Goal: Task Accomplishment & Management: Manage account settings

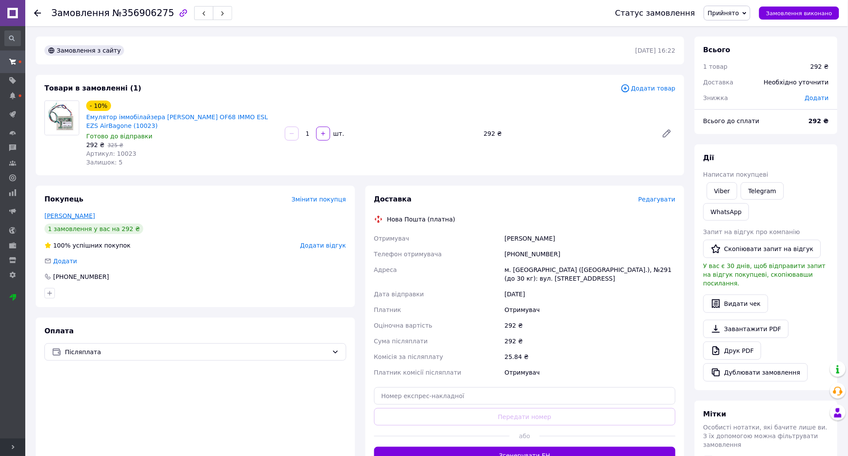
click at [71, 216] on link "[PERSON_NAME]" at bounding box center [69, 216] width 51 height 7
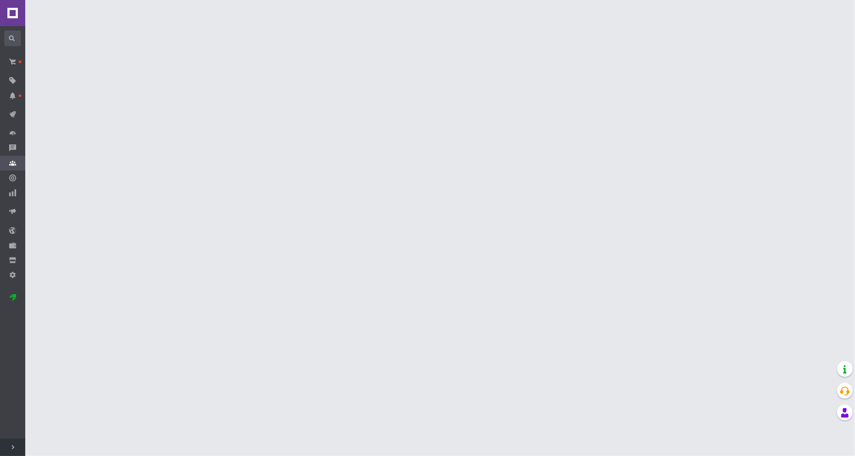
click at [71, 22] on html "Kорисні дрібниці Ваш ID: 2260935 Сайт Kорисні дрібниці Кабінет покупця Перевіри…" at bounding box center [427, 11] width 855 height 22
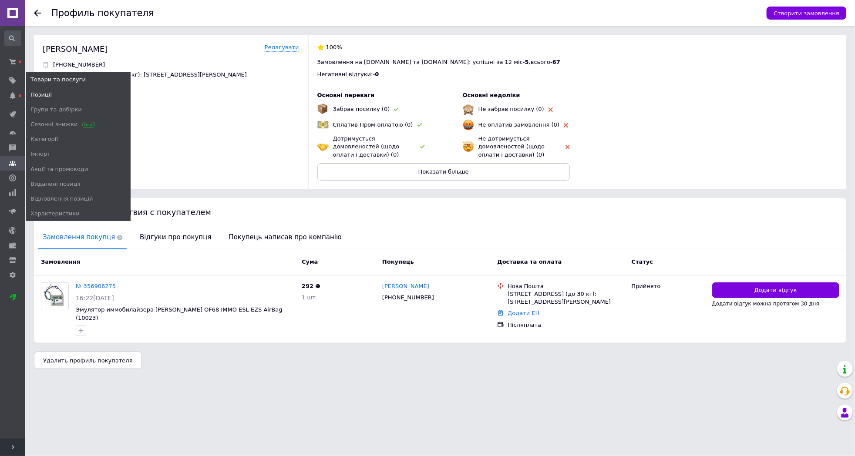
click at [42, 88] on link "Позиції" at bounding box center [78, 95] width 105 height 15
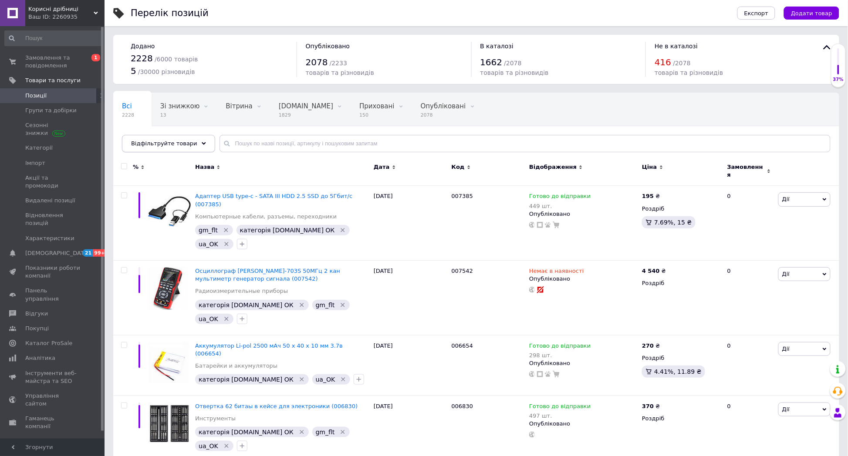
click at [166, 142] on span "Відфільтруйте товари" at bounding box center [164, 143] width 66 height 7
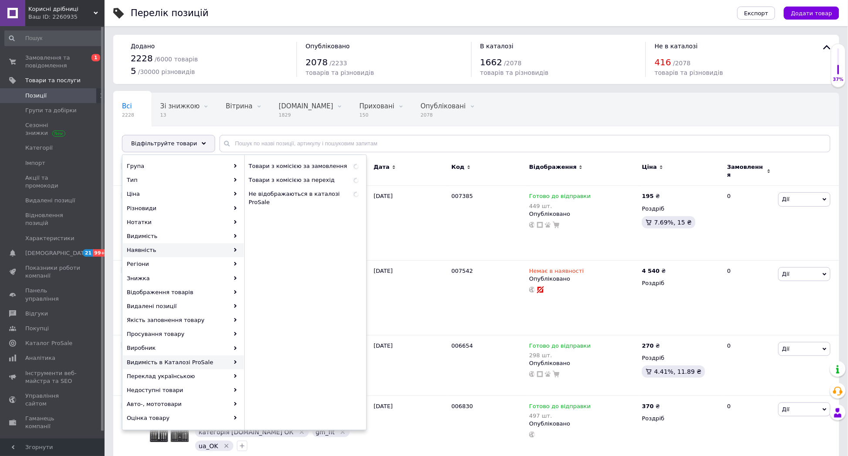
click at [167, 250] on div "Наявність" at bounding box center [183, 250] width 121 height 14
click at [167, 233] on div "Видимість" at bounding box center [183, 237] width 121 height 14
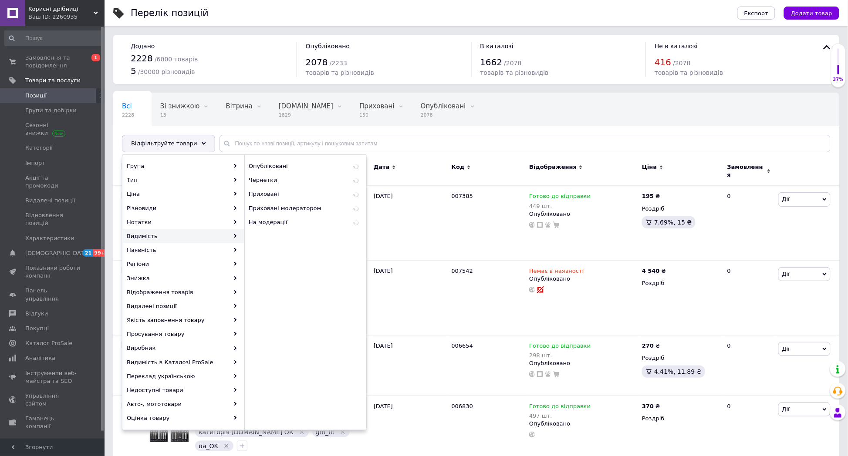
click at [167, 231] on div "Видимість" at bounding box center [183, 237] width 121 height 14
click at [167, 227] on div "Нотатки" at bounding box center [183, 223] width 121 height 14
click at [263, 180] on span "gm_flt" at bounding box center [279, 180] width 60 height 8
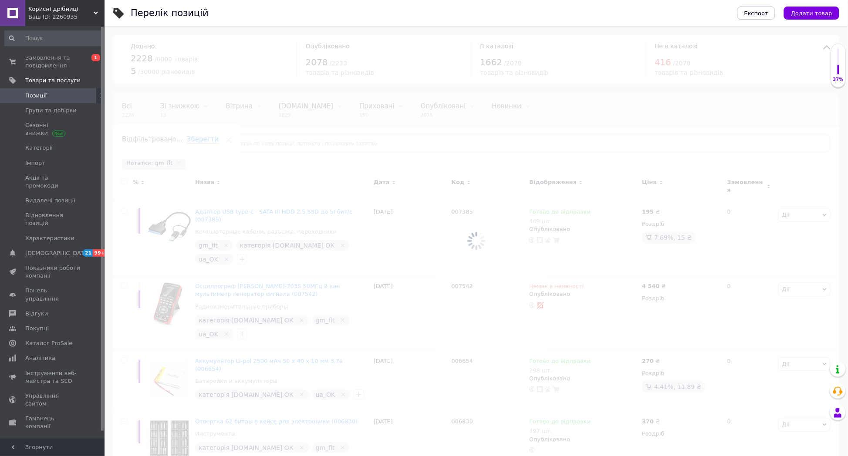
click at [9, 456] on span "Згорнути" at bounding box center [52, 447] width 105 height 17
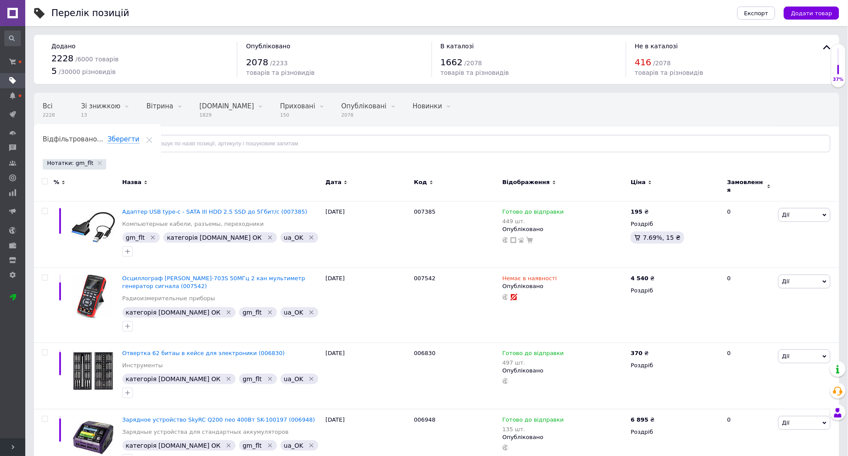
click at [633, 183] on span "Ціна" at bounding box center [638, 183] width 15 height 8
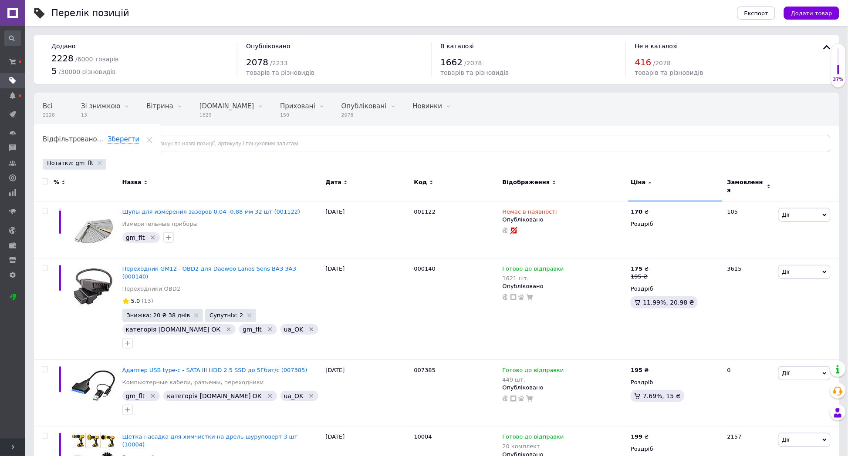
click at [638, 177] on div "Ціна" at bounding box center [675, 186] width 94 height 29
click at [638, 182] on span "Ціна" at bounding box center [638, 183] width 15 height 8
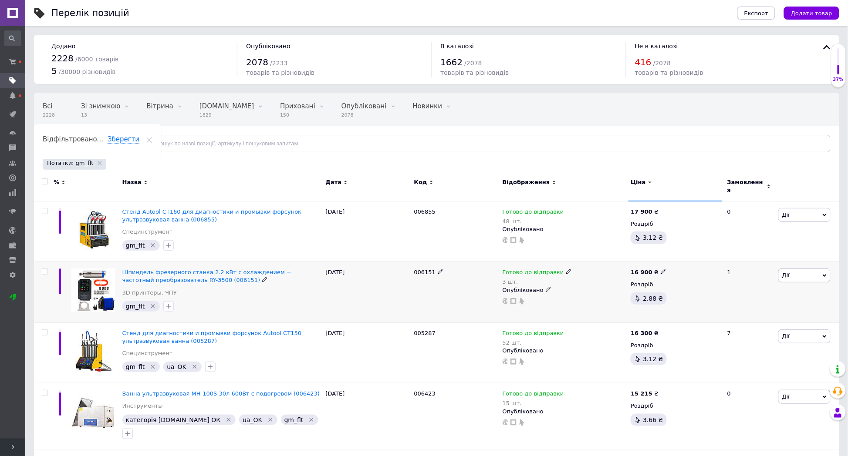
click at [150, 303] on icon "Видалити мітку" at bounding box center [152, 306] width 7 height 7
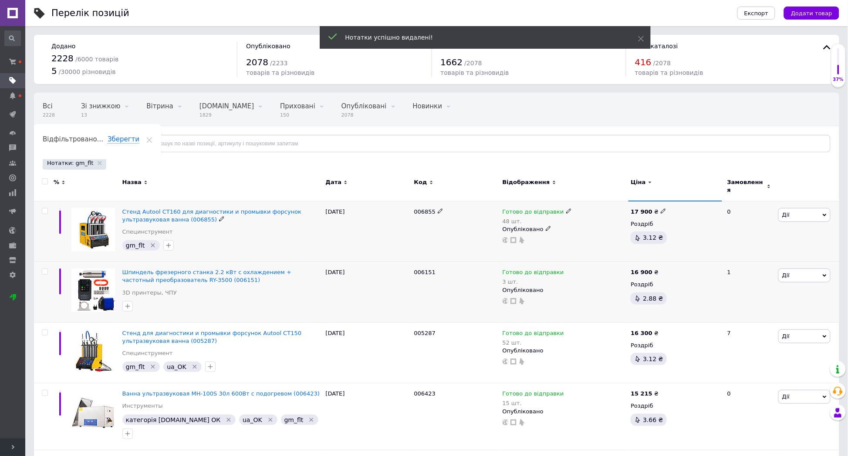
click at [151, 242] on icon "Видалити мітку" at bounding box center [152, 245] width 7 height 7
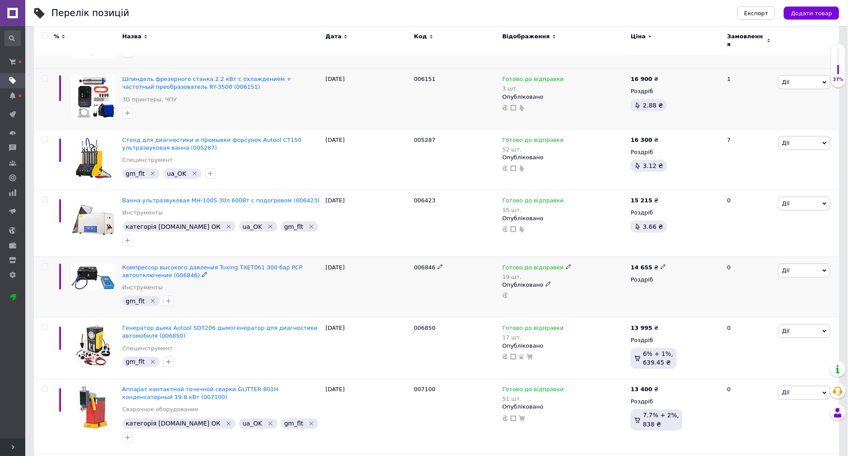
click at [152, 298] on icon "Видалити мітку" at bounding box center [152, 301] width 7 height 7
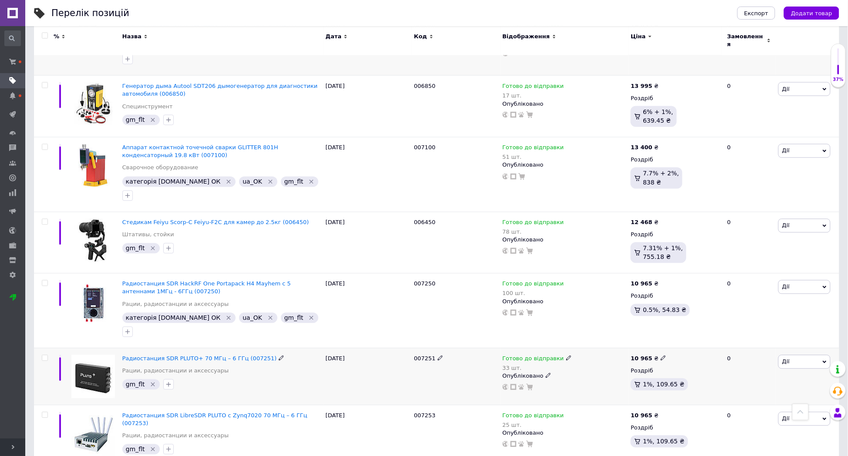
scroll to position [532, 0]
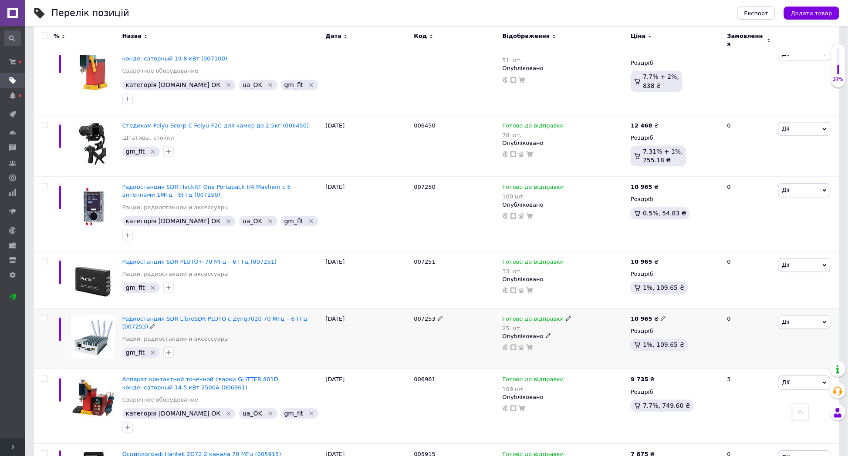
click at [151, 351] on icon "Видалити мітку" at bounding box center [153, 353] width 4 height 4
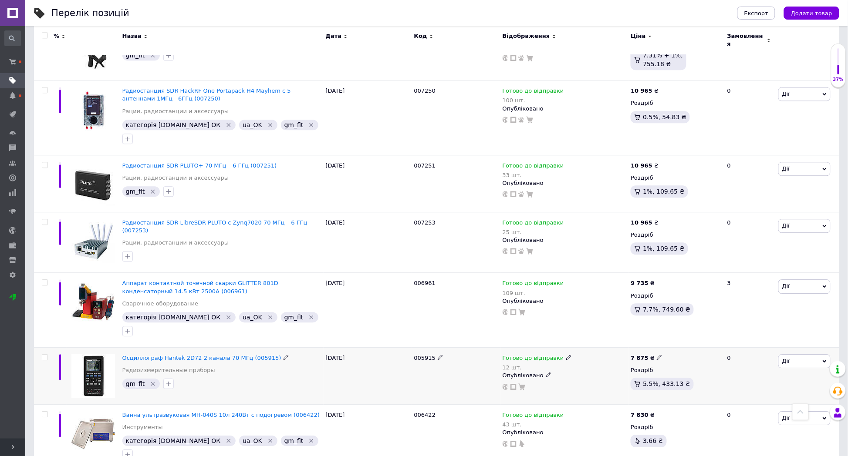
click at [152, 381] on icon "Видалити мітку" at bounding box center [152, 384] width 7 height 7
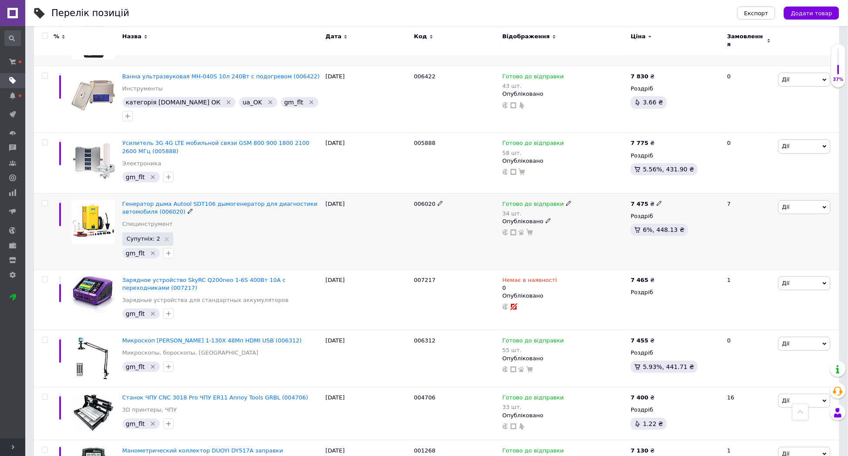
scroll to position [979, 0]
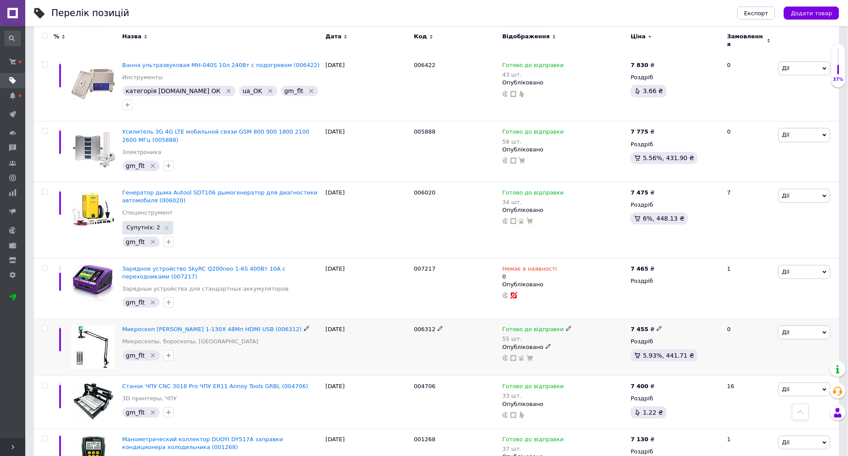
click at [150, 352] on icon "Видалити мітку" at bounding box center [152, 355] width 7 height 7
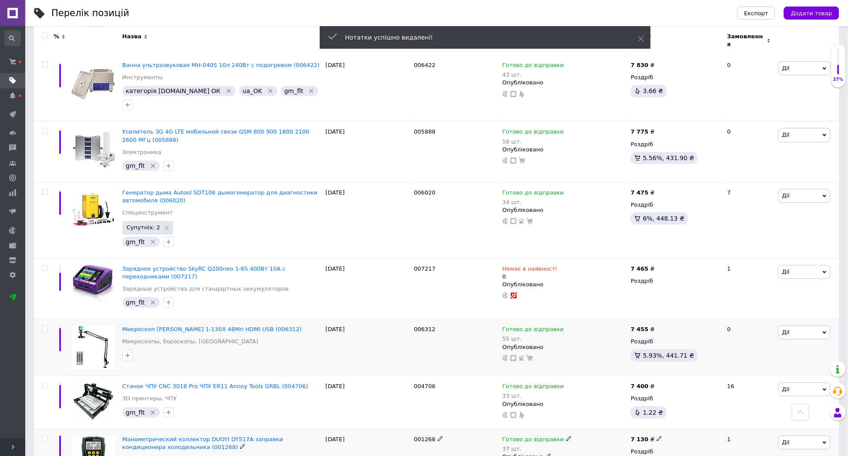
click at [151, 301] on icon "Видалити мітку" at bounding box center [153, 303] width 4 height 4
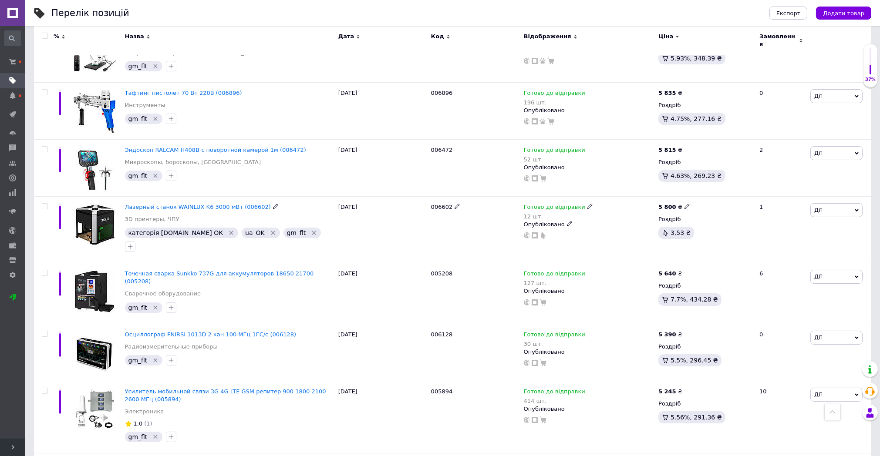
scroll to position [95, 0]
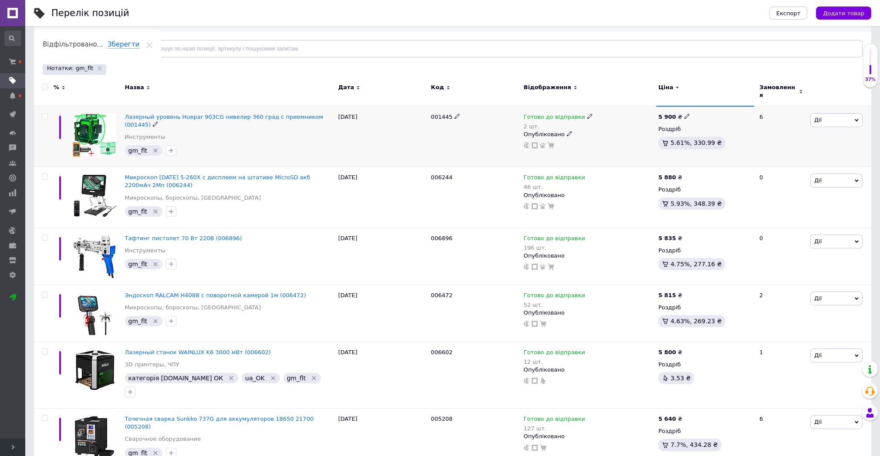
click at [154, 149] on icon "Видалити мітку" at bounding box center [156, 151] width 4 height 4
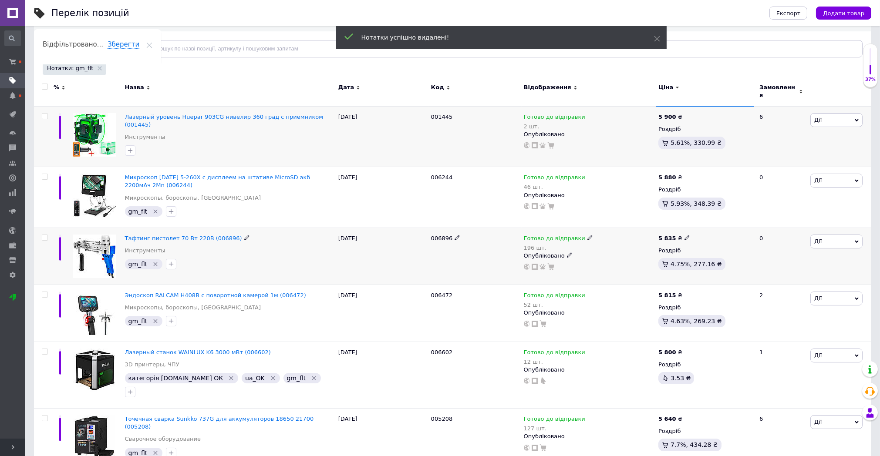
scroll to position [192, 0]
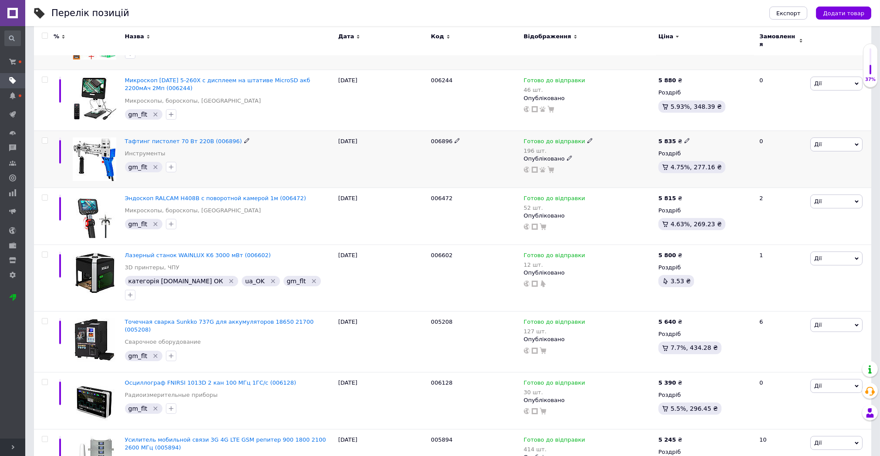
click at [154, 166] on icon "Видалити мітку" at bounding box center [156, 168] width 4 height 4
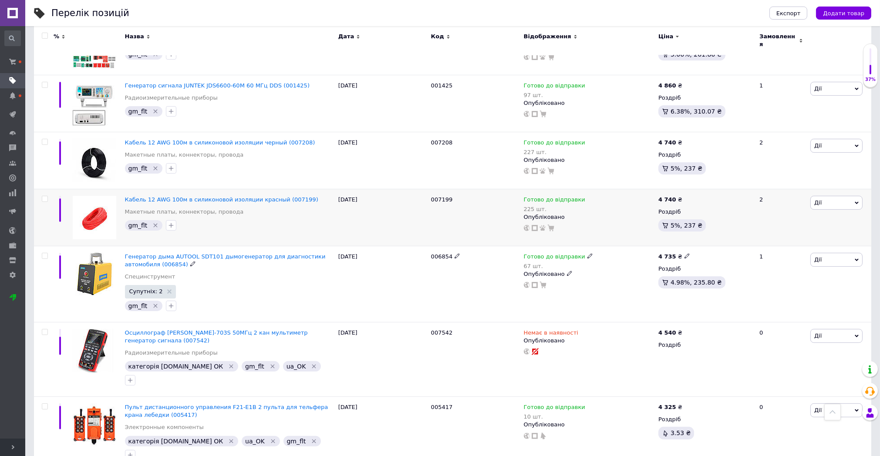
scroll to position [773, 0]
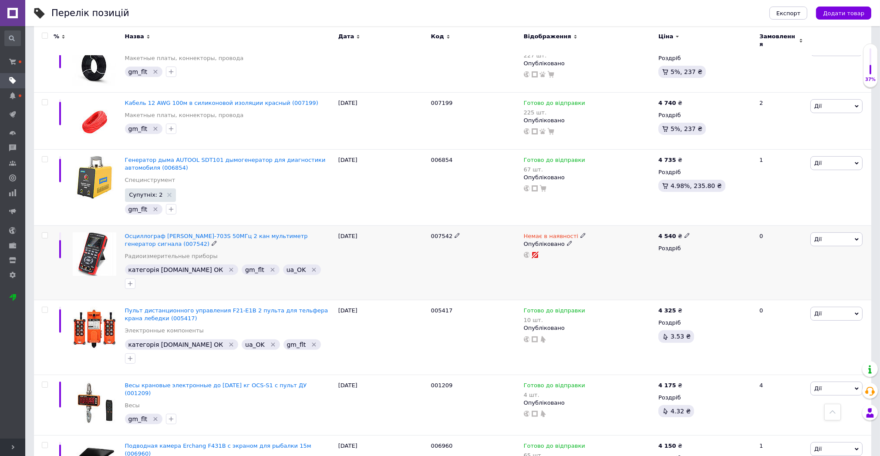
click at [228, 267] on icon "Видалити мітку" at bounding box center [231, 270] width 7 height 7
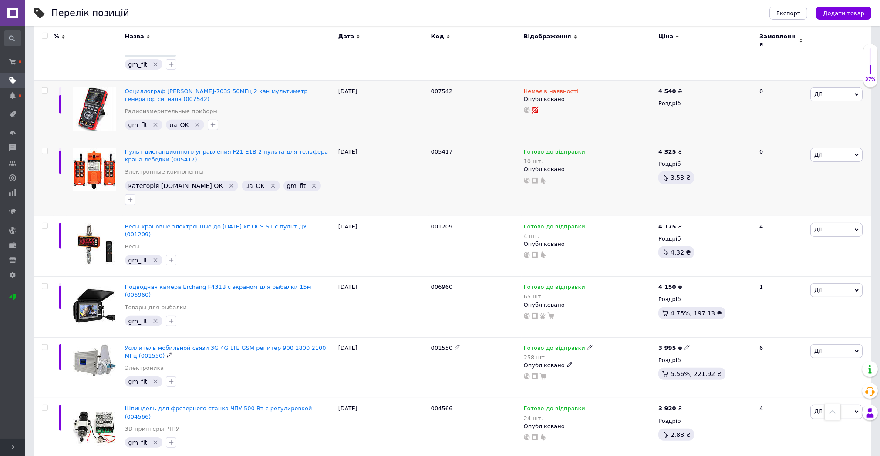
scroll to position [966, 0]
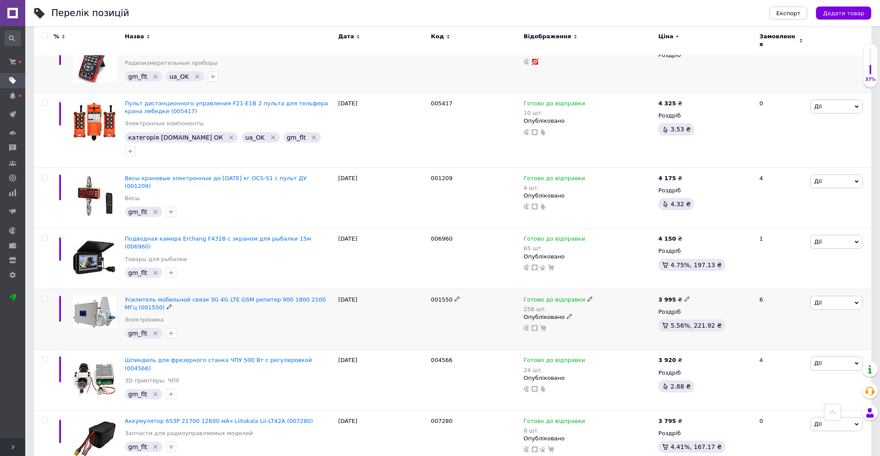
click at [154, 330] on icon "Видалити мітку" at bounding box center [155, 333] width 7 height 7
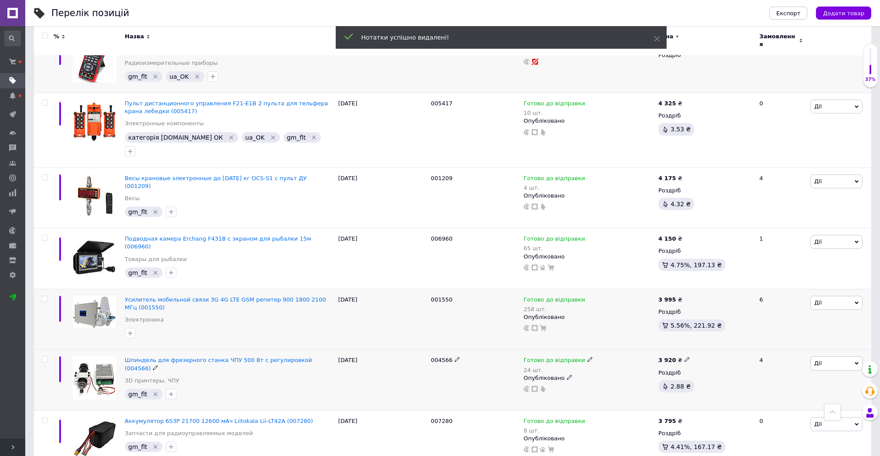
click at [155, 389] on div "gm_flt" at bounding box center [144, 394] width 38 height 10
click at [154, 392] on icon "Видалити мітку" at bounding box center [156, 394] width 4 height 4
click at [154, 444] on icon "Видалити мітку" at bounding box center [155, 447] width 7 height 7
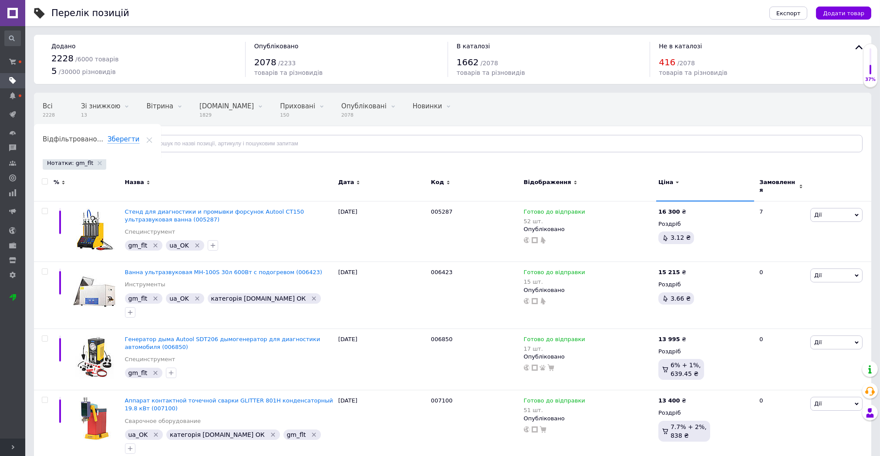
click at [659, 180] on span "Ціна" at bounding box center [666, 183] width 15 height 8
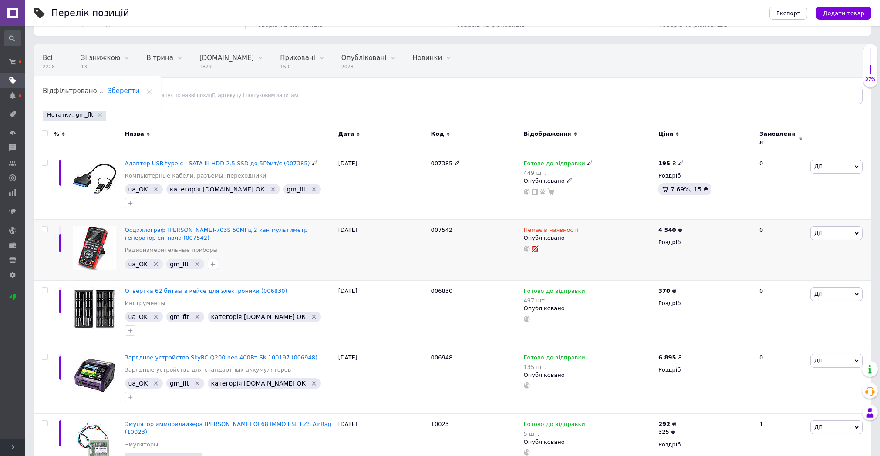
scroll to position [145, 0]
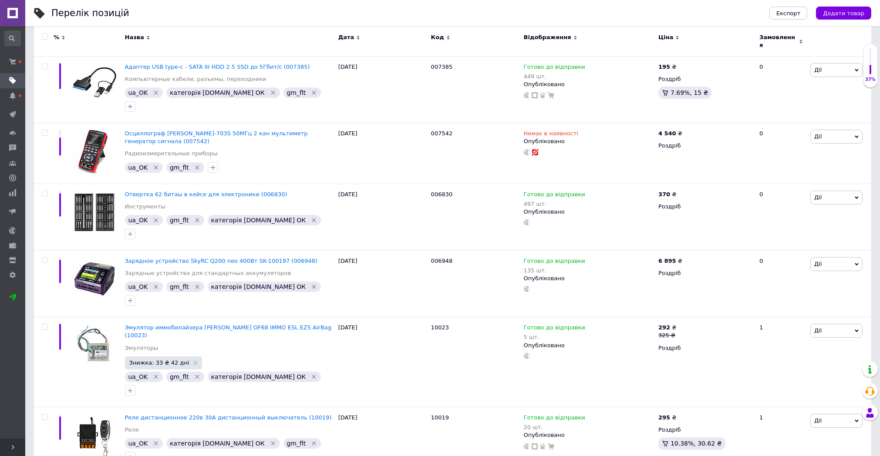
click at [668, 37] on span "Ціна" at bounding box center [666, 38] width 15 height 8
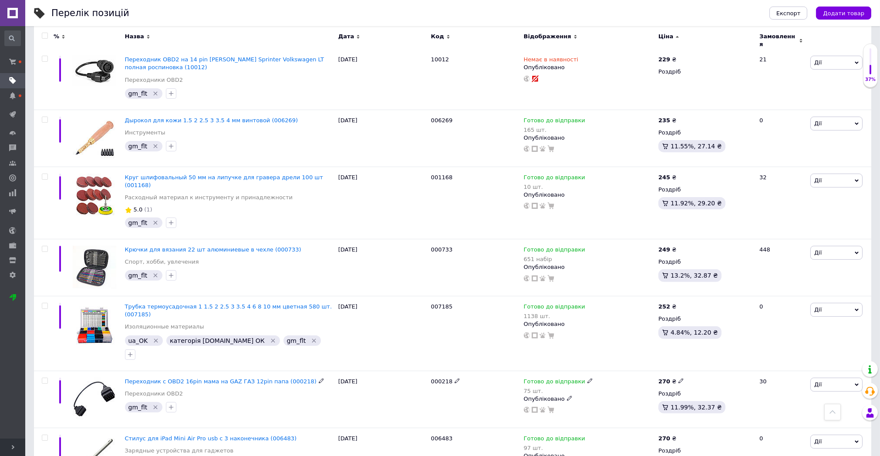
scroll to position [919, 0]
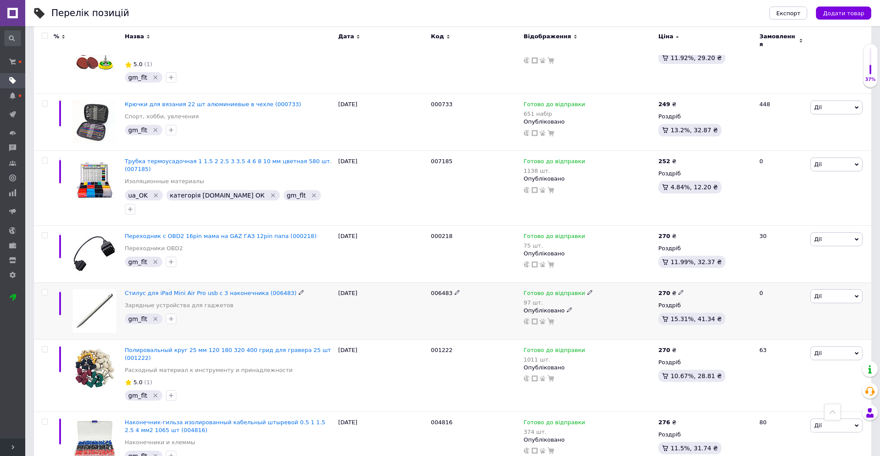
click at [154, 316] on icon "Видалити мітку" at bounding box center [155, 319] width 7 height 7
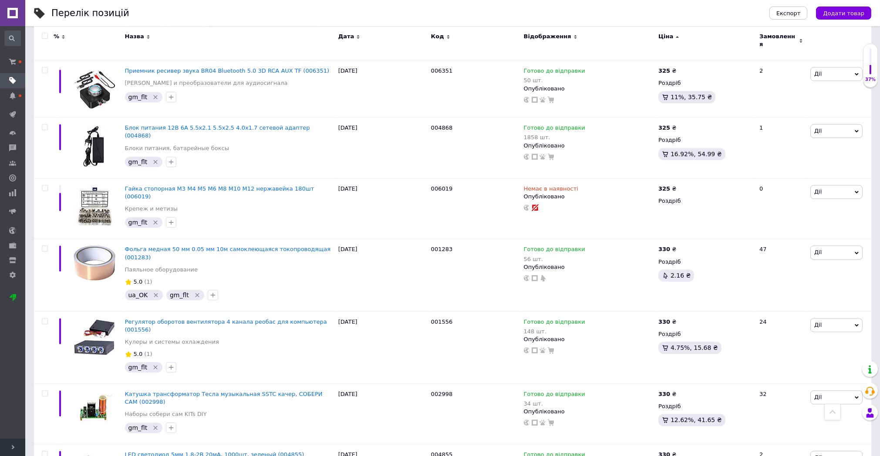
scroll to position [5753, 0]
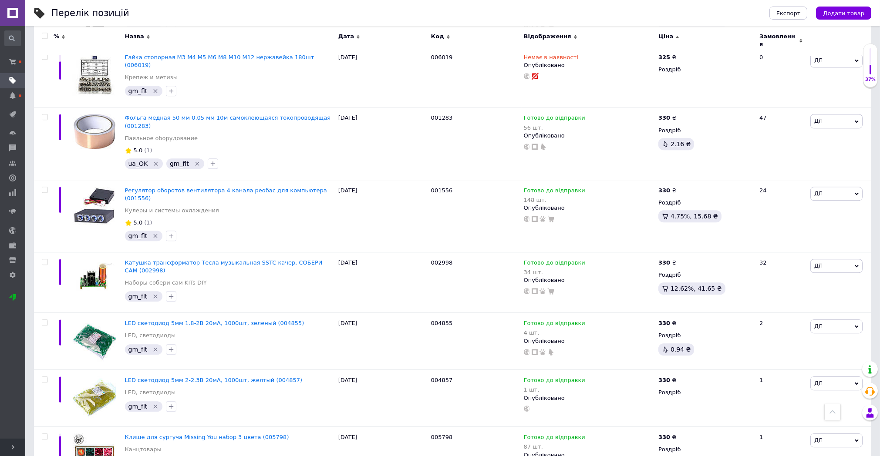
scroll to position [5753, 0]
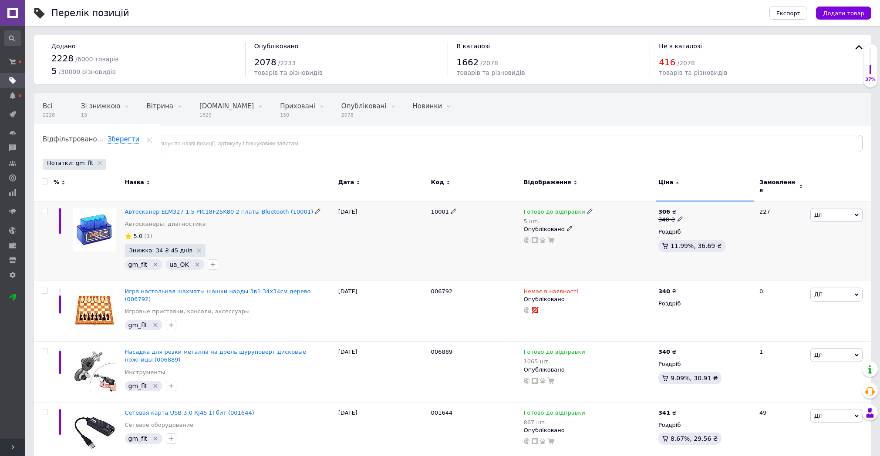
scroll to position [145, 0]
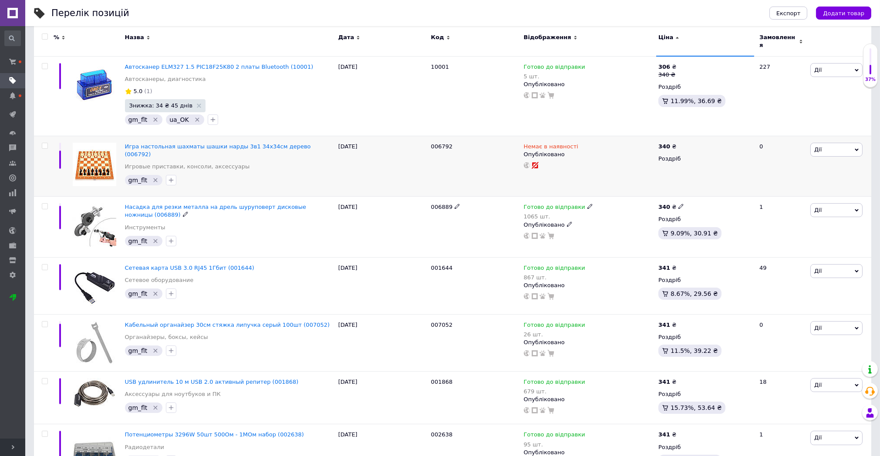
click at [154, 177] on icon "Видалити мітку" at bounding box center [155, 180] width 7 height 7
click at [153, 173] on div "gm_flt" at bounding box center [229, 180] width 213 height 14
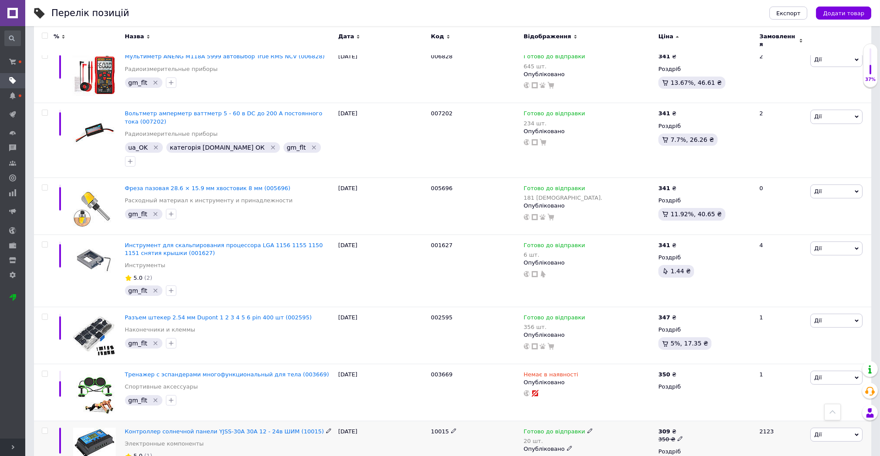
scroll to position [726, 0]
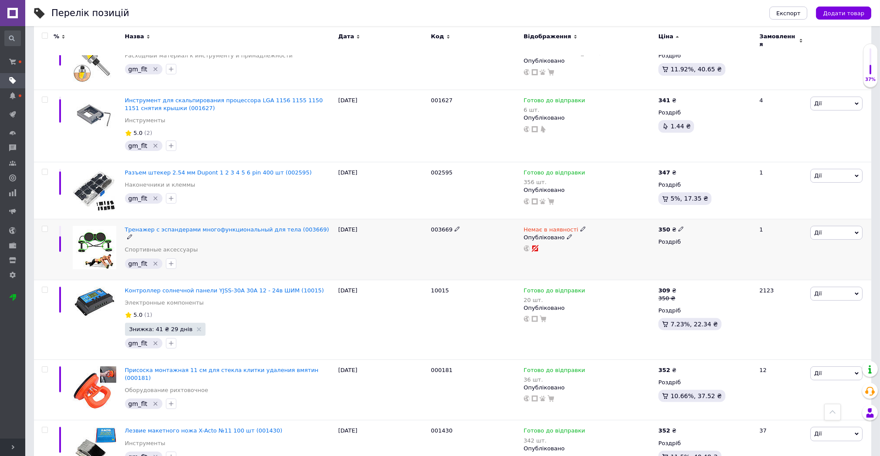
click at [152, 260] on icon "Видалити мітку" at bounding box center [155, 263] width 7 height 7
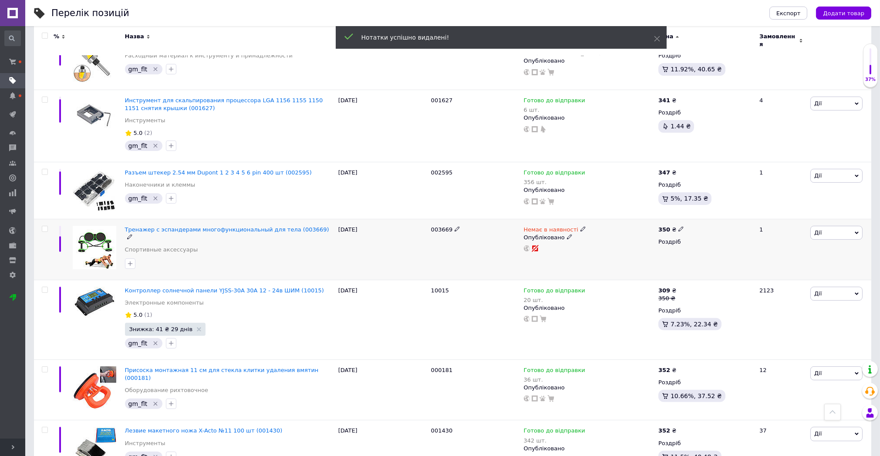
click at [154, 257] on div at bounding box center [229, 264] width 213 height 14
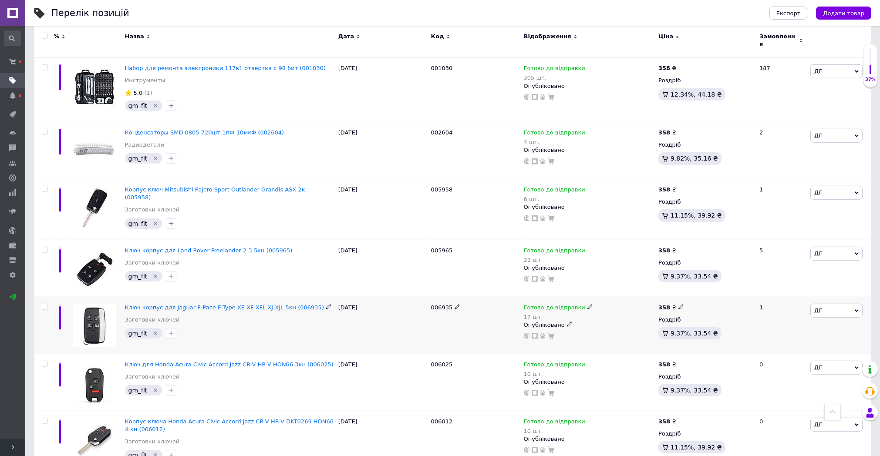
scroll to position [1887, 0]
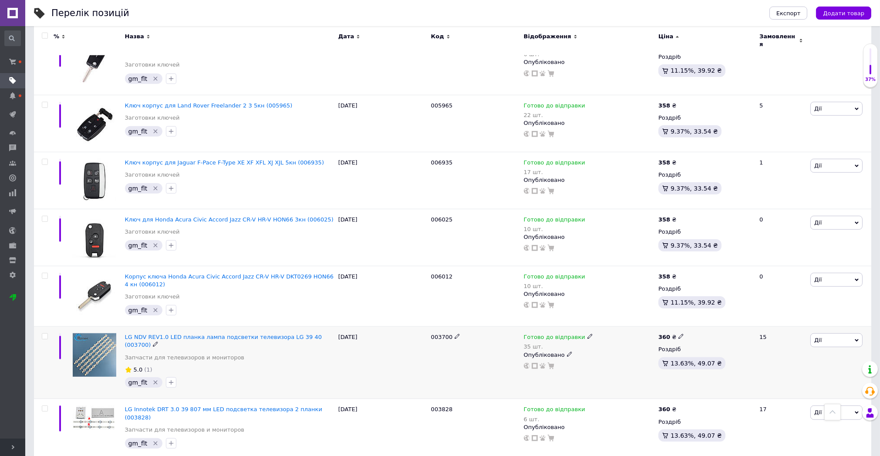
click at [152, 379] on icon "Видалити мітку" at bounding box center [155, 382] width 7 height 7
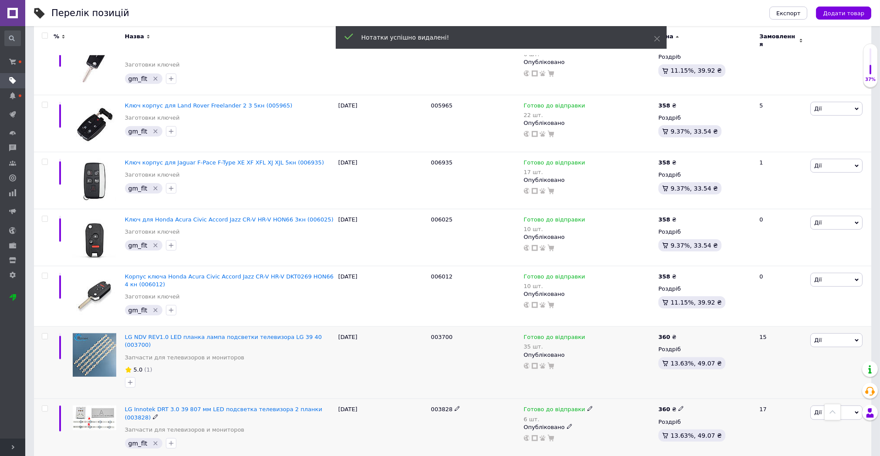
click at [154, 442] on icon "Видалити мітку" at bounding box center [156, 444] width 4 height 4
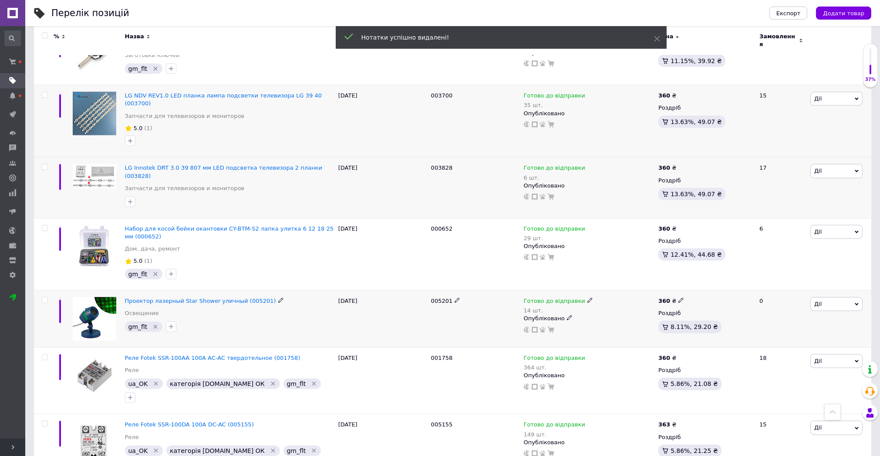
click at [152, 324] on icon "Видалити мітку" at bounding box center [155, 327] width 7 height 7
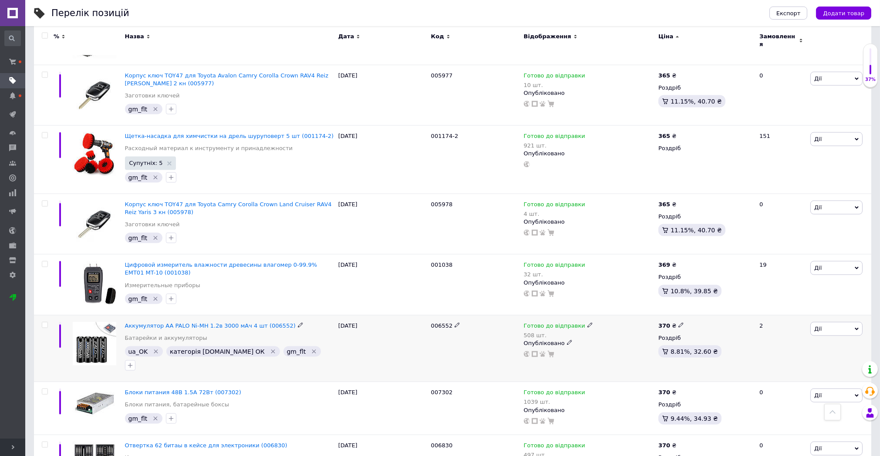
scroll to position [3049, 0]
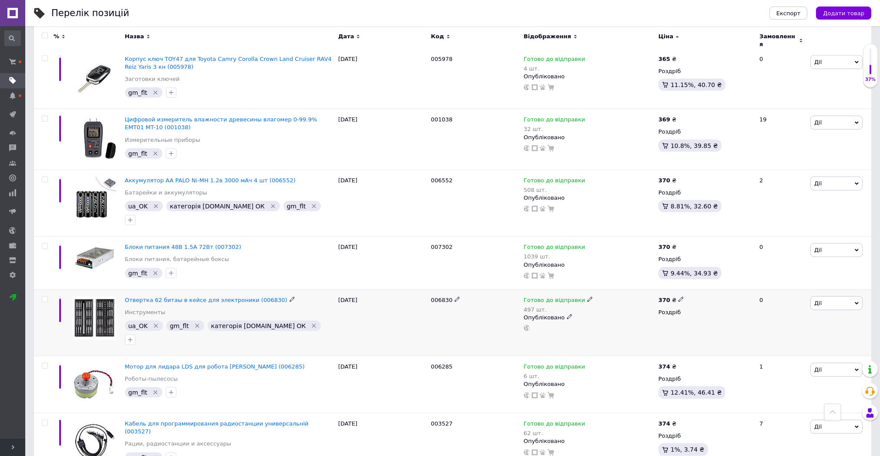
click at [154, 324] on icon "Видалити мітку" at bounding box center [156, 326] width 4 height 4
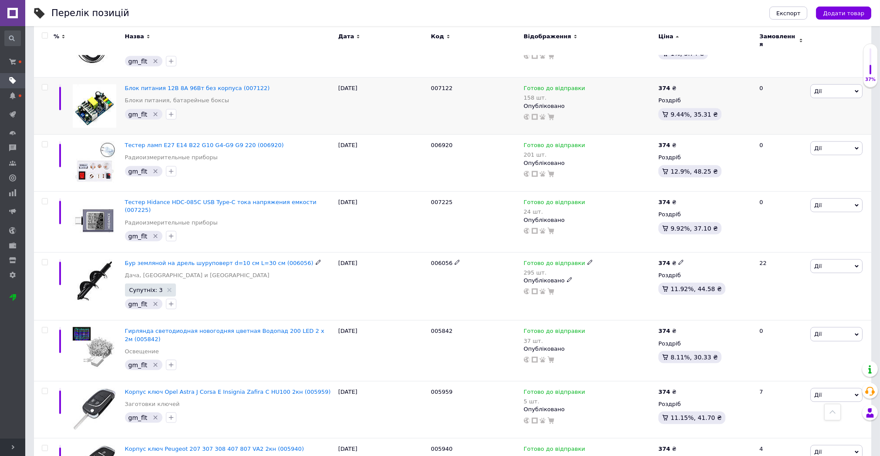
scroll to position [3484, 0]
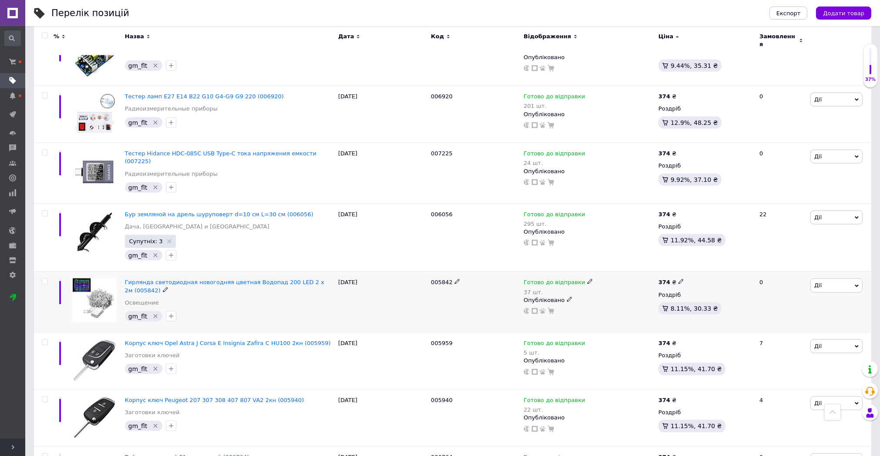
click at [154, 313] on icon "Видалити мітку" at bounding box center [155, 316] width 7 height 7
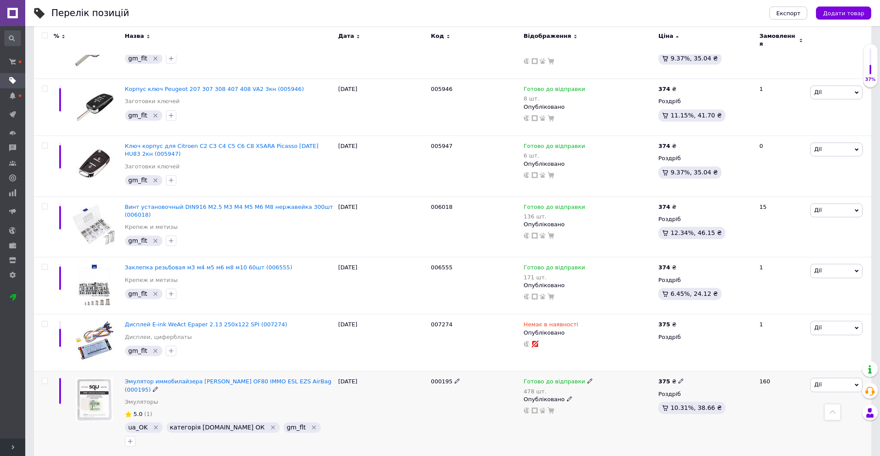
scroll to position [4161, 0]
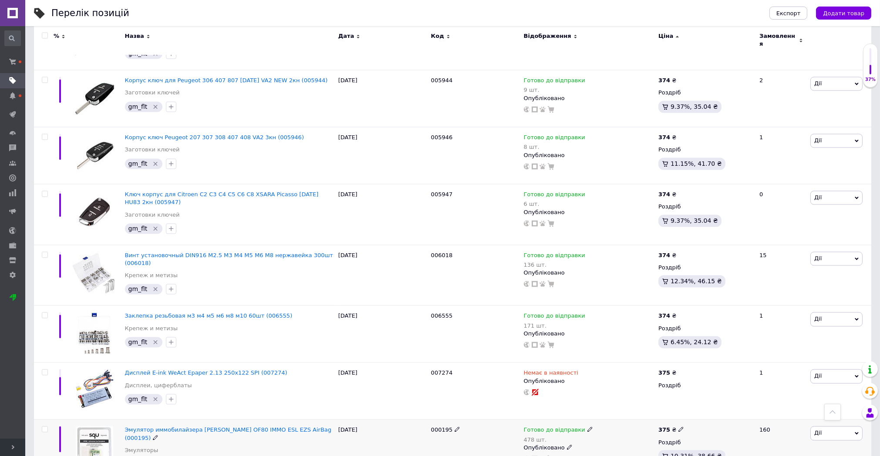
click at [831, 426] on span "Дії" at bounding box center [837, 433] width 52 height 14
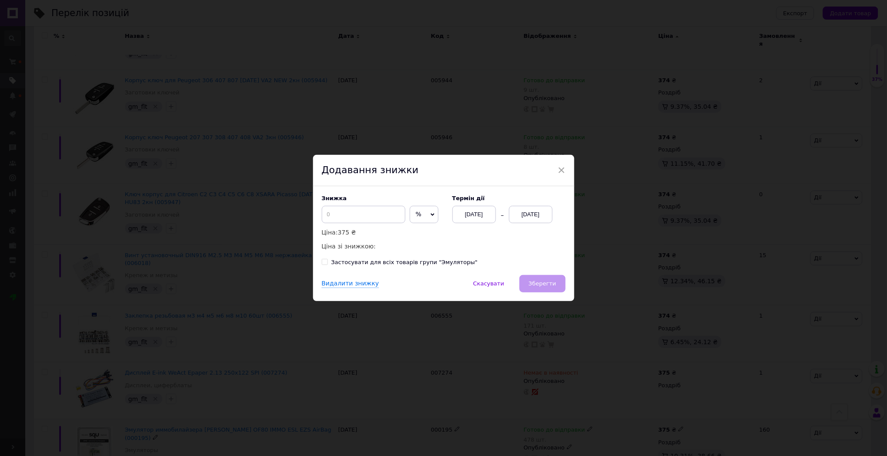
click at [537, 211] on div "[DATE]" at bounding box center [531, 214] width 44 height 17
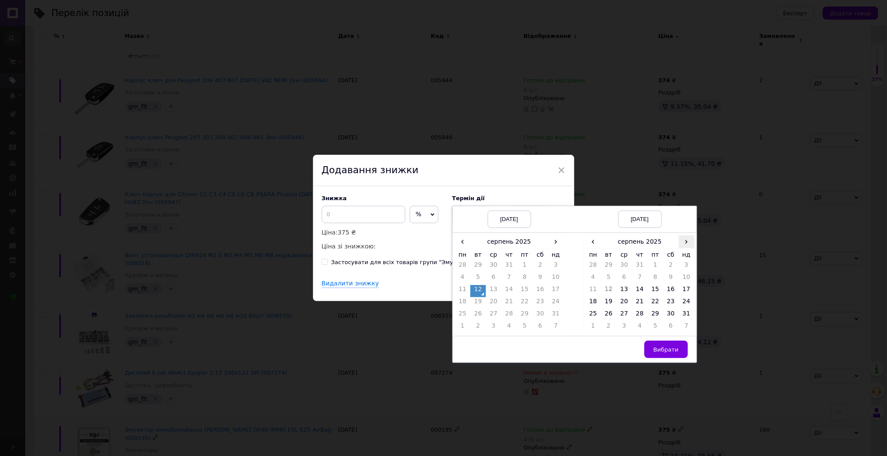
click at [680, 242] on span "›" at bounding box center [687, 242] width 16 height 13
click at [659, 316] on td "26" at bounding box center [656, 316] width 16 height 12
click at [664, 342] on td "Вибрати" at bounding box center [640, 350] width 113 height 27
click at [664, 348] on span "Вибрати" at bounding box center [666, 350] width 25 height 7
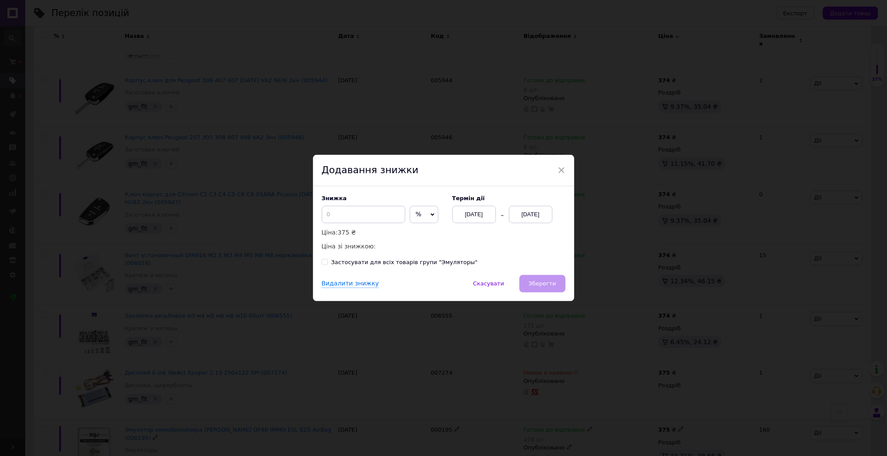
click at [410, 209] on span "%" at bounding box center [424, 214] width 29 height 17
click at [417, 236] on li "₴" at bounding box center [424, 233] width 28 height 12
click at [368, 220] on input at bounding box center [364, 214] width 84 height 17
type input "38"
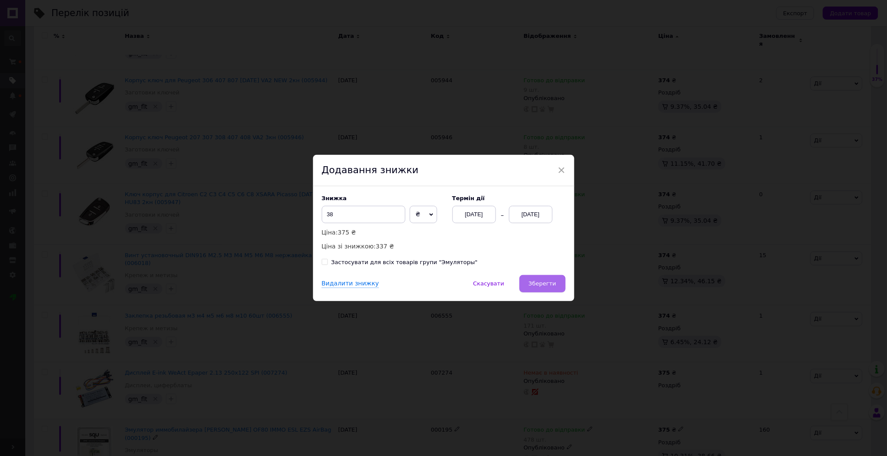
click at [540, 284] on span "Зберегти" at bounding box center [542, 283] width 27 height 7
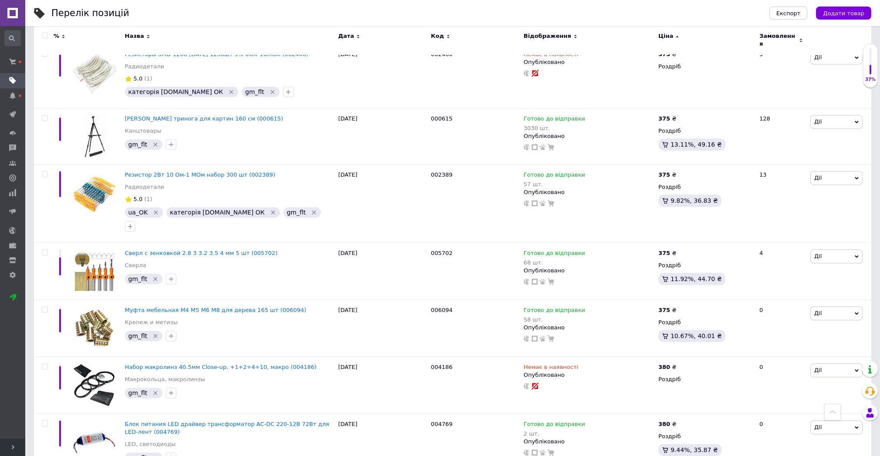
scroll to position [5371, 0]
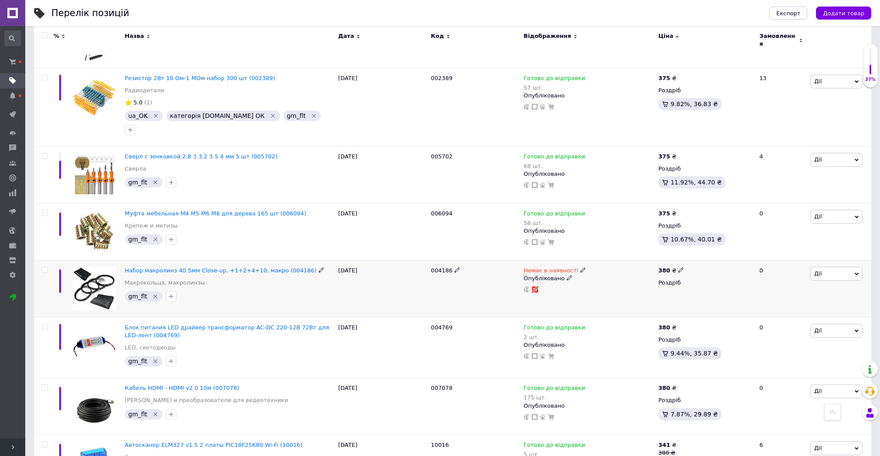
click at [153, 293] on icon "Видалити мітку" at bounding box center [155, 296] width 7 height 7
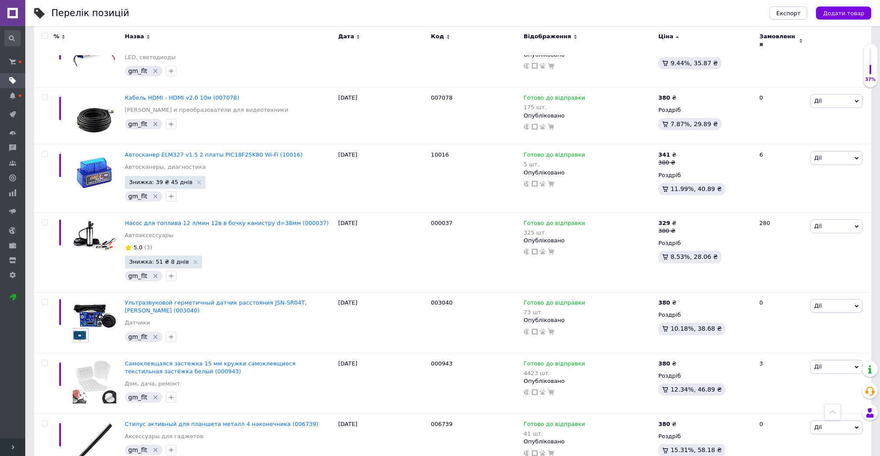
scroll to position [5710, 0]
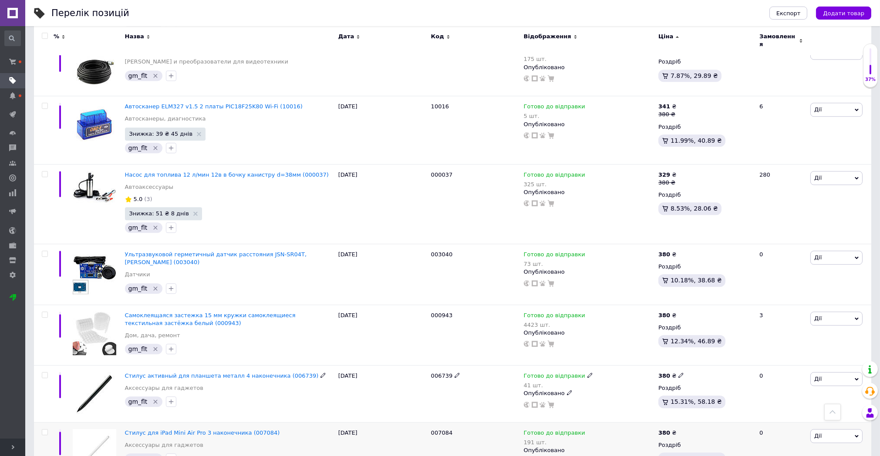
drag, startPoint x: 154, startPoint y: 215, endPoint x: 154, endPoint y: 239, distance: 24.0
click at [154, 399] on icon "Видалити мітку" at bounding box center [155, 402] width 7 height 7
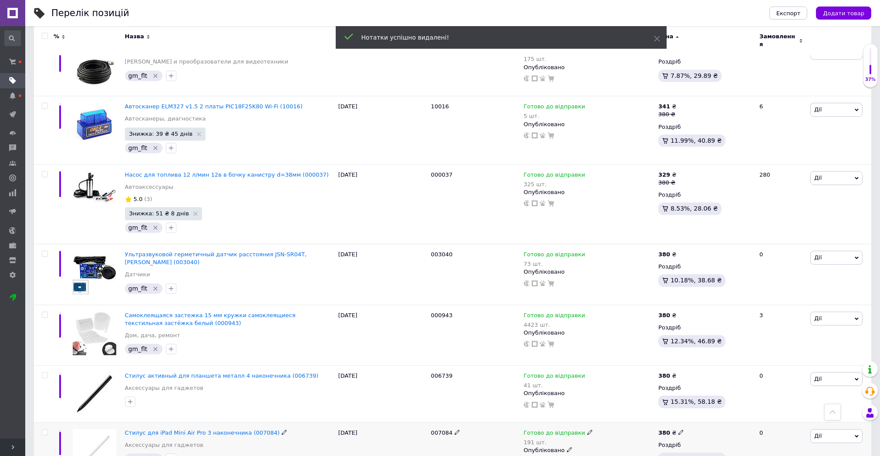
click at [153, 456] on icon "Видалити мітку" at bounding box center [155, 459] width 7 height 7
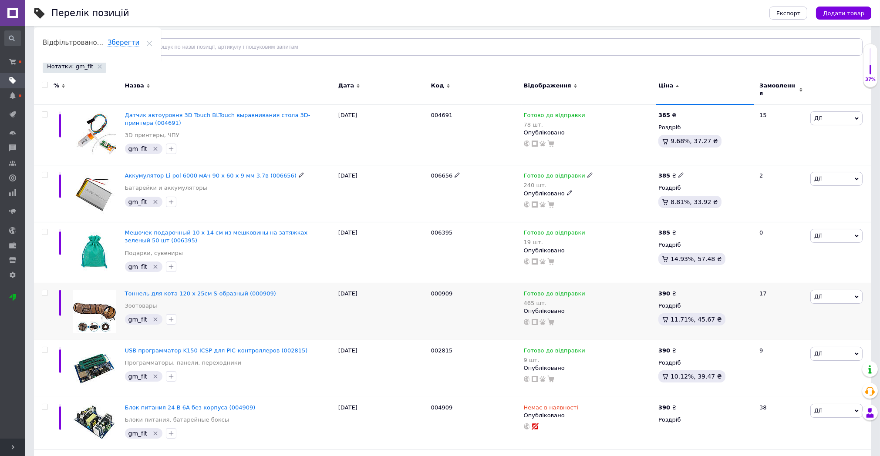
scroll to position [145, 0]
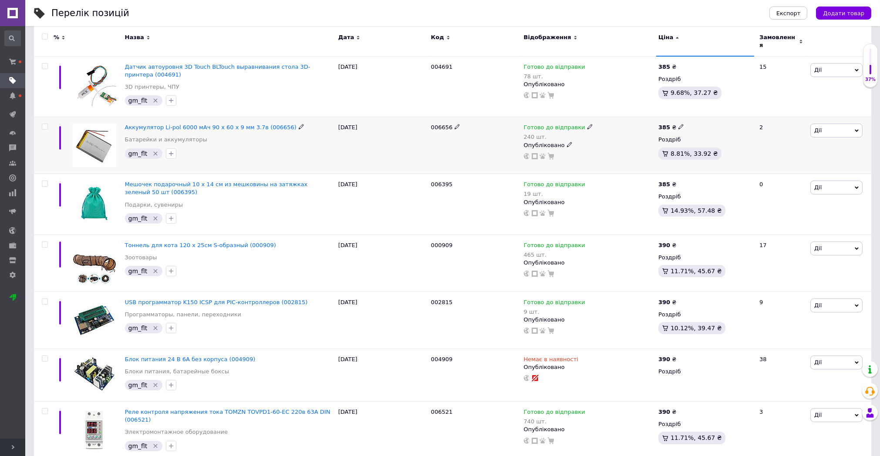
click at [154, 152] on icon "Видалити мітку" at bounding box center [156, 154] width 4 height 4
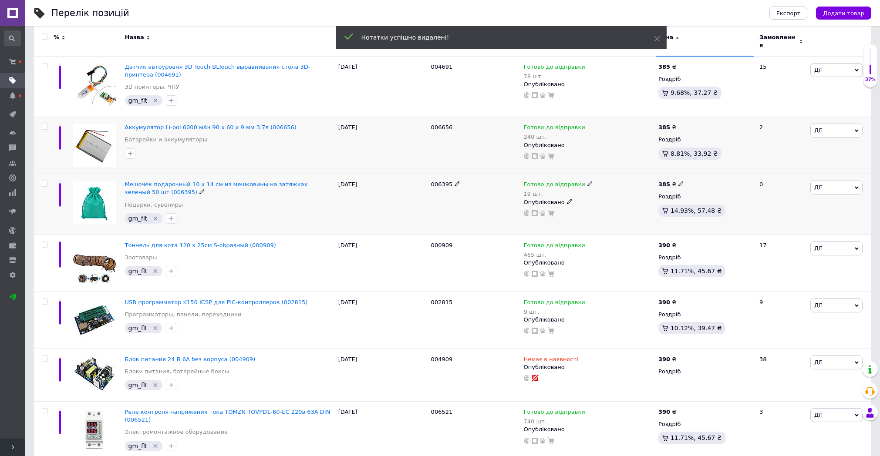
click at [153, 215] on icon "Видалити мітку" at bounding box center [155, 218] width 7 height 7
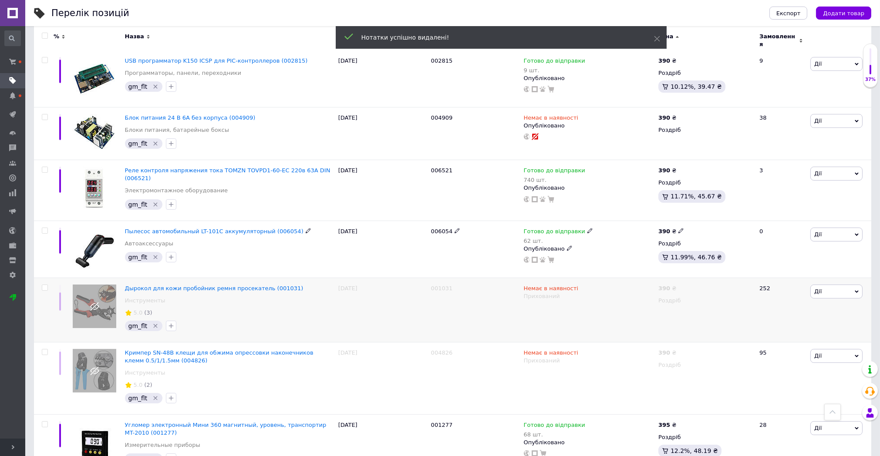
scroll to position [484, 0]
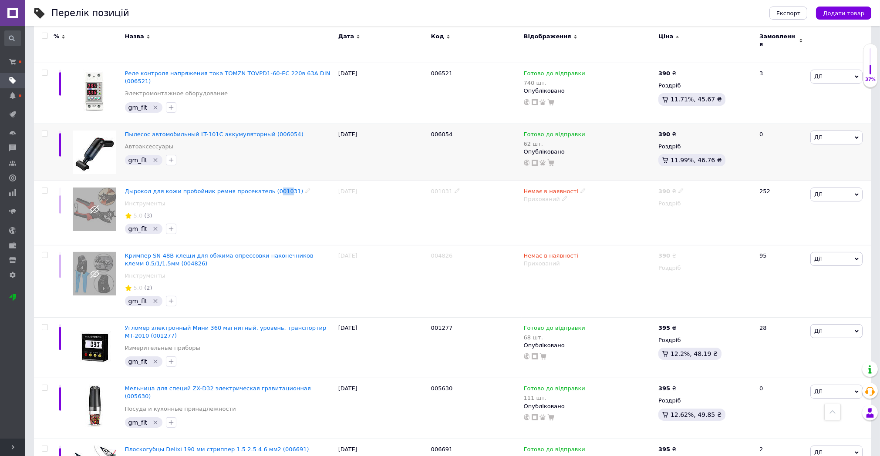
drag, startPoint x: 262, startPoint y: 179, endPoint x: 273, endPoint y: 171, distance: 13.1
click at [267, 170] on div "Пылесос автомобильный LT-101C аккумуляторный (006054) Автоаксессуары gm_flt" at bounding box center [229, 152] width 213 height 57
copy span "001031"
drag, startPoint x: 260, startPoint y: 177, endPoint x: 277, endPoint y: 186, distance: 18.9
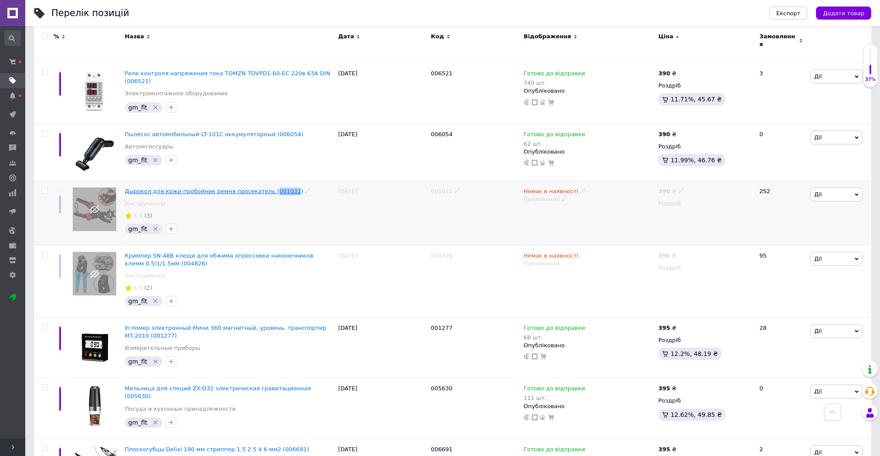
click at [277, 186] on div "Дырокол для кожи пробойник ремня просекатель (001031) Инструменты 5.0 (3) gm_flt" at bounding box center [229, 213] width 213 height 64
drag, startPoint x: 47, startPoint y: 184, endPoint x: 54, endPoint y: 237, distance: 53.7
click at [47, 188] on input "checkbox" at bounding box center [45, 191] width 6 height 6
checkbox input "true"
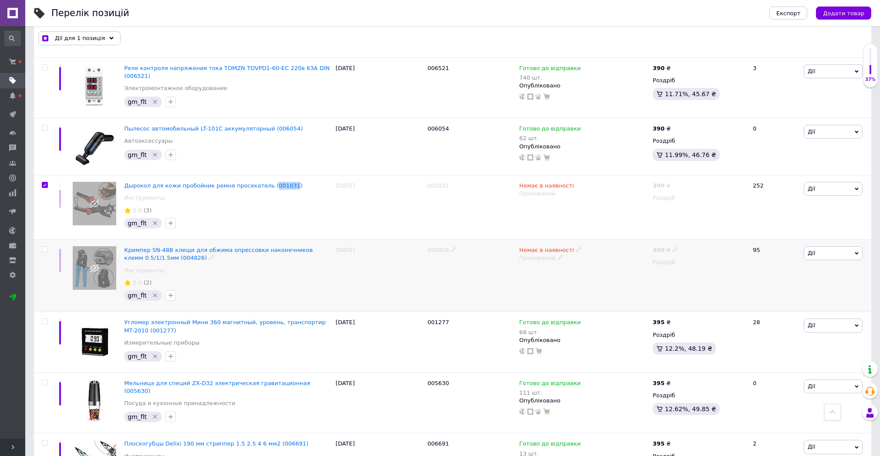
scroll to position [483, 0]
click at [46, 251] on div at bounding box center [44, 276] width 20 height 72
checkbox input "true"
click at [42, 249] on input "checkbox" at bounding box center [45, 250] width 6 height 6
checkbox input "true"
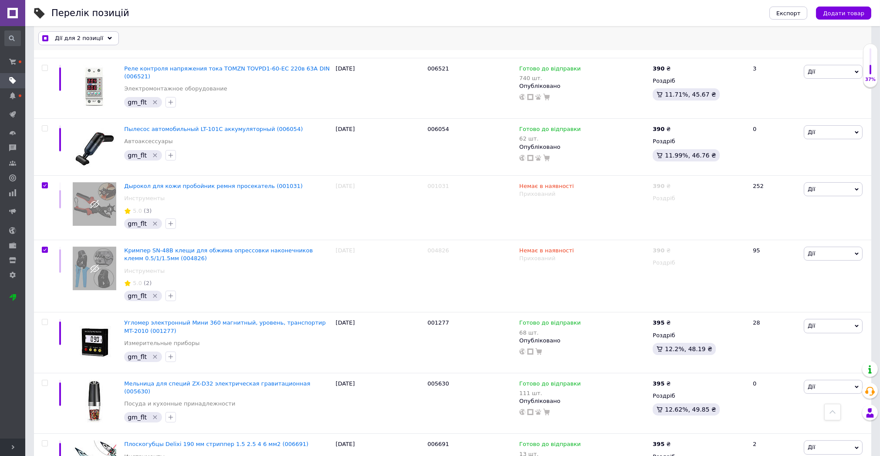
click at [86, 36] on span "Дії для 2 позиції" at bounding box center [79, 38] width 48 height 8
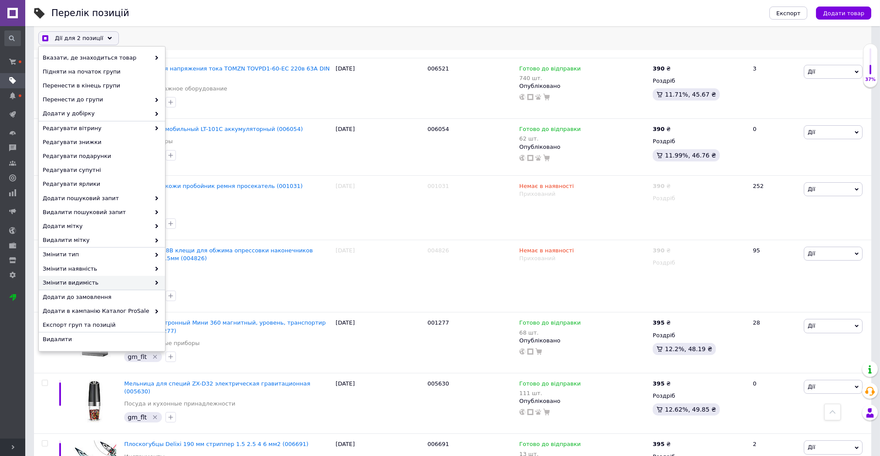
click at [122, 280] on span "Змінити видимість" at bounding box center [97, 283] width 108 height 8
checkbox input "true"
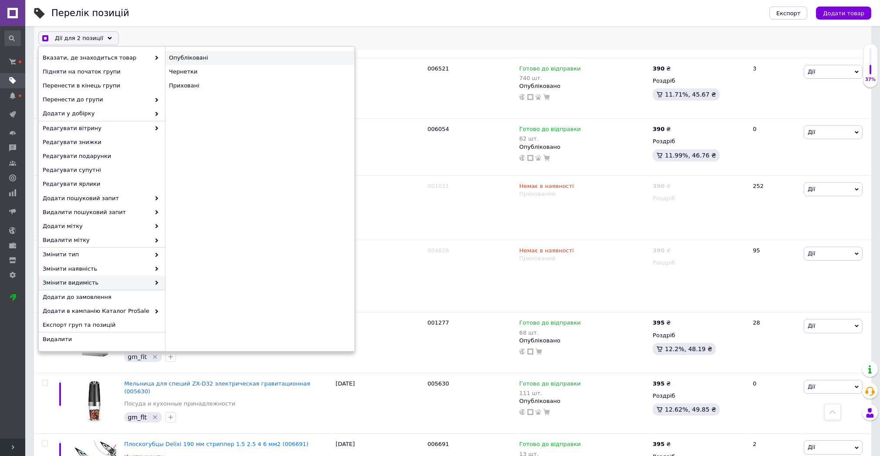
click at [191, 57] on div "Опубліковані" at bounding box center [259, 58] width 189 height 14
checkbox input "false"
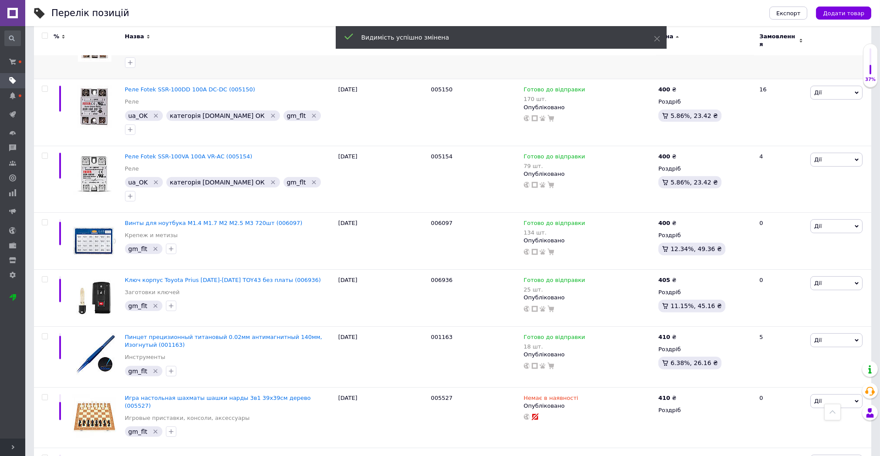
scroll to position [1016, 0]
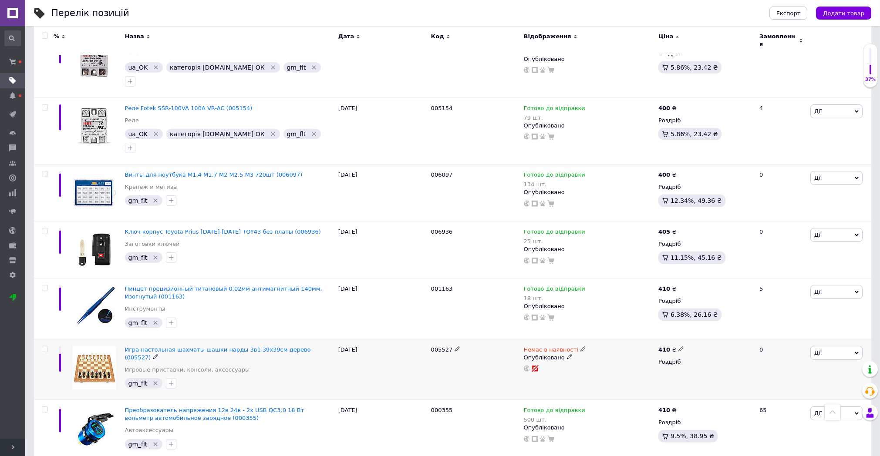
click at [153, 380] on icon "Видалити мітку" at bounding box center [155, 383] width 7 height 7
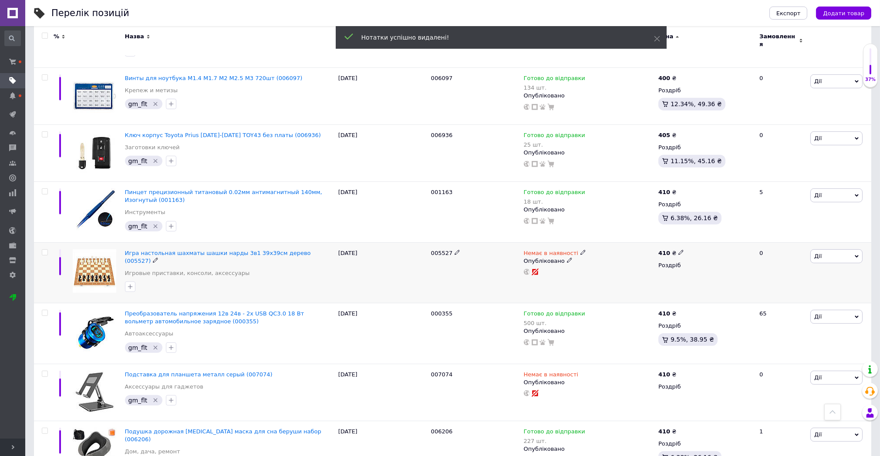
scroll to position [1161, 0]
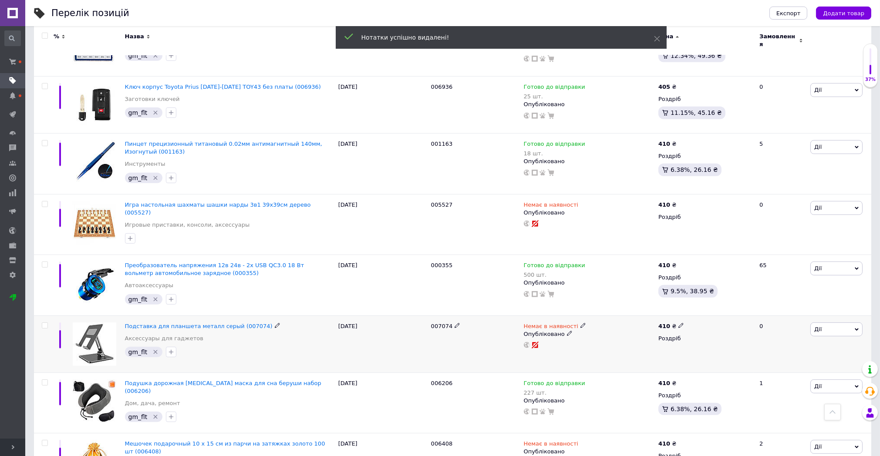
click at [154, 351] on icon "Видалити мітку" at bounding box center [156, 353] width 4 height 4
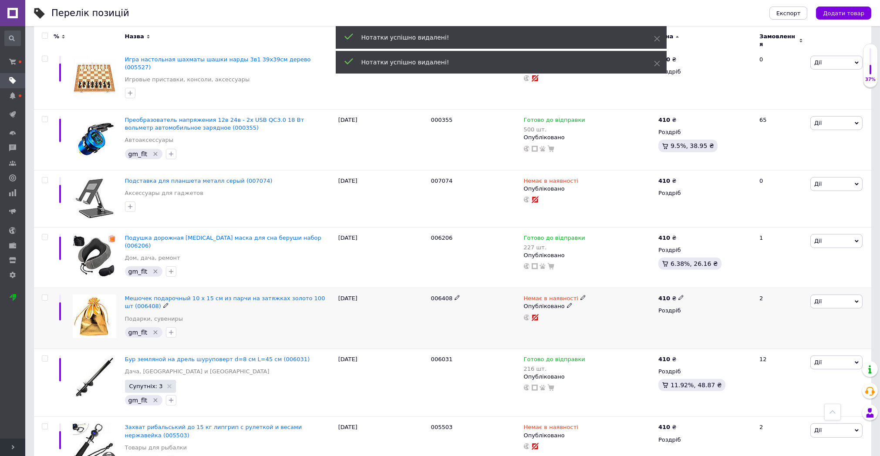
click at [154, 295] on div "Мешочек подарочный 10 x 15 см из парчи на затяжках золото 100 шт (006408) Подар…" at bounding box center [229, 311] width 209 height 33
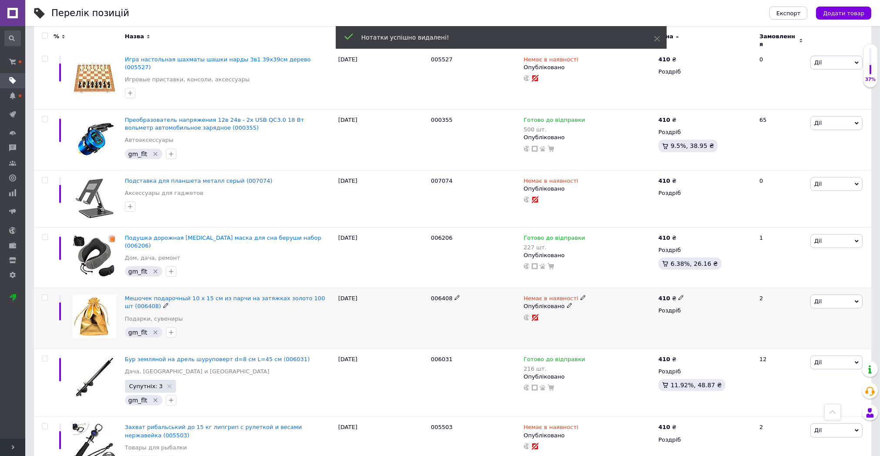
click at [156, 329] on icon "Видалити мітку" at bounding box center [155, 332] width 7 height 7
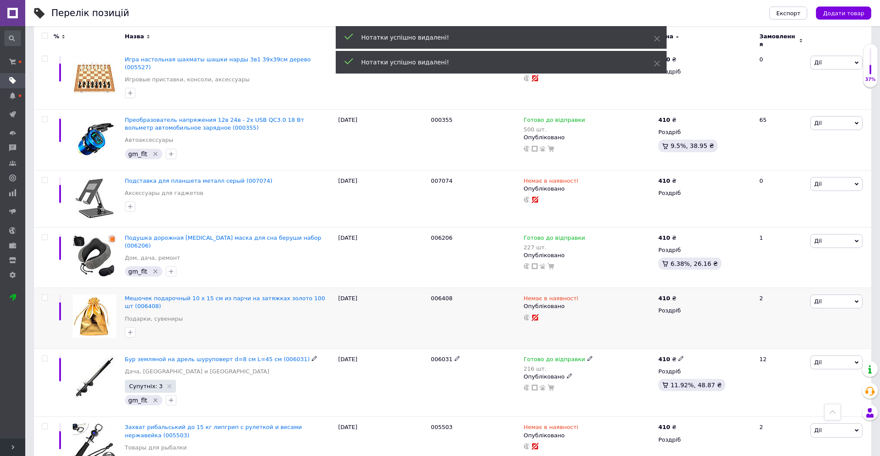
scroll to position [1452, 0]
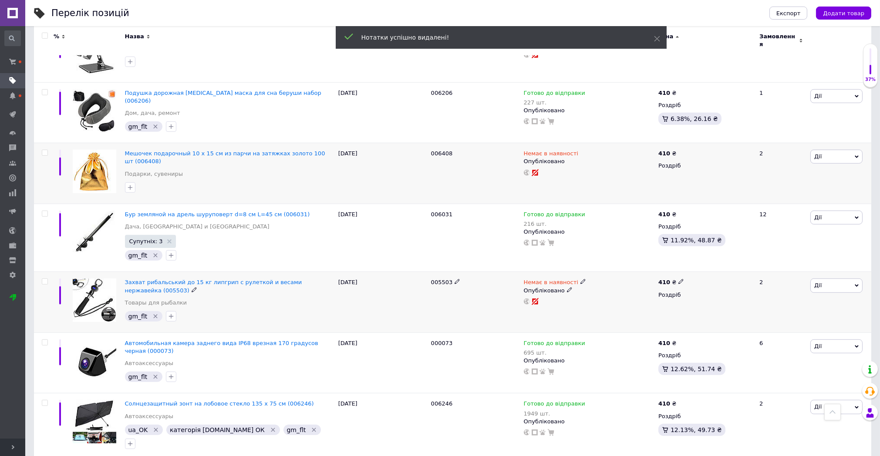
click at [154, 315] on icon "Видалити мітку" at bounding box center [156, 317] width 4 height 4
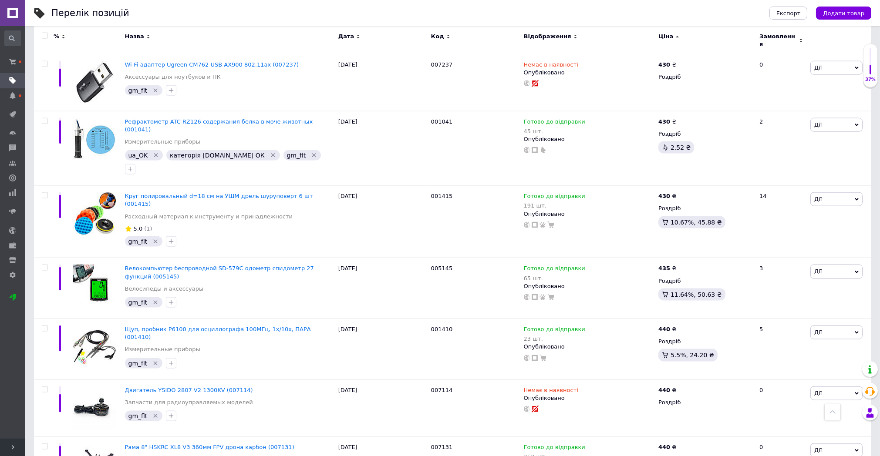
scroll to position [3049, 0]
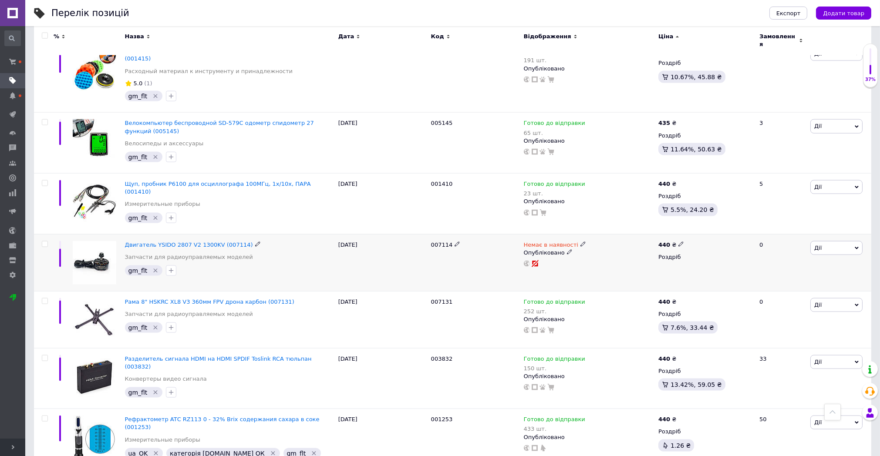
click at [152, 267] on icon "Видалити мітку" at bounding box center [155, 270] width 7 height 7
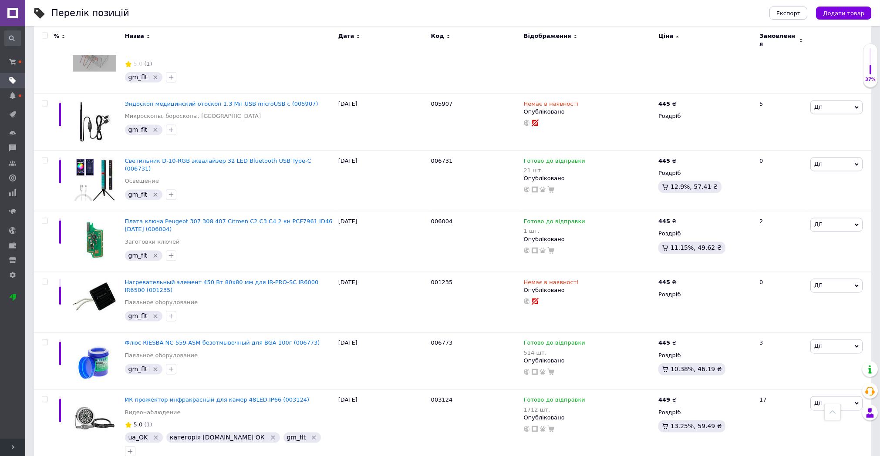
scroll to position [4210, 0]
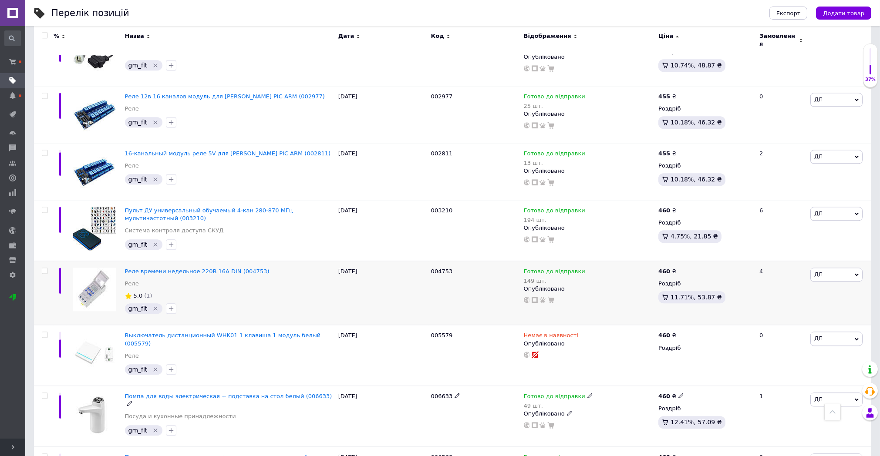
scroll to position [5033, 0]
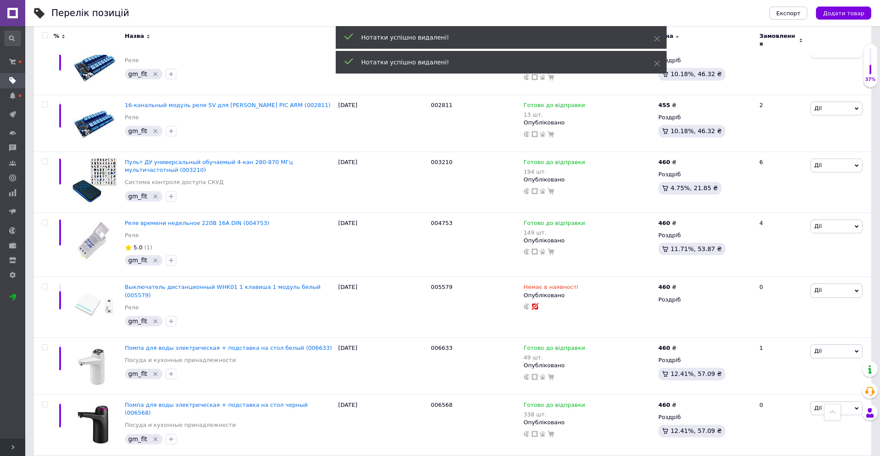
scroll to position [5178, 0]
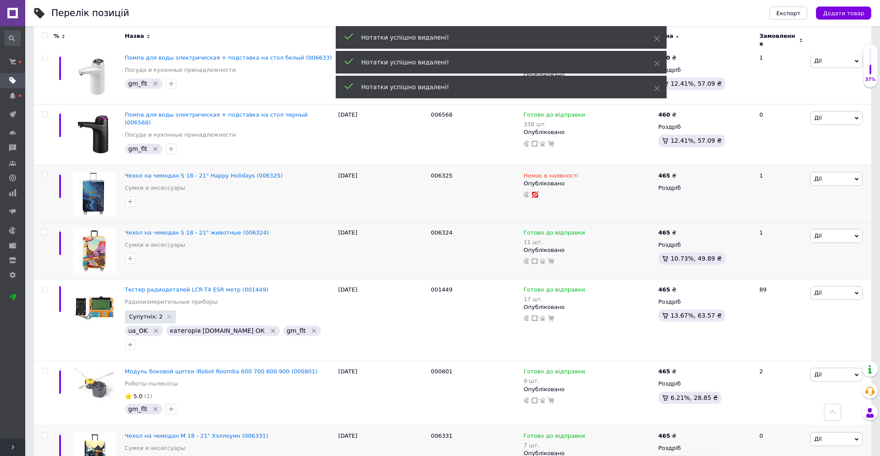
drag, startPoint x: 152, startPoint y: 297, endPoint x: 155, endPoint y: 316, distance: 19.1
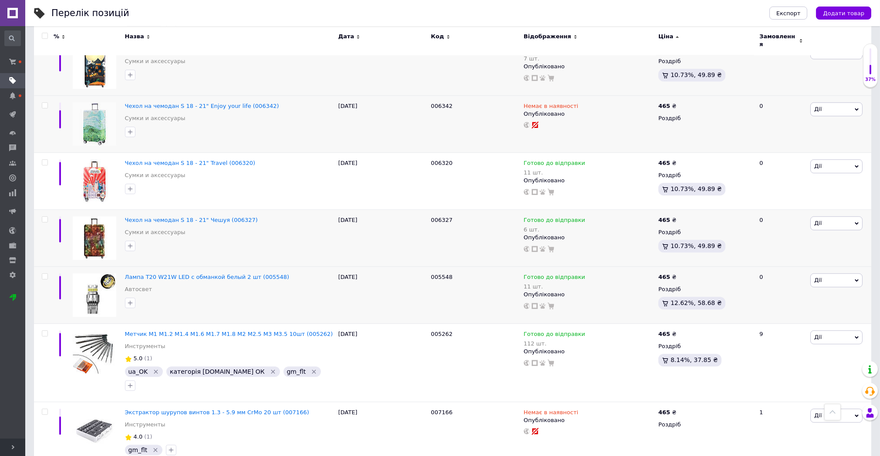
scroll to position [5776, 0]
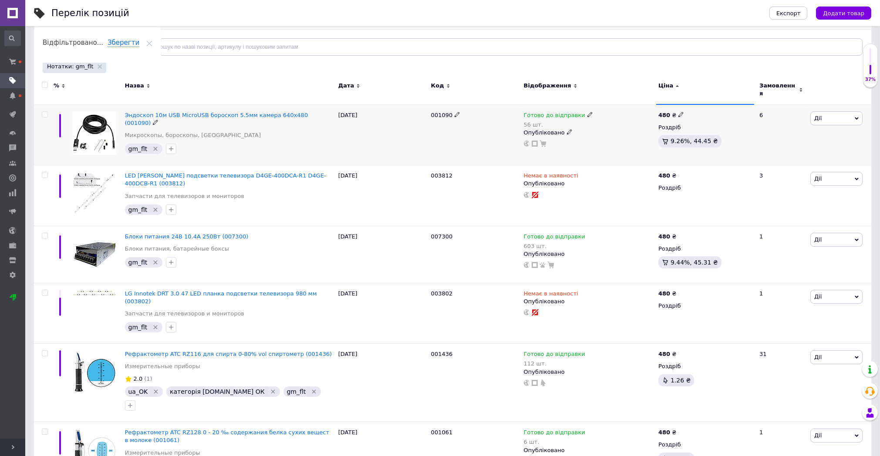
scroll to position [145, 0]
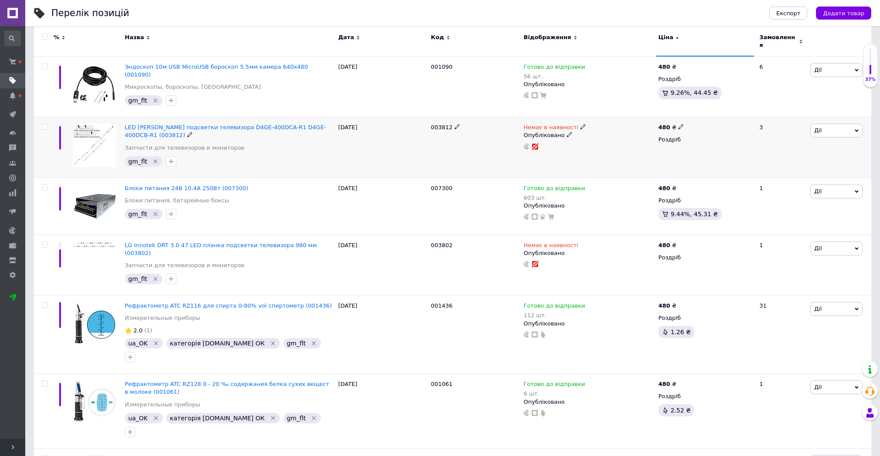
click at [154, 159] on icon "Видалити мітку" at bounding box center [156, 161] width 4 height 4
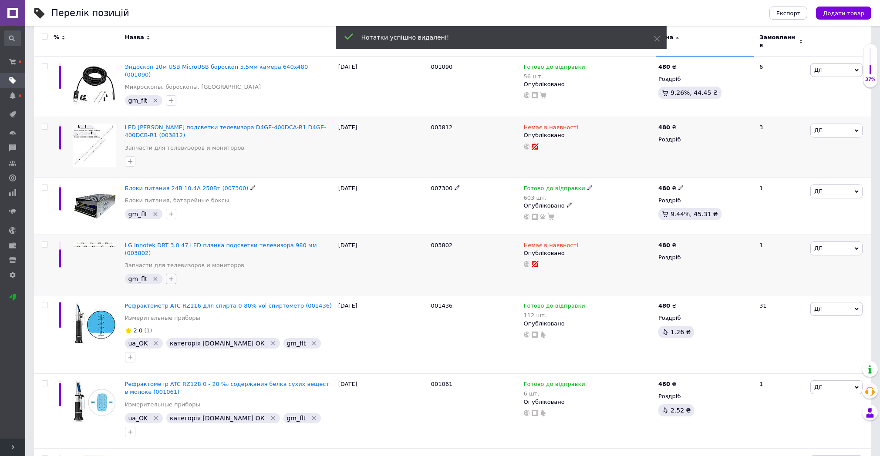
click at [153, 276] on icon "Видалити мітку" at bounding box center [155, 279] width 7 height 7
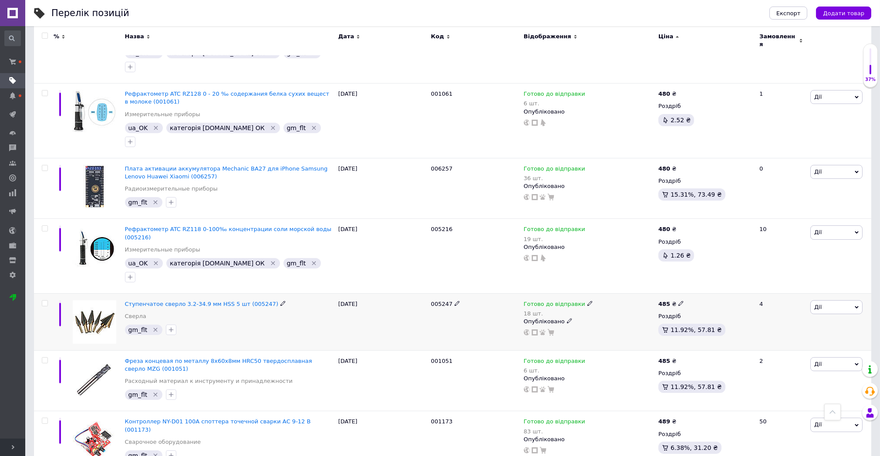
scroll to position [532, 0]
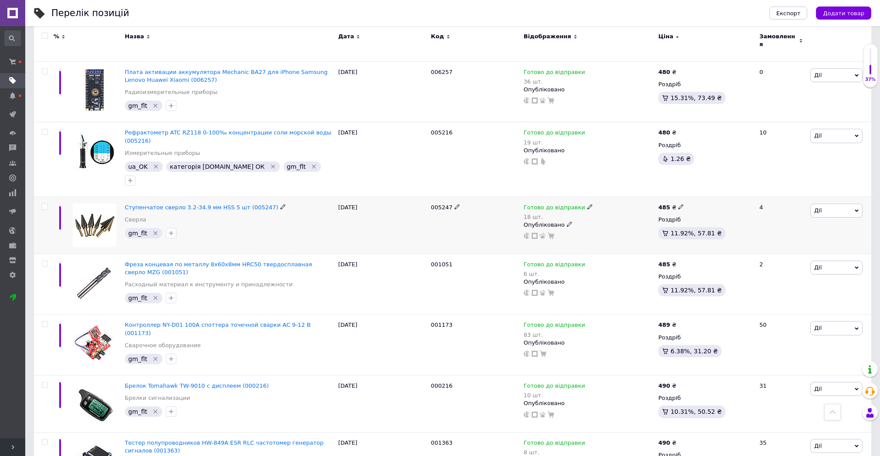
click at [153, 230] on icon "Видалити мітку" at bounding box center [155, 233] width 7 height 7
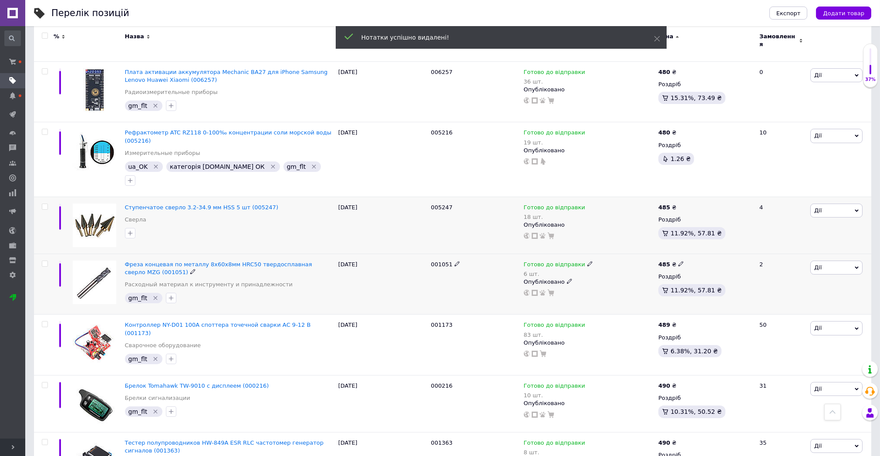
click at [154, 297] on icon "Видалити мітку" at bounding box center [156, 299] width 4 height 4
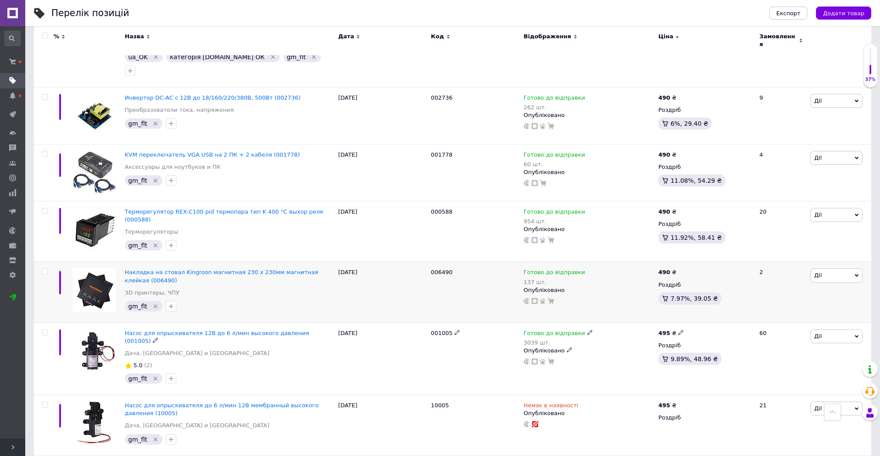
scroll to position [1064, 0]
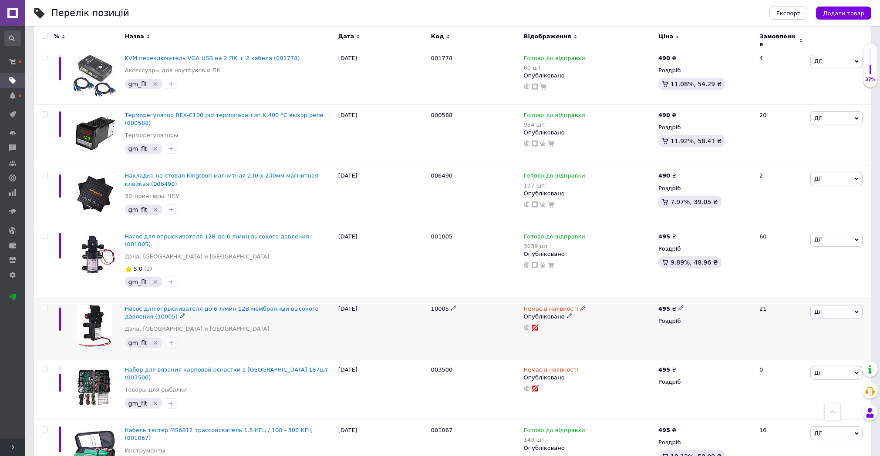
click at [155, 338] on div "gm_flt" at bounding box center [144, 343] width 38 height 10
click at [152, 340] on icon "Видалити мітку" at bounding box center [155, 343] width 7 height 7
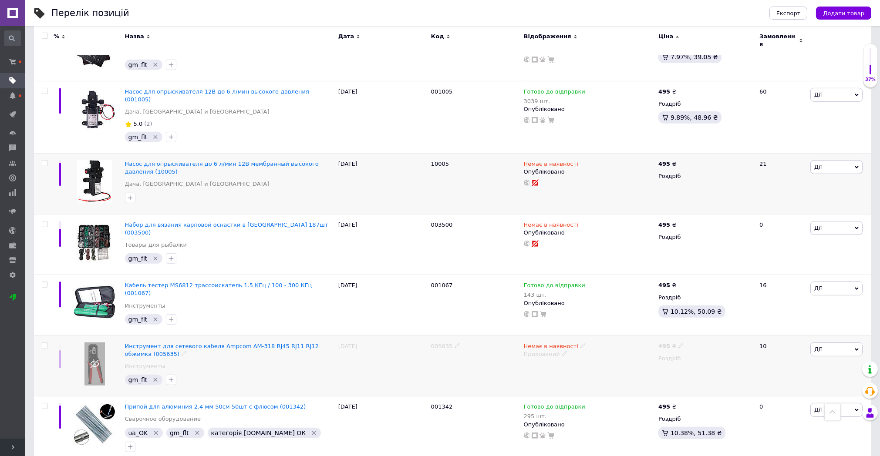
click at [152, 377] on icon "Видалити мітку" at bounding box center [155, 380] width 7 height 7
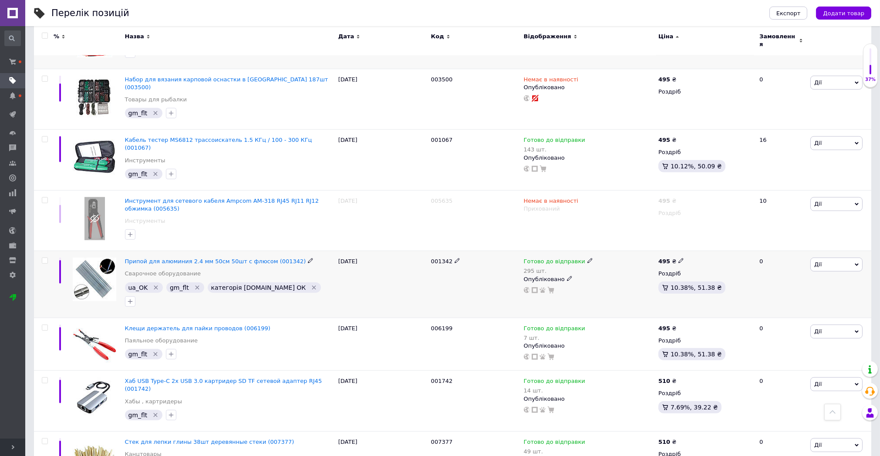
click at [194, 284] on icon "Видалити мітку" at bounding box center [197, 287] width 7 height 7
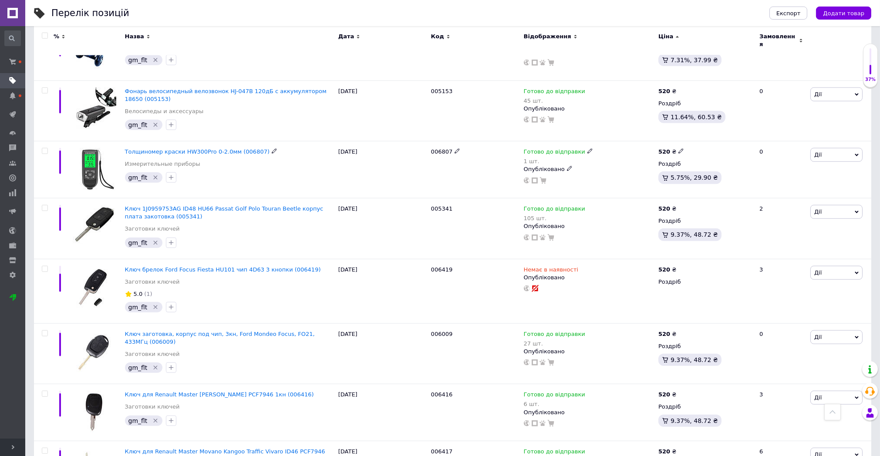
scroll to position [2516, 0]
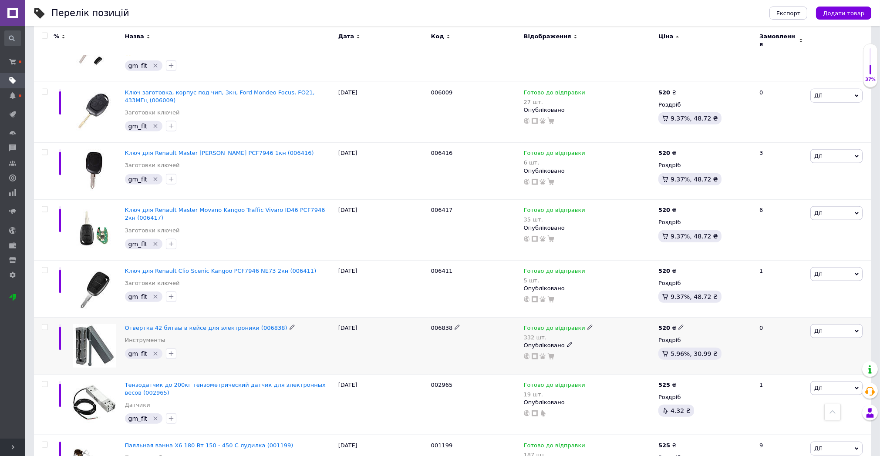
click at [155, 351] on icon "Видалити мітку" at bounding box center [155, 354] width 7 height 7
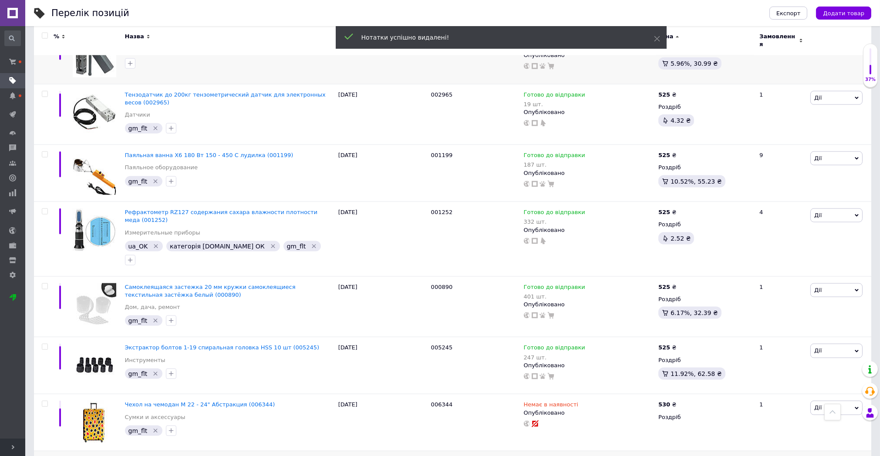
scroll to position [2855, 0]
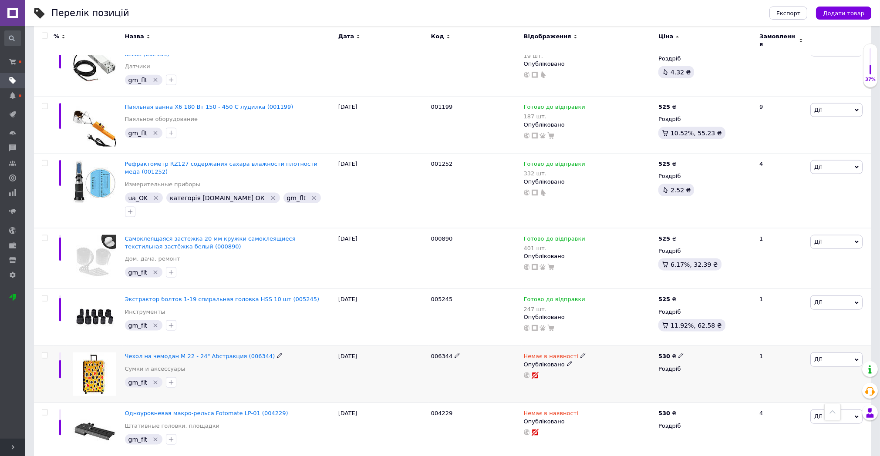
click at [155, 379] on icon "Видалити мітку" at bounding box center [155, 382] width 7 height 7
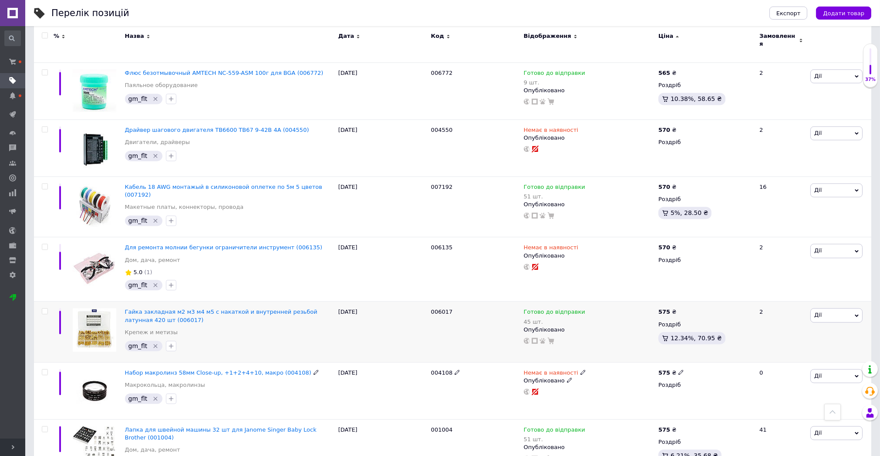
scroll to position [4742, 0]
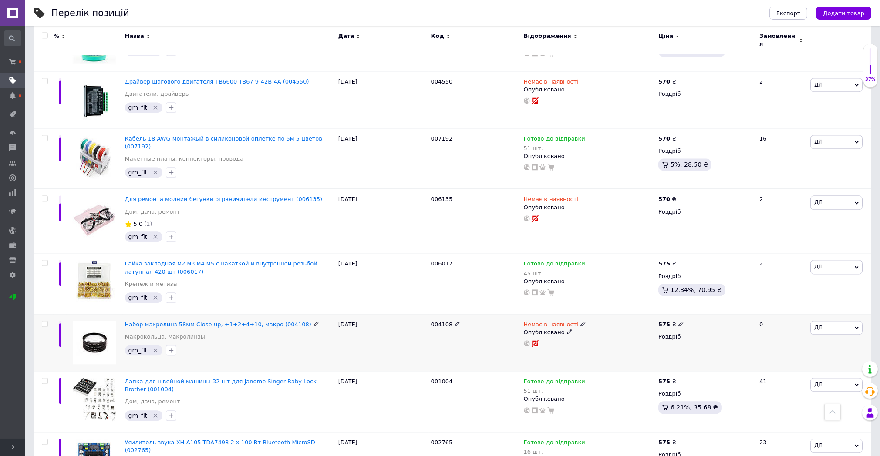
click at [152, 347] on icon "Видалити мітку" at bounding box center [155, 350] width 7 height 7
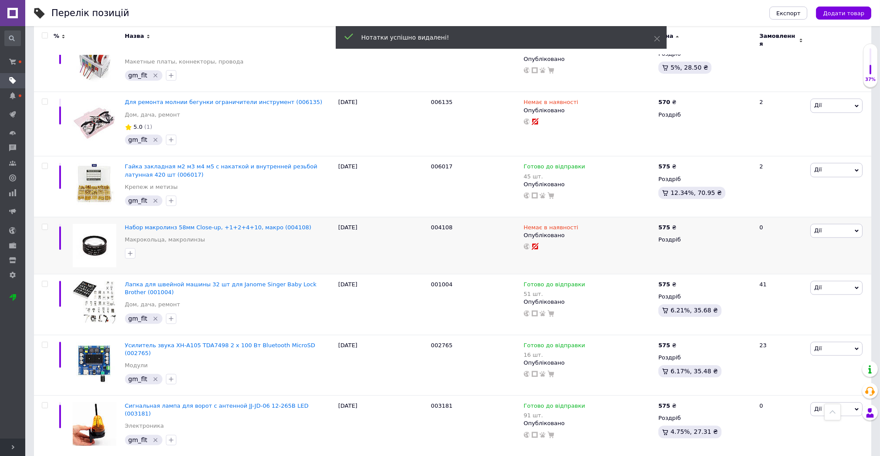
scroll to position [4936, 0]
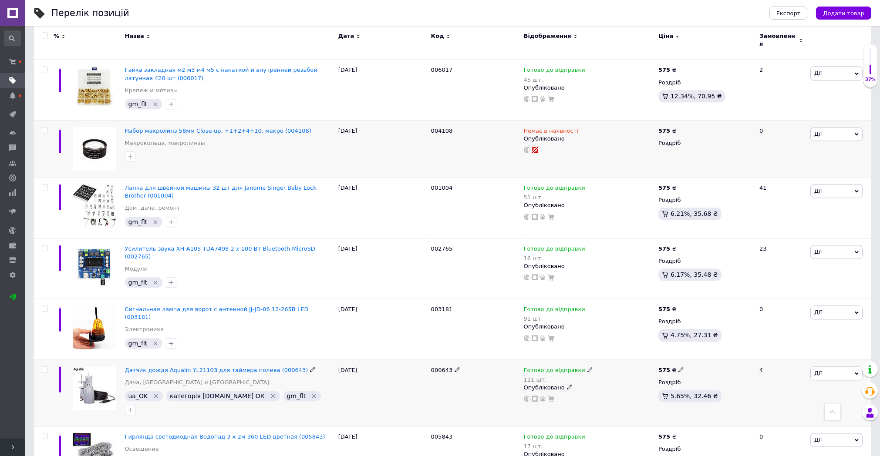
click at [152, 393] on icon "Видалити мітку" at bounding box center [155, 396] width 7 height 7
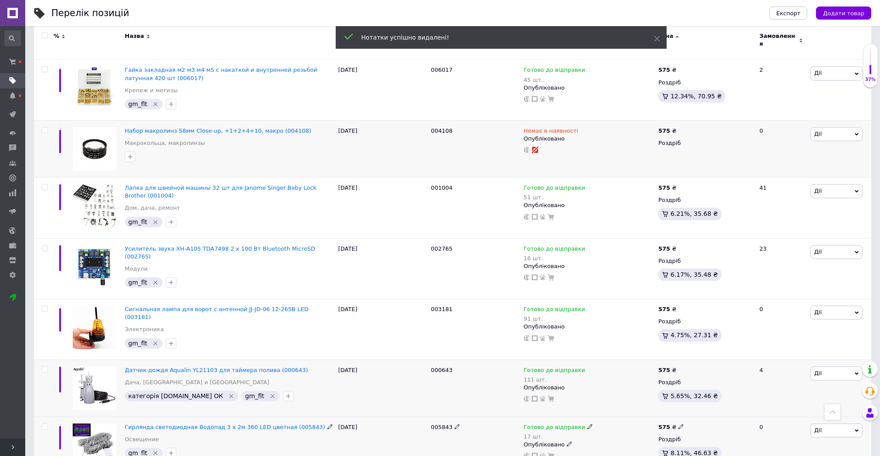
click at [152, 450] on icon "Видалити мітку" at bounding box center [155, 453] width 7 height 7
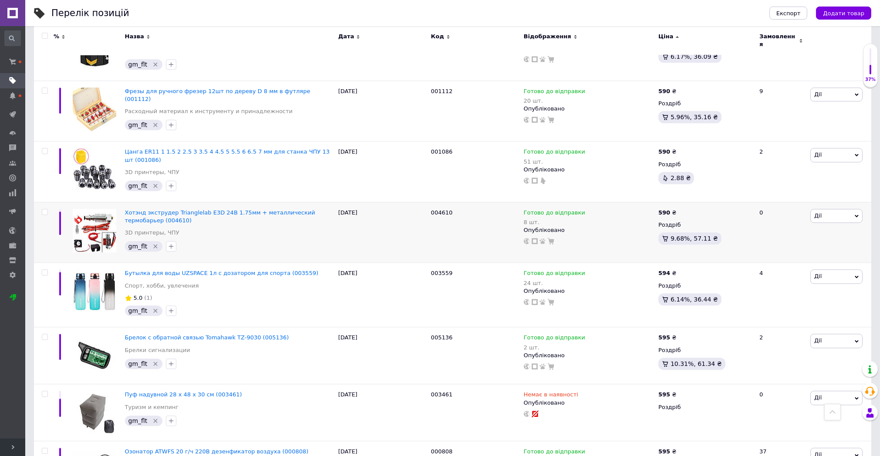
scroll to position [5661, 0]
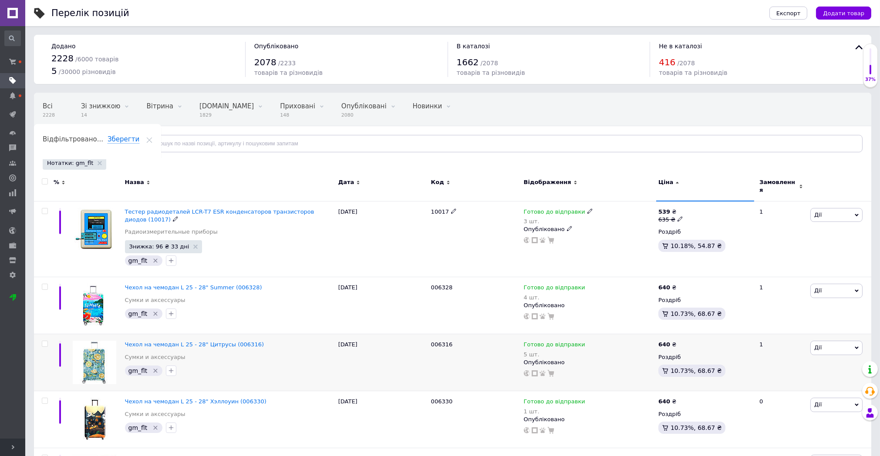
scroll to position [97, 0]
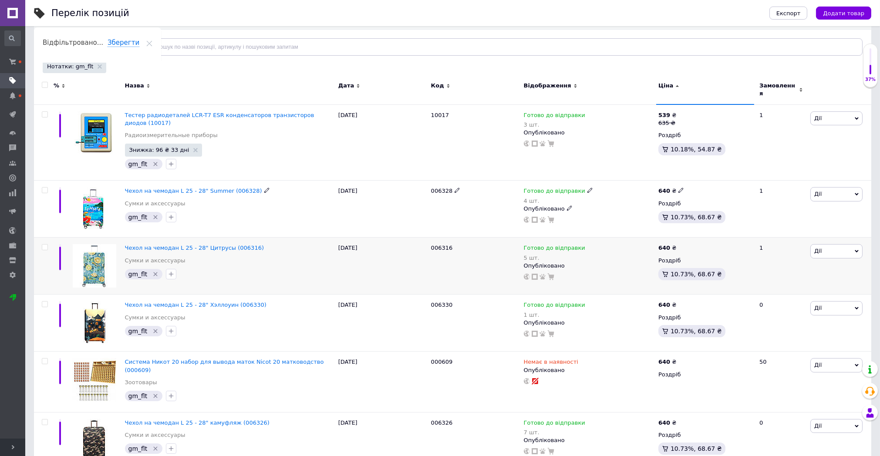
drag, startPoint x: 152, startPoint y: 203, endPoint x: 150, endPoint y: 228, distance: 25.3
click at [154, 215] on icon "Видалити мітку" at bounding box center [156, 217] width 4 height 4
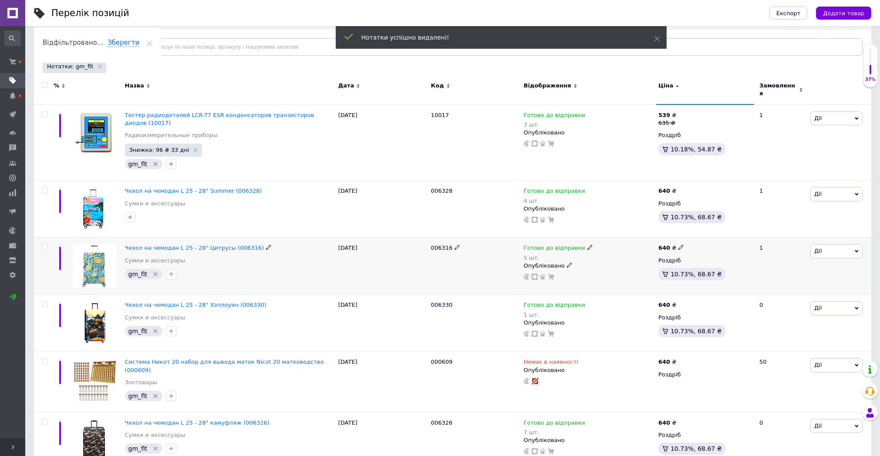
click at [152, 271] on icon "Видалити мітку" at bounding box center [155, 274] width 7 height 7
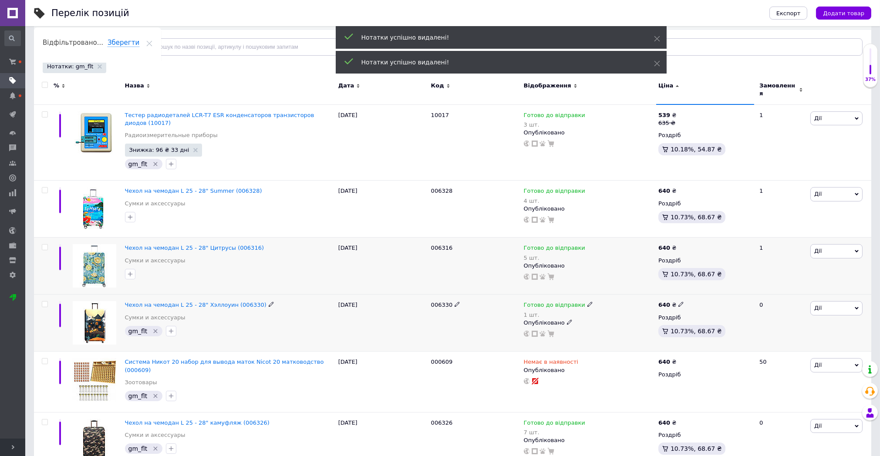
drag, startPoint x: 151, startPoint y: 316, endPoint x: 162, endPoint y: 332, distance: 19.9
click at [152, 328] on icon "Видалити мітку" at bounding box center [155, 331] width 7 height 7
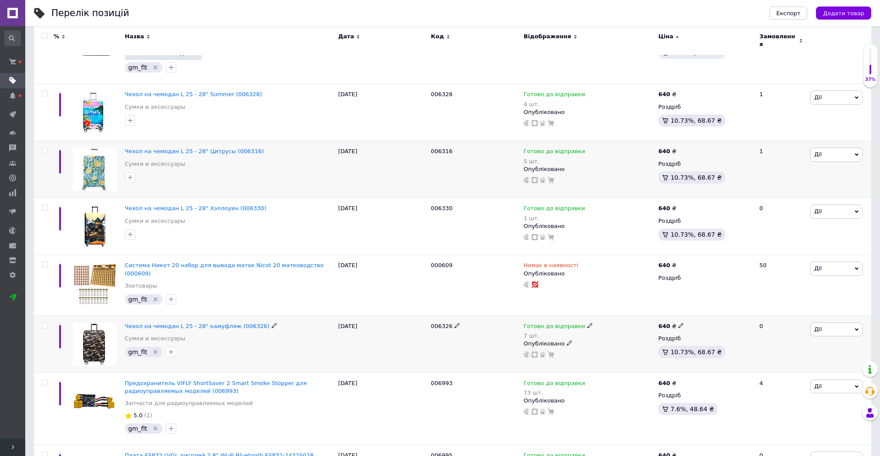
scroll to position [242, 0]
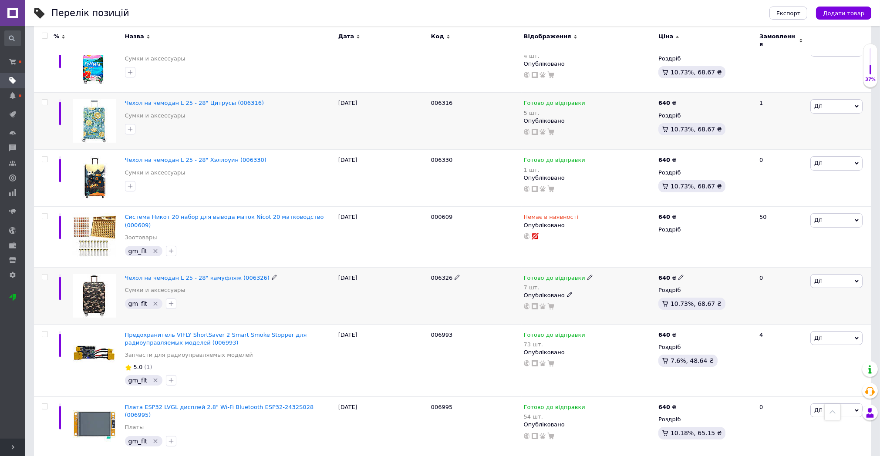
click at [154, 302] on icon "Видалити мітку" at bounding box center [156, 304] width 4 height 4
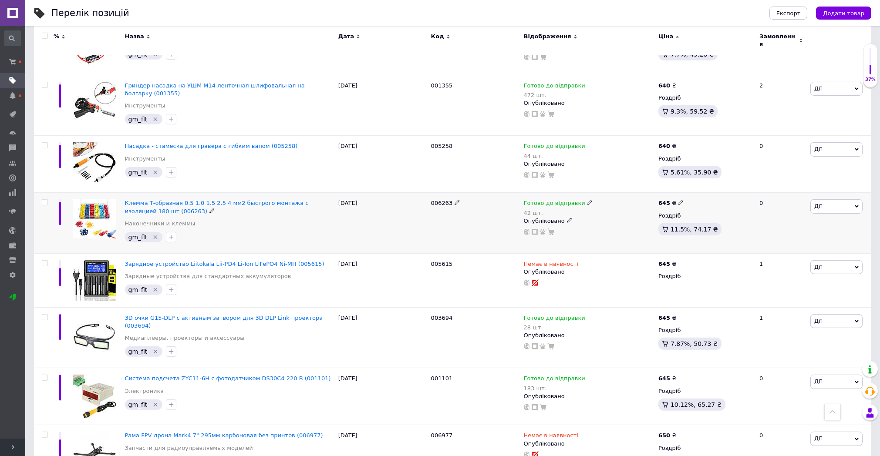
scroll to position [1016, 0]
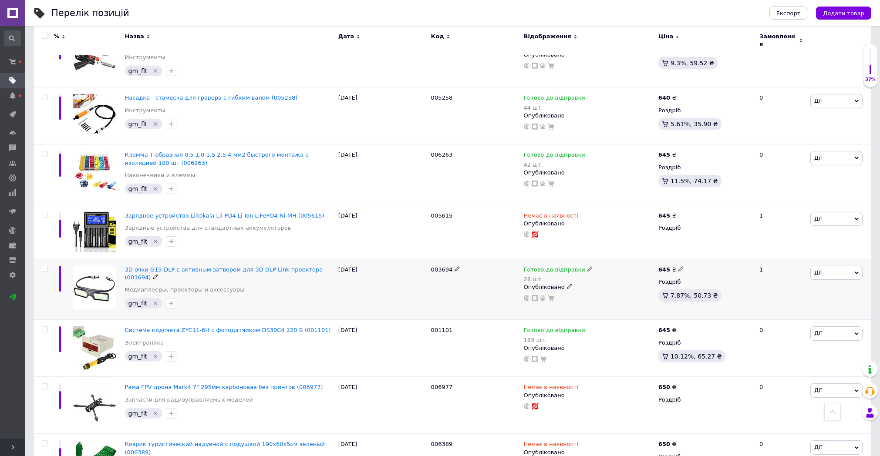
click at [154, 302] on icon "Видалити мітку" at bounding box center [156, 304] width 4 height 4
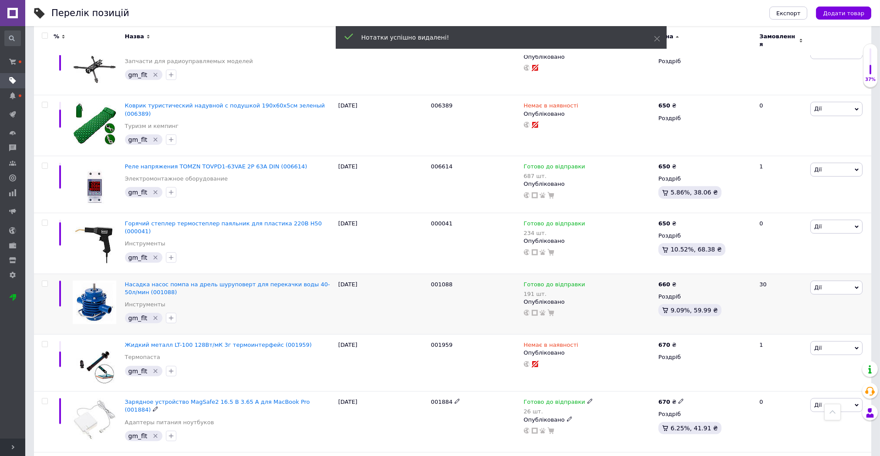
scroll to position [1452, 0]
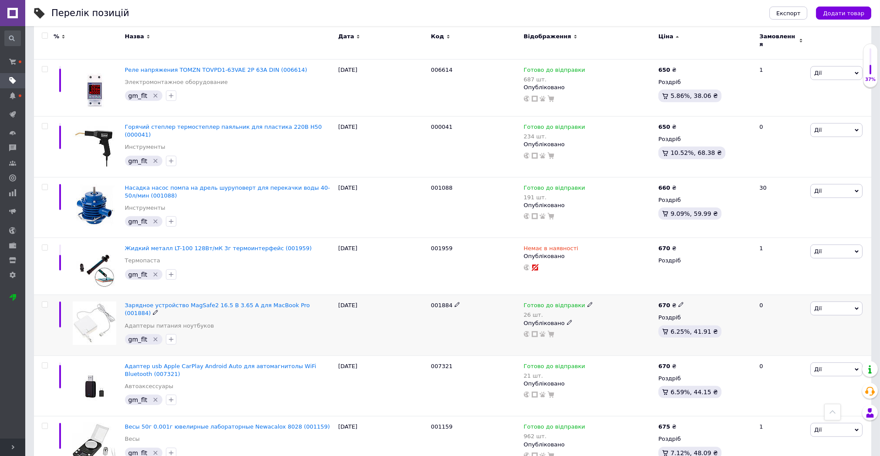
click at [156, 336] on icon "Видалити мітку" at bounding box center [155, 339] width 7 height 7
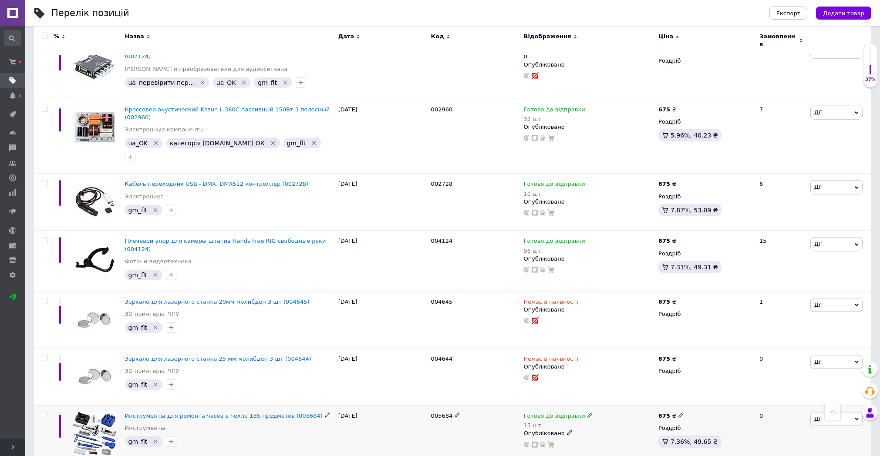
scroll to position [2032, 0]
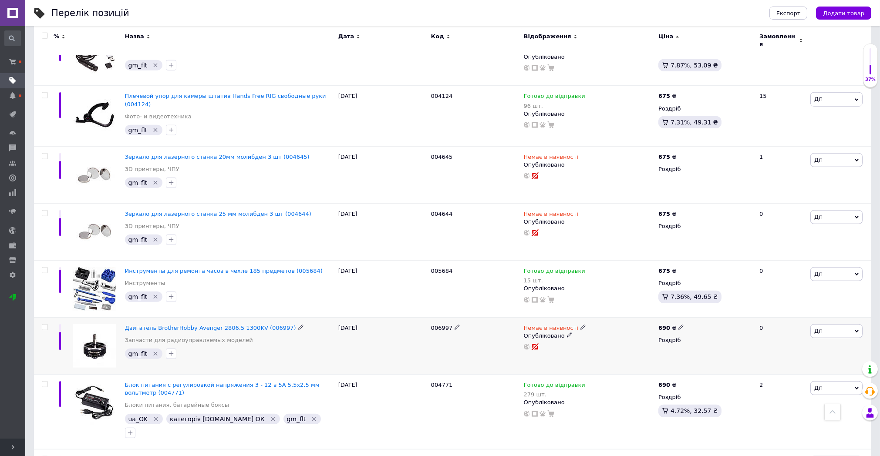
click at [154, 352] on icon "Видалити мітку" at bounding box center [156, 354] width 4 height 4
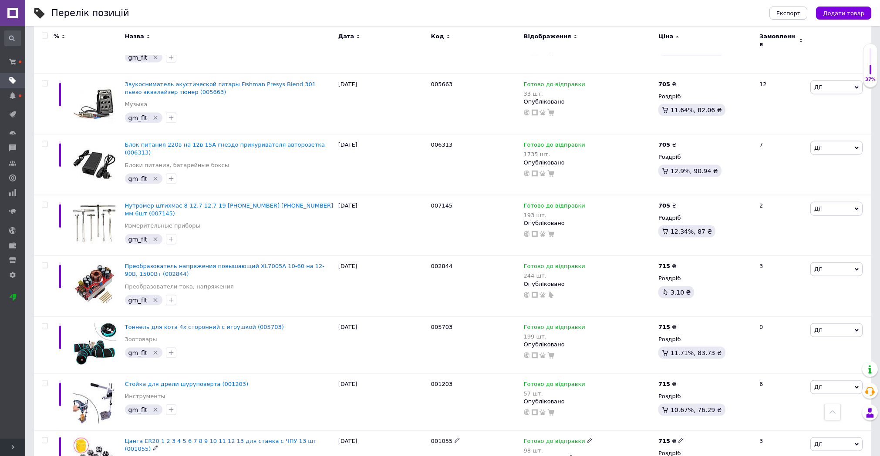
scroll to position [3194, 0]
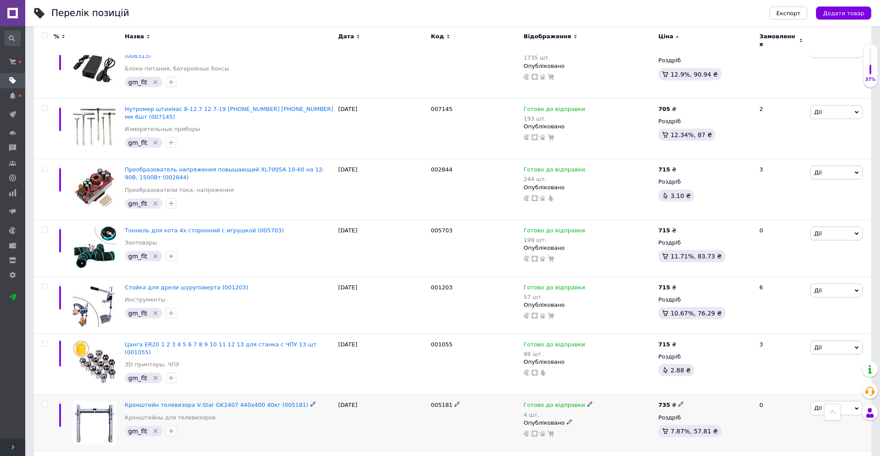
click at [153, 428] on icon "Видалити мітку" at bounding box center [155, 431] width 7 height 7
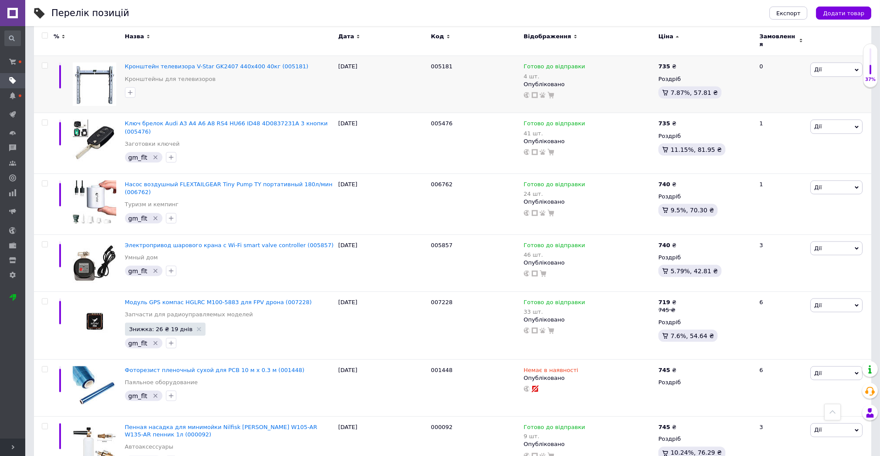
scroll to position [3581, 0]
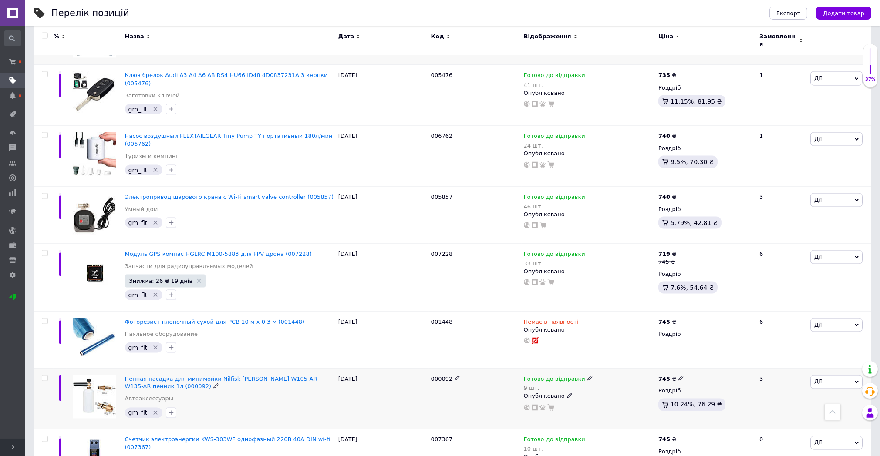
click at [155, 410] on icon "Видалити мітку" at bounding box center [155, 413] width 7 height 7
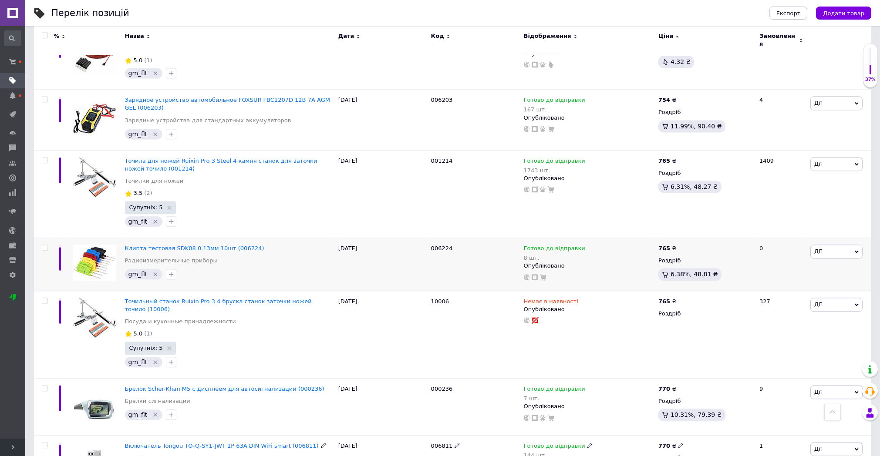
scroll to position [4839, 0]
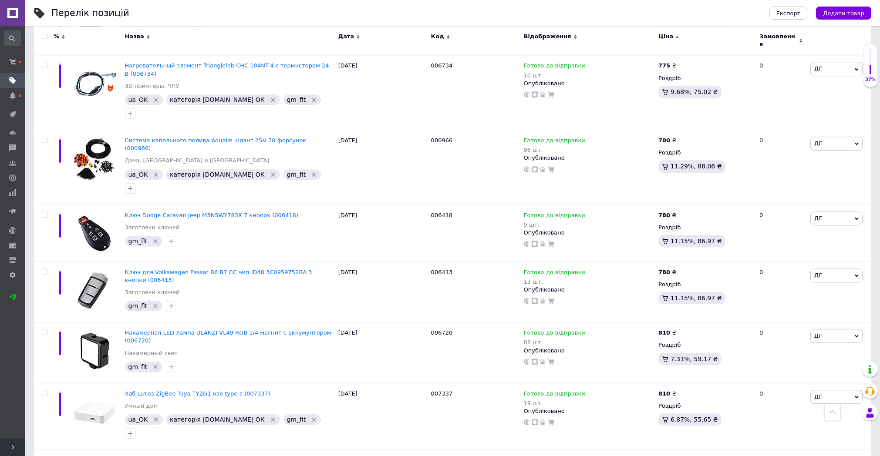
scroll to position [5613, 0]
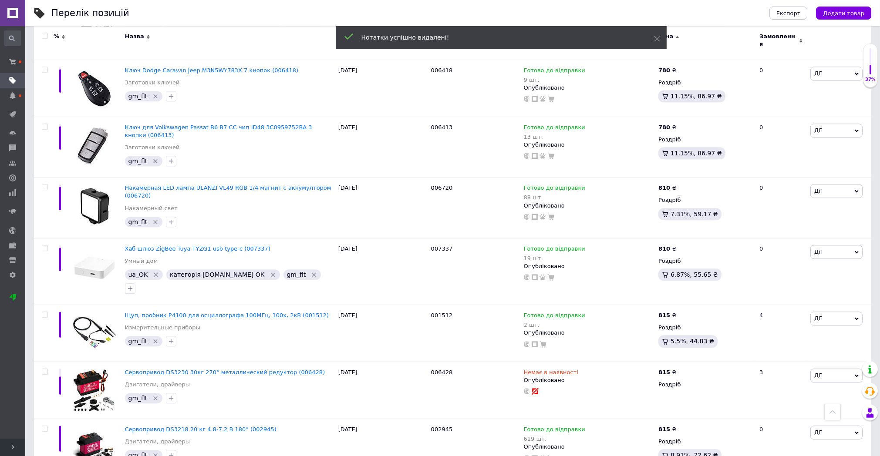
scroll to position [5672, 0]
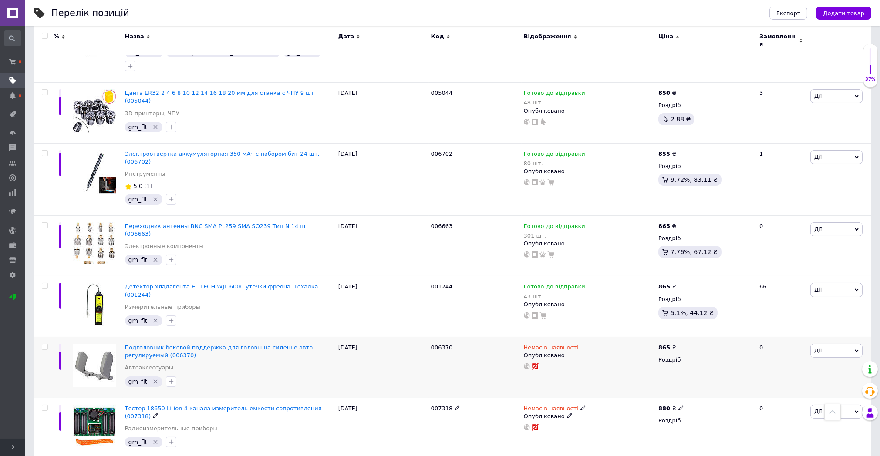
scroll to position [338, 0]
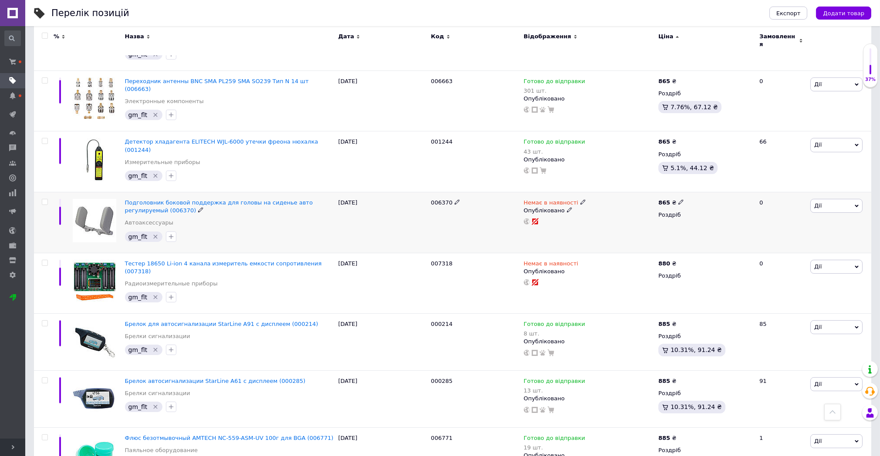
click at [154, 233] on icon "Видалити мітку" at bounding box center [155, 236] width 7 height 7
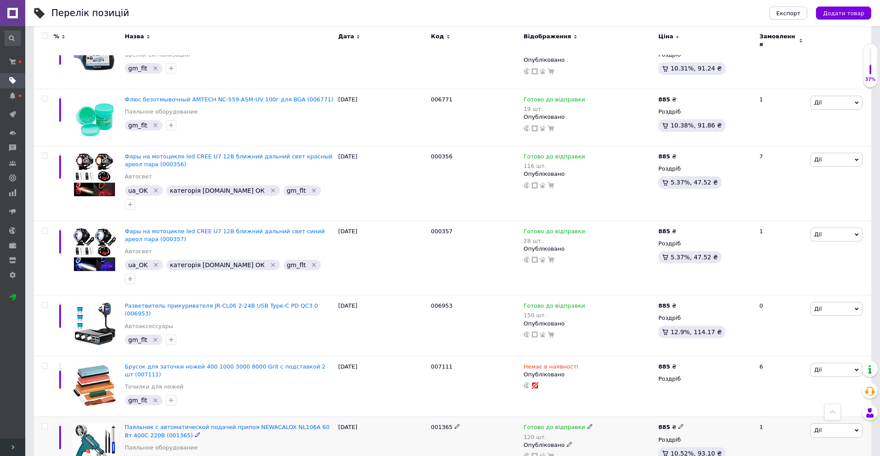
scroll to position [774, 0]
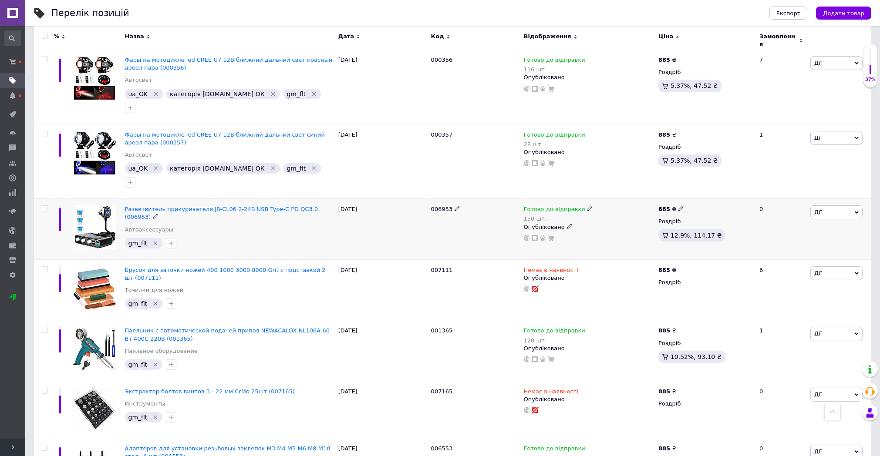
click at [151, 238] on div "gm_flt" at bounding box center [144, 243] width 38 height 10
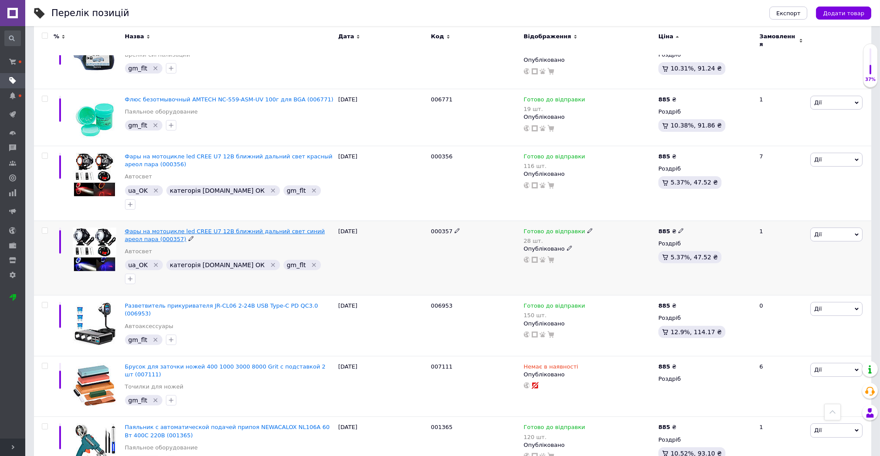
click at [311, 262] on icon "Видалити мітку" at bounding box center [314, 265] width 7 height 7
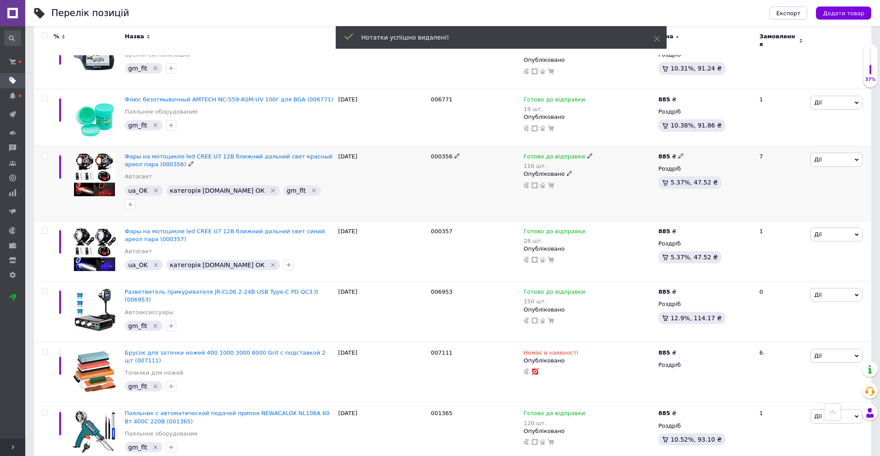
click at [311, 187] on icon "Видалити мітку" at bounding box center [314, 190] width 7 height 7
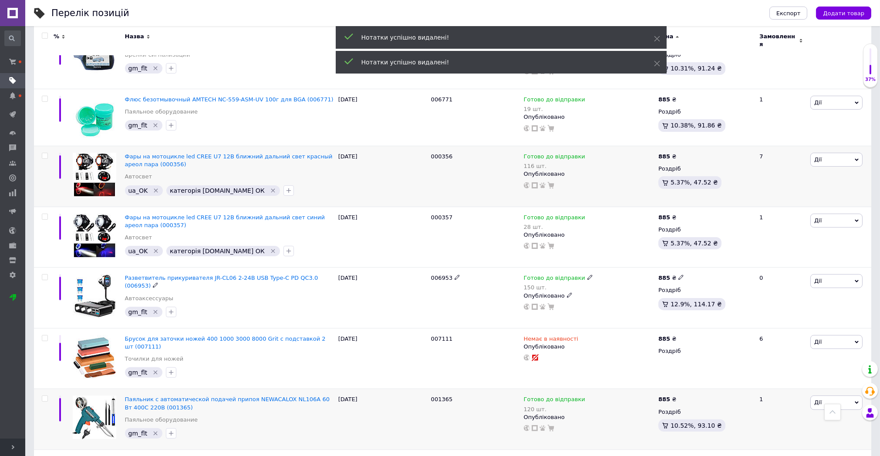
scroll to position [774, 0]
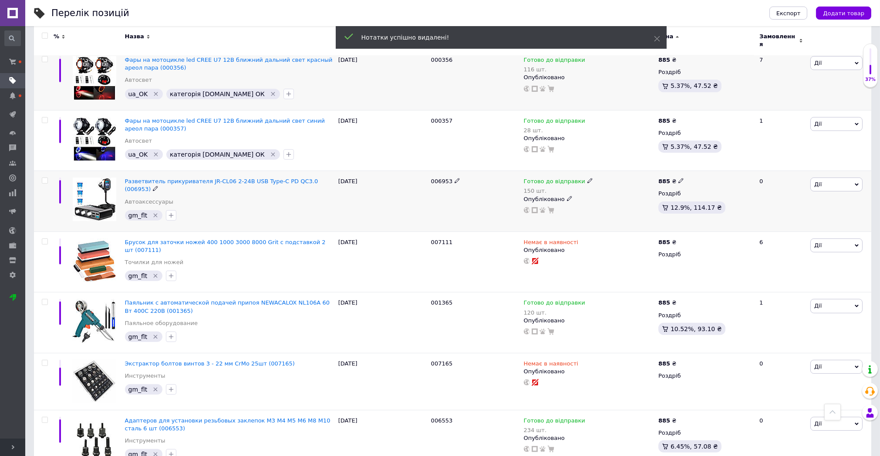
click at [153, 212] on icon "Видалити мітку" at bounding box center [155, 215] width 7 height 7
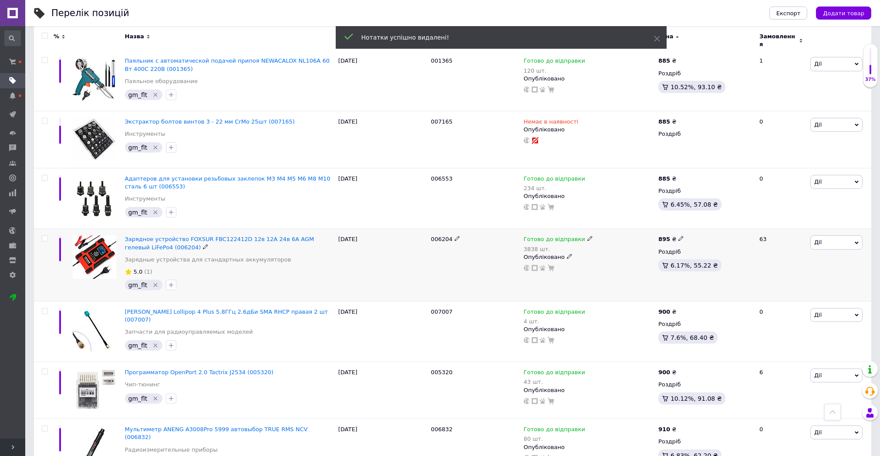
scroll to position [1064, 0]
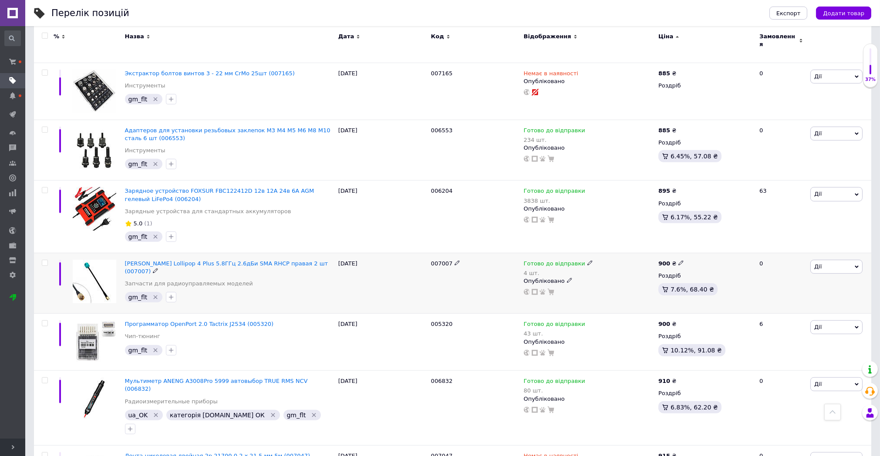
click at [152, 294] on icon "Видалити мітку" at bounding box center [155, 297] width 7 height 7
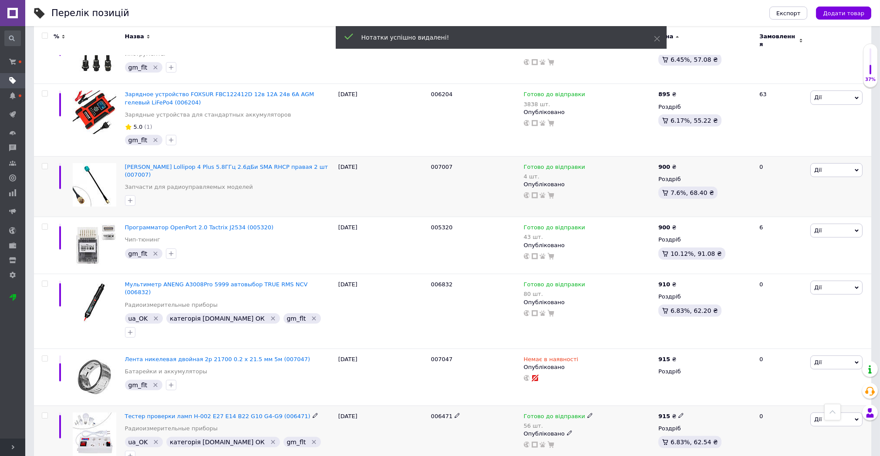
scroll to position [1307, 0]
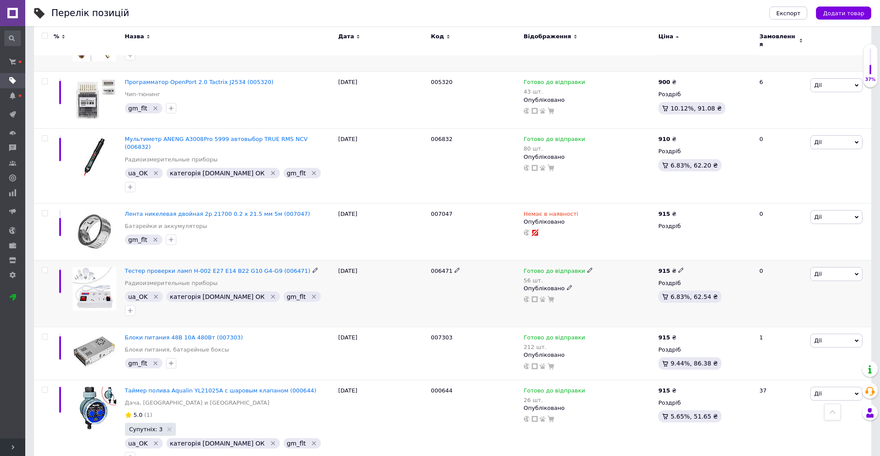
click at [311, 294] on icon "Видалити мітку" at bounding box center [314, 297] width 7 height 7
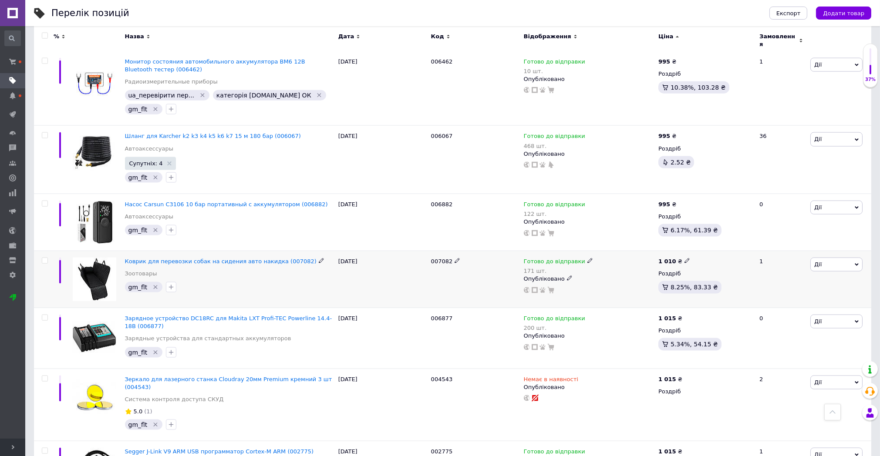
scroll to position [2903, 0]
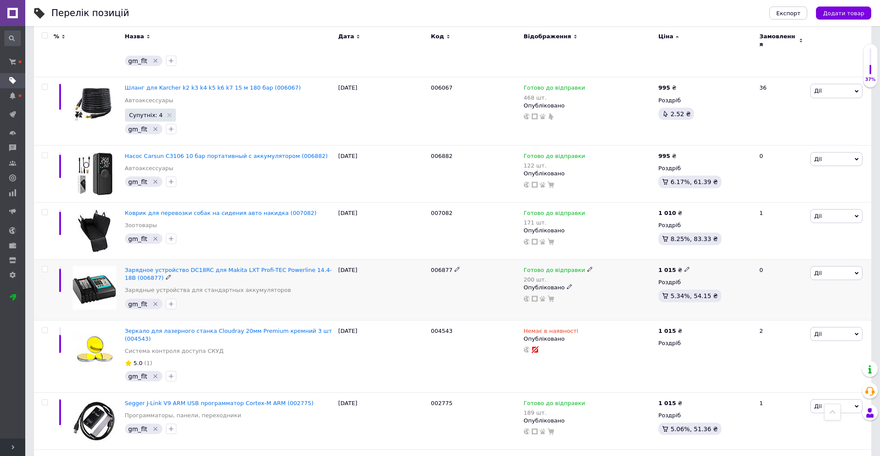
click at [156, 301] on icon "Видалити мітку" at bounding box center [155, 304] width 7 height 7
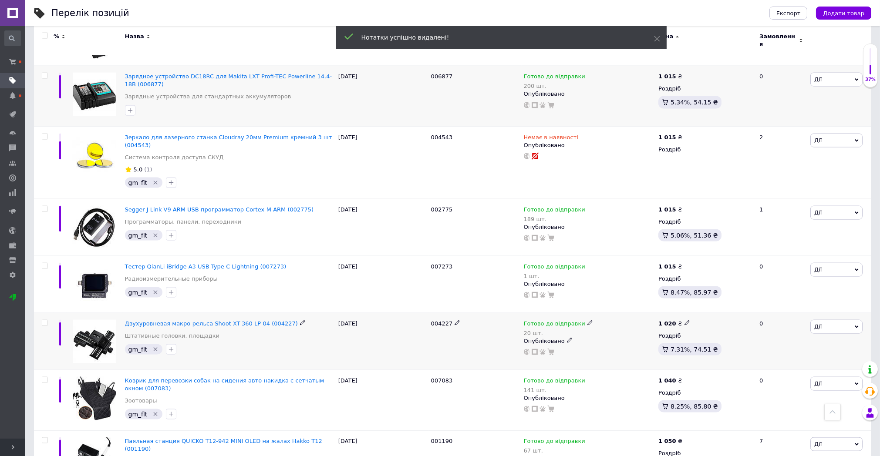
scroll to position [3145, 0]
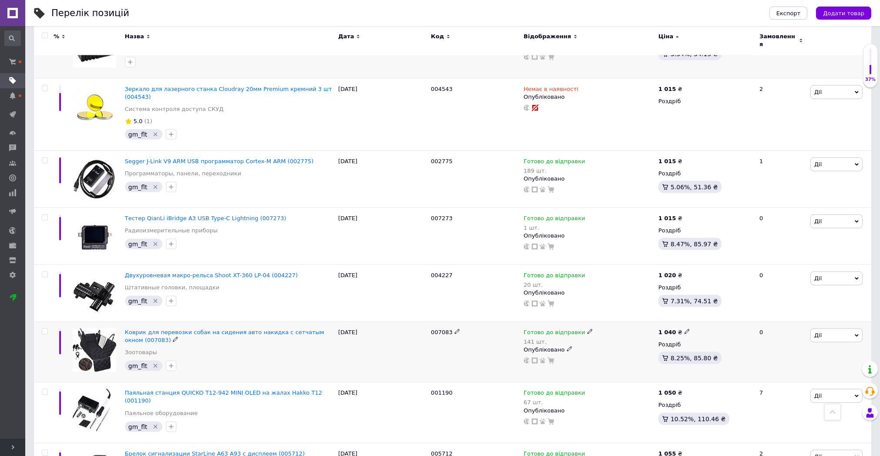
click at [154, 363] on icon "Видалити мітку" at bounding box center [155, 366] width 7 height 7
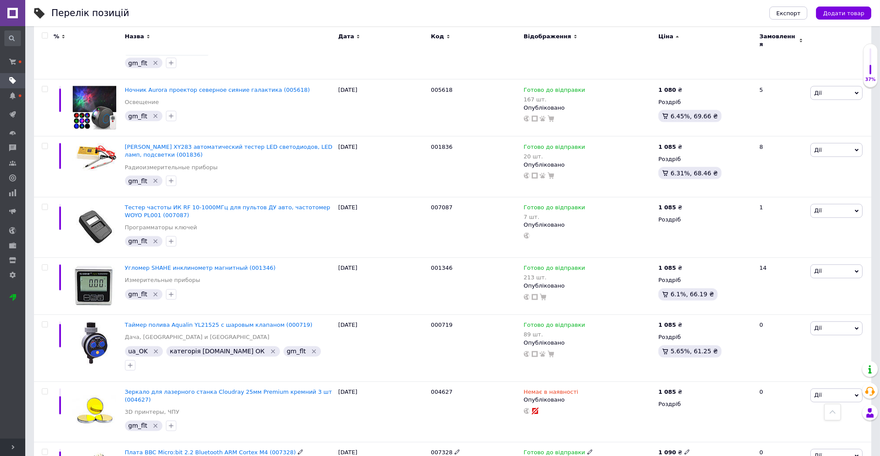
scroll to position [3920, 0]
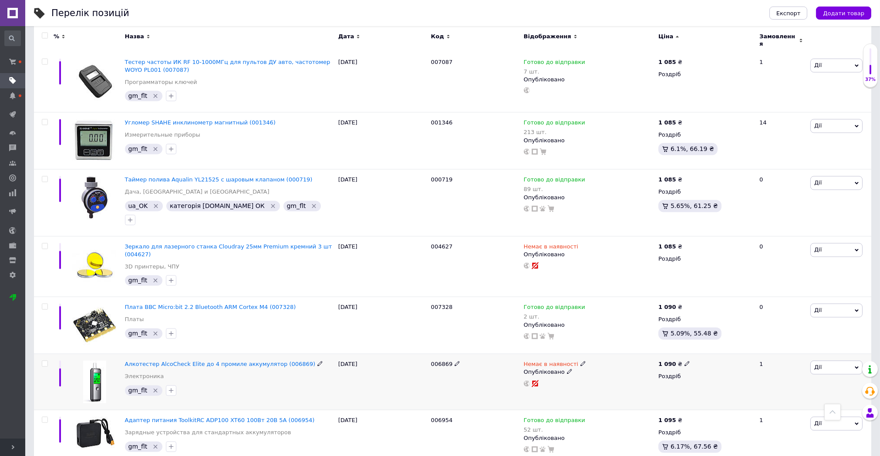
click at [152, 388] on icon "Видалити мітку" at bounding box center [155, 391] width 7 height 7
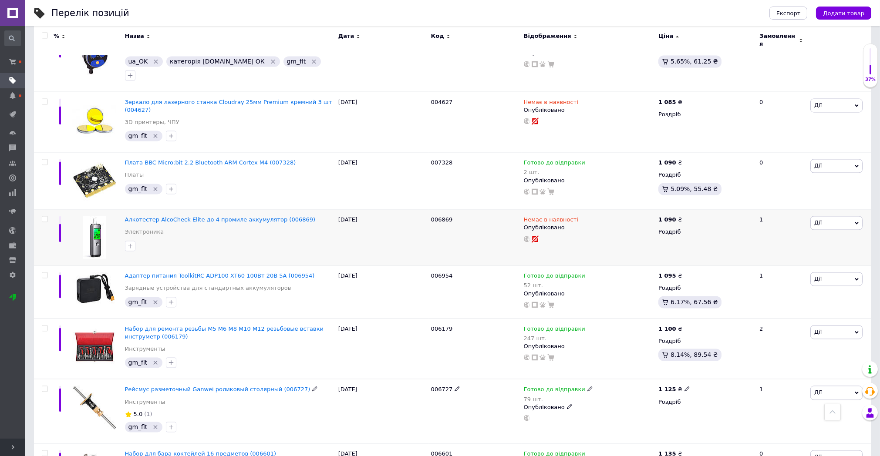
scroll to position [4161, 0]
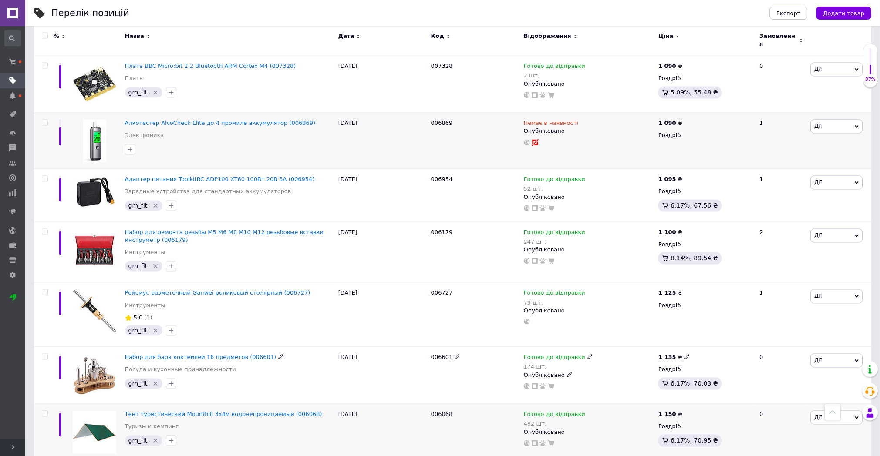
drag, startPoint x: 155, startPoint y: 226, endPoint x: 157, endPoint y: 278, distance: 51.4
click at [155, 380] on icon "Видалити мітку" at bounding box center [155, 383] width 7 height 7
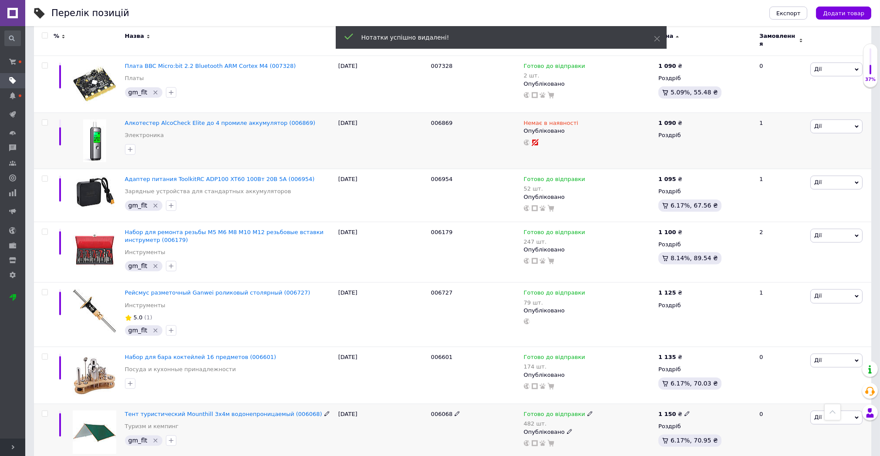
click at [155, 437] on icon "Видалити мітку" at bounding box center [155, 440] width 7 height 7
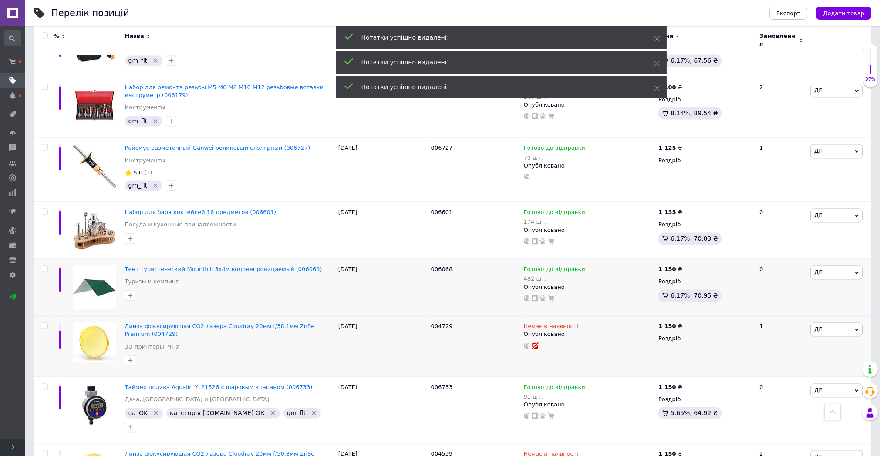
scroll to position [4404, 0]
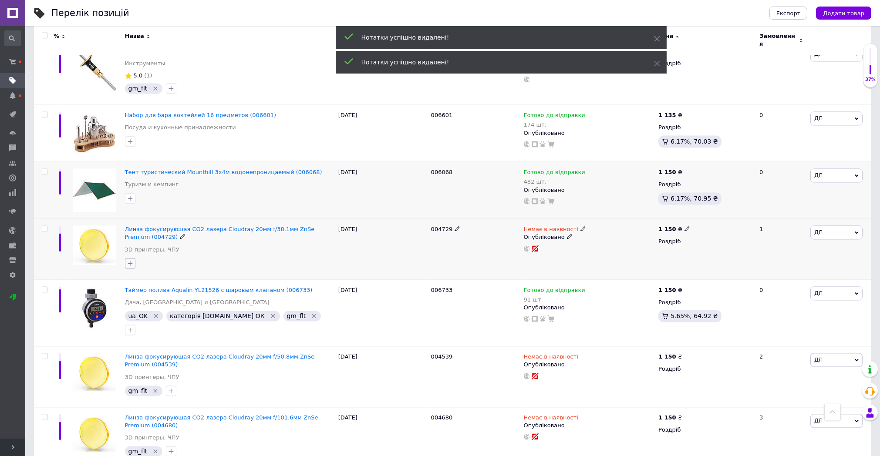
click at [128, 260] on icon "button" at bounding box center [130, 263] width 7 height 7
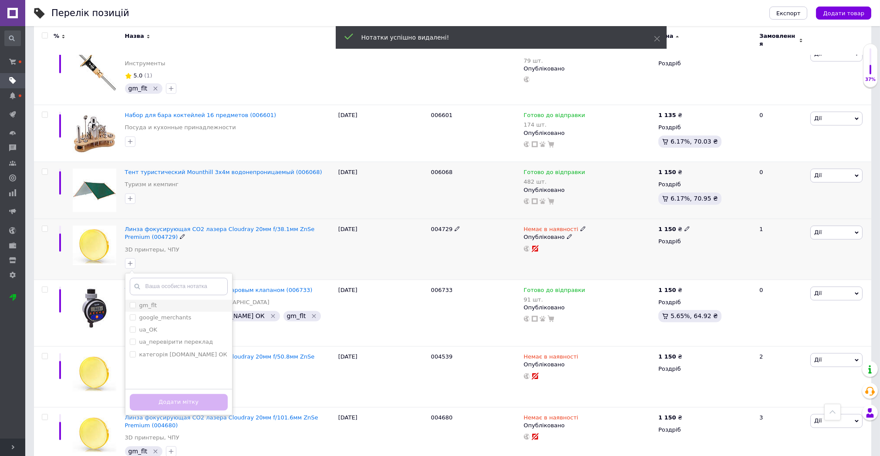
click at [130, 302] on input "gm_flt" at bounding box center [133, 305] width 6 height 6
checkbox input "true"
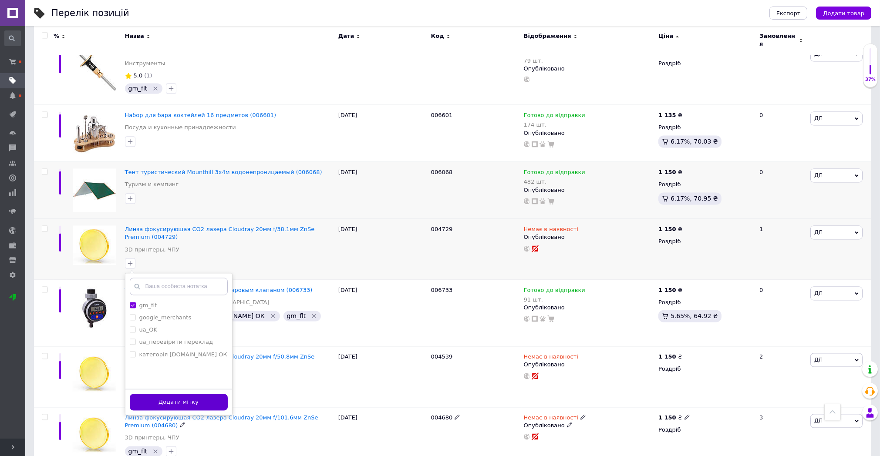
click at [178, 394] on button "Додати мітку" at bounding box center [179, 402] width 98 height 17
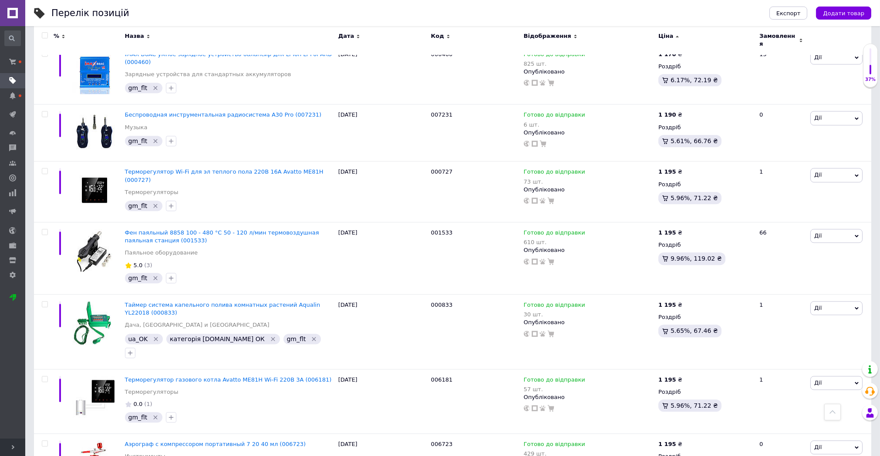
scroll to position [5468, 0]
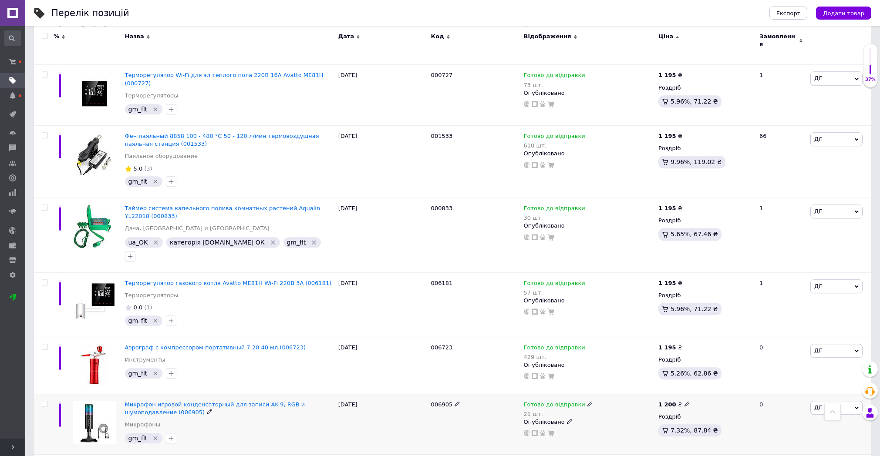
click at [154, 435] on icon "Видалити мітку" at bounding box center [155, 438] width 7 height 7
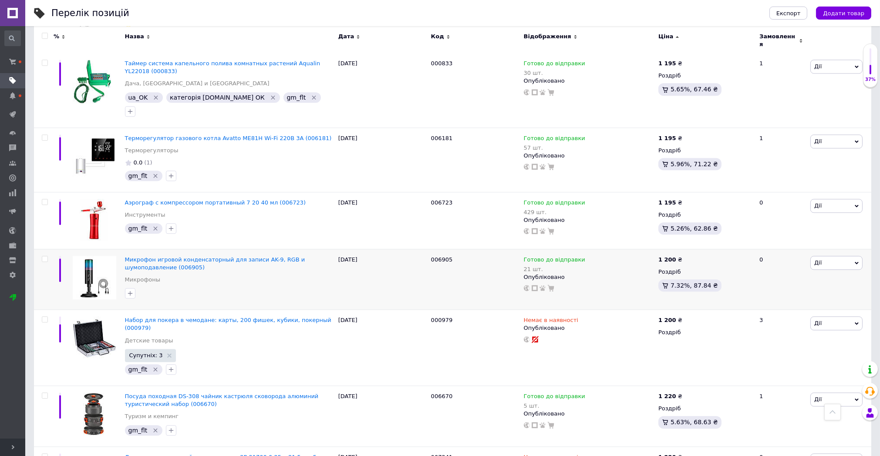
scroll to position [5710, 0]
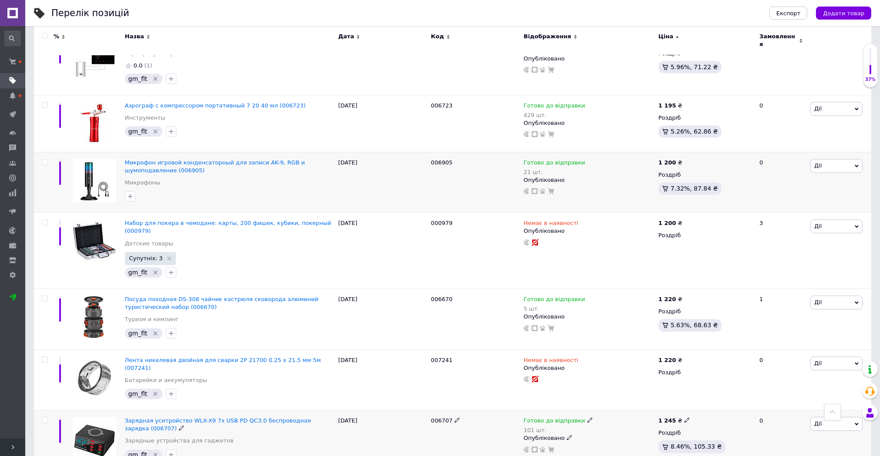
click at [155, 452] on icon "Видалити мітку" at bounding box center [155, 455] width 7 height 7
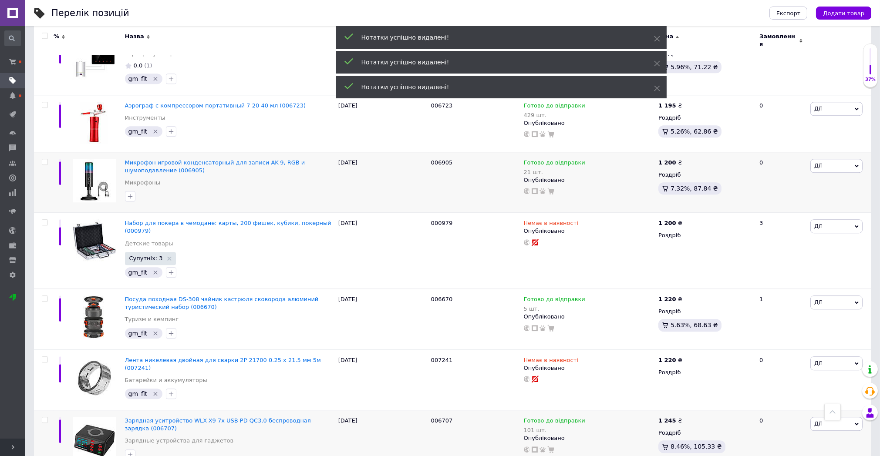
scroll to position [5734, 0]
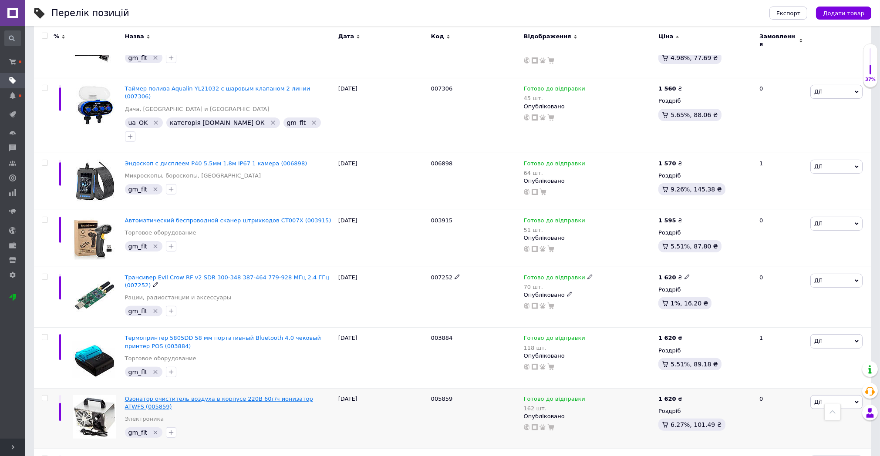
scroll to position [871, 0]
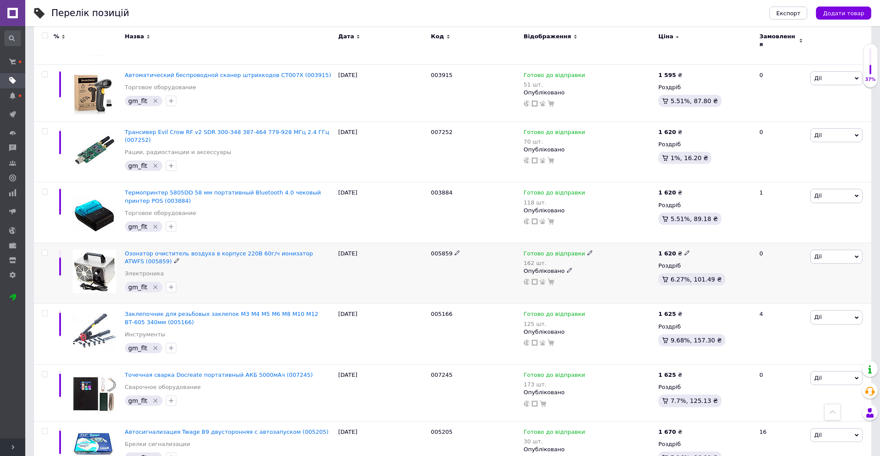
click at [154, 286] on icon "Видалити мітку" at bounding box center [156, 288] width 4 height 4
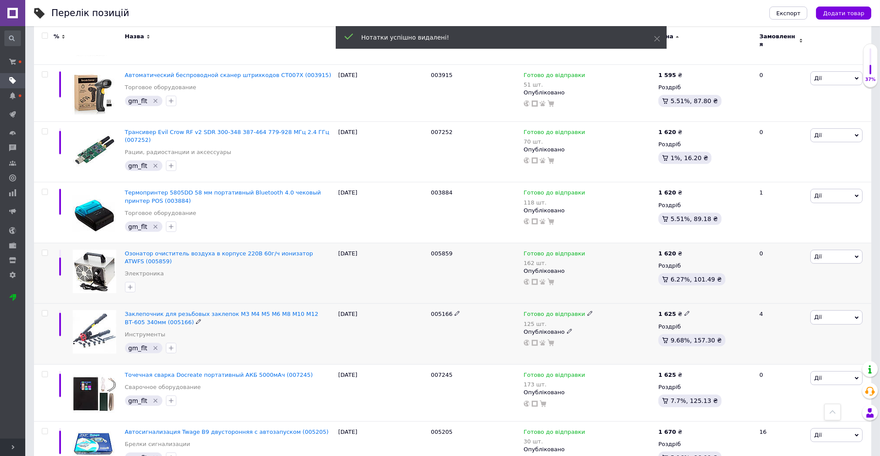
scroll to position [1016, 0]
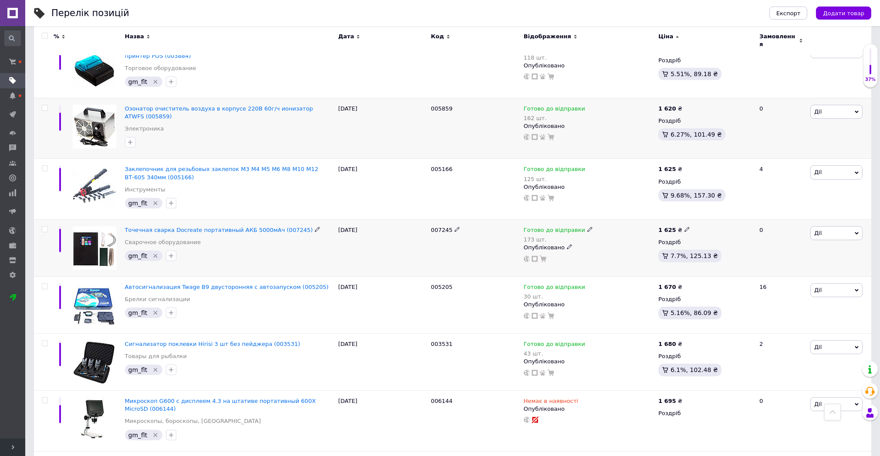
click at [153, 253] on icon "Видалити мітку" at bounding box center [155, 256] width 7 height 7
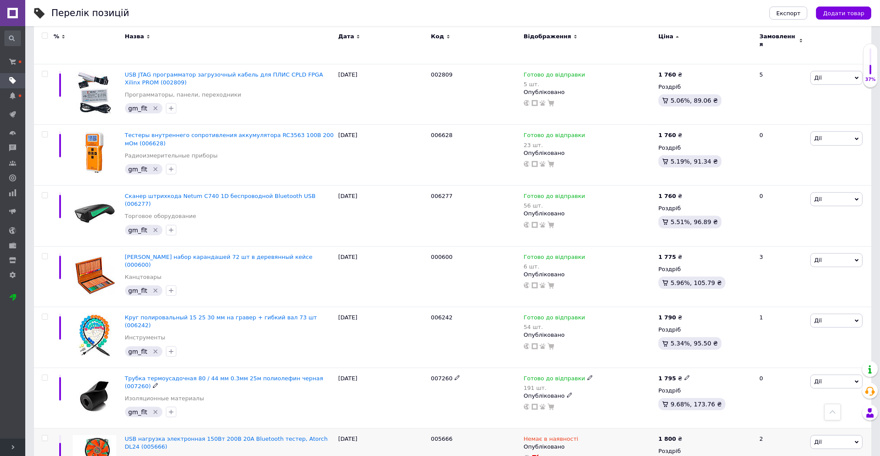
scroll to position [1597, 0]
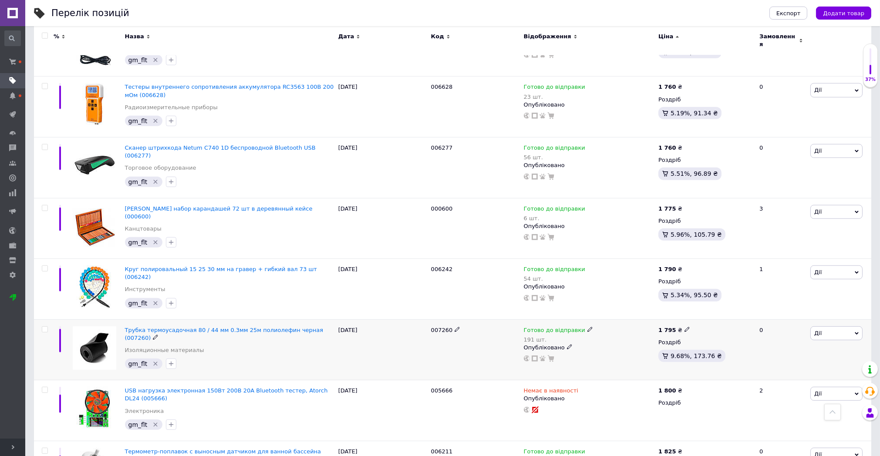
click at [154, 362] on icon "Видалити мітку" at bounding box center [156, 364] width 4 height 4
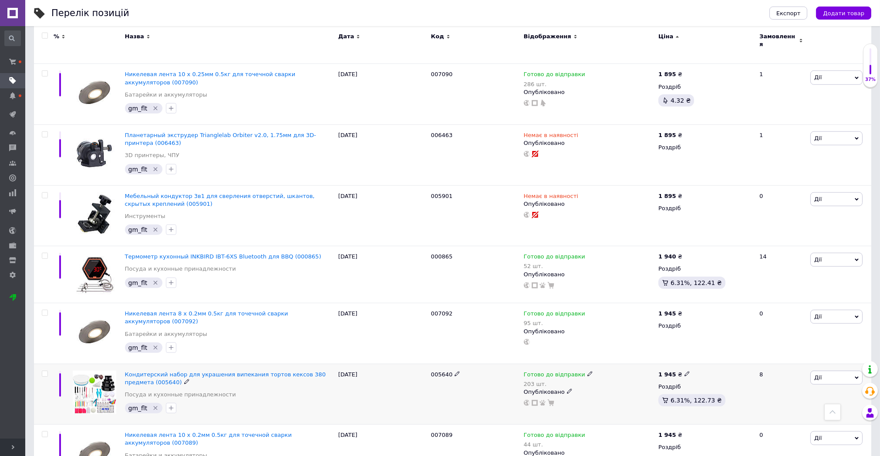
scroll to position [2274, 0]
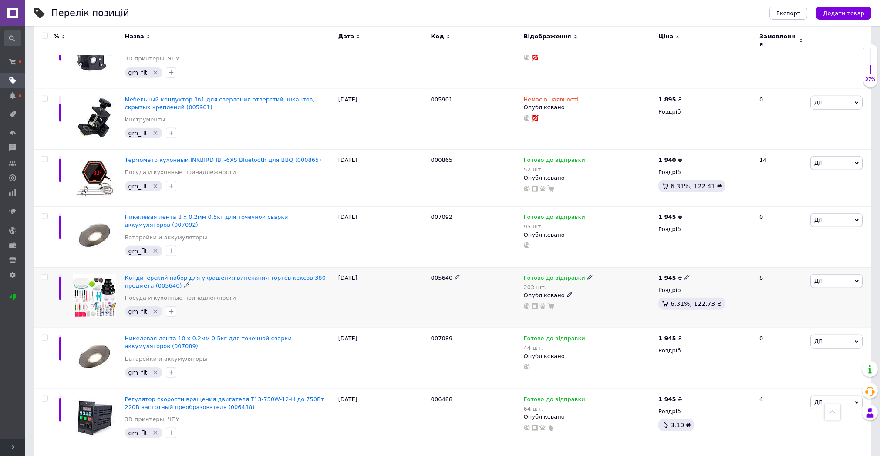
click at [153, 308] on icon "Видалити мітку" at bounding box center [155, 311] width 7 height 7
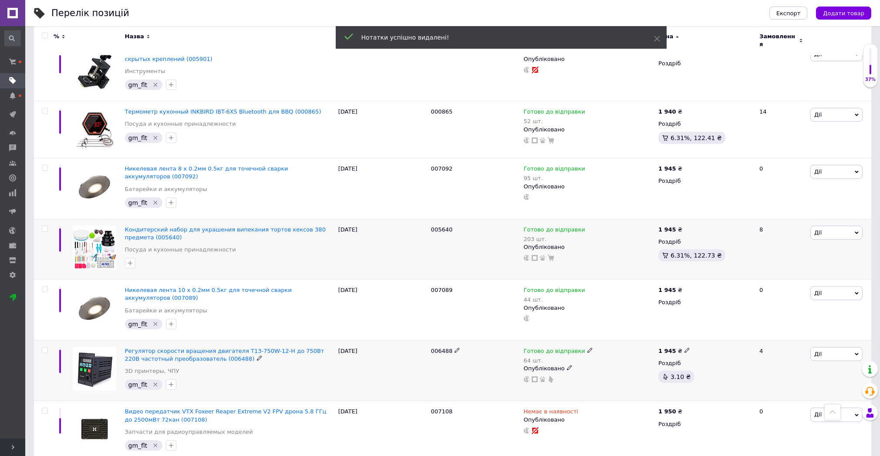
scroll to position [2419, 0]
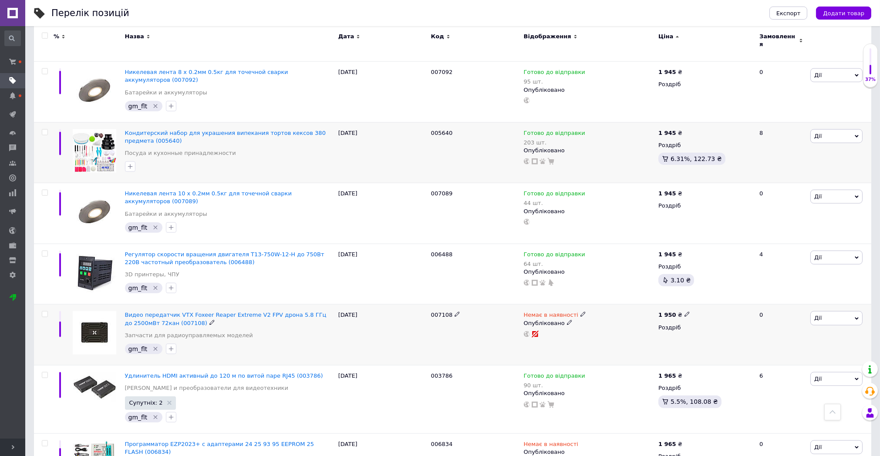
click at [155, 346] on icon "Видалити мітку" at bounding box center [155, 349] width 7 height 7
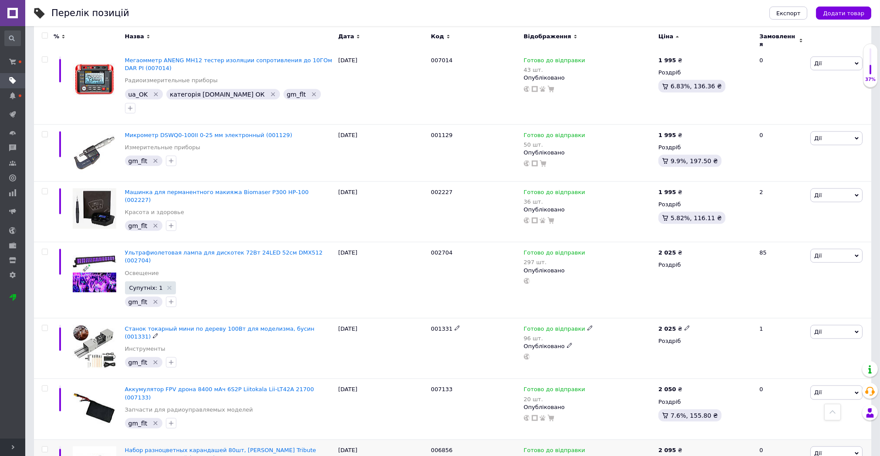
scroll to position [3097, 0]
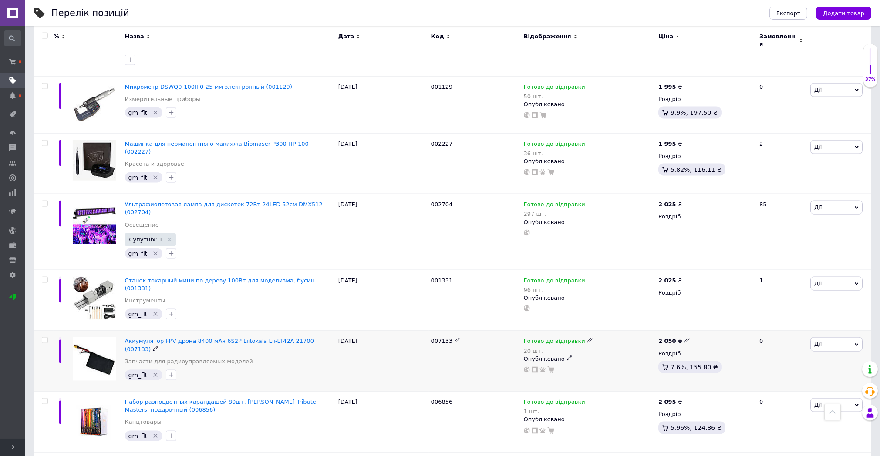
click at [154, 372] on icon "Видалити мітку" at bounding box center [155, 375] width 7 height 7
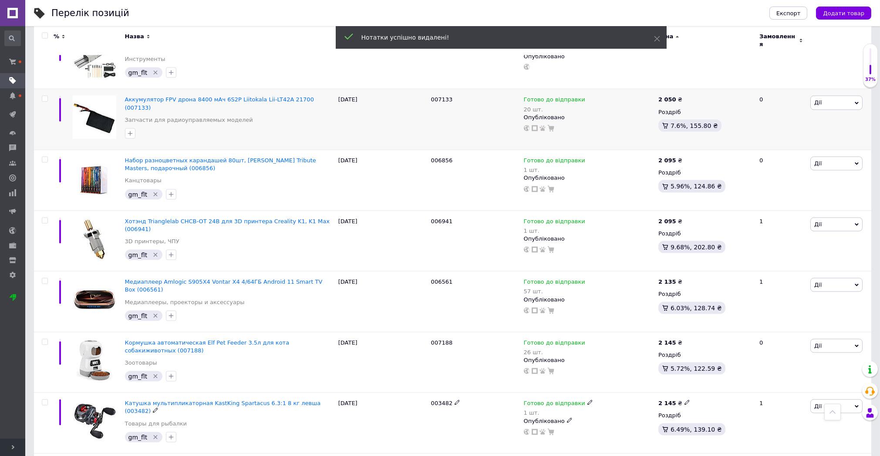
scroll to position [3435, 0]
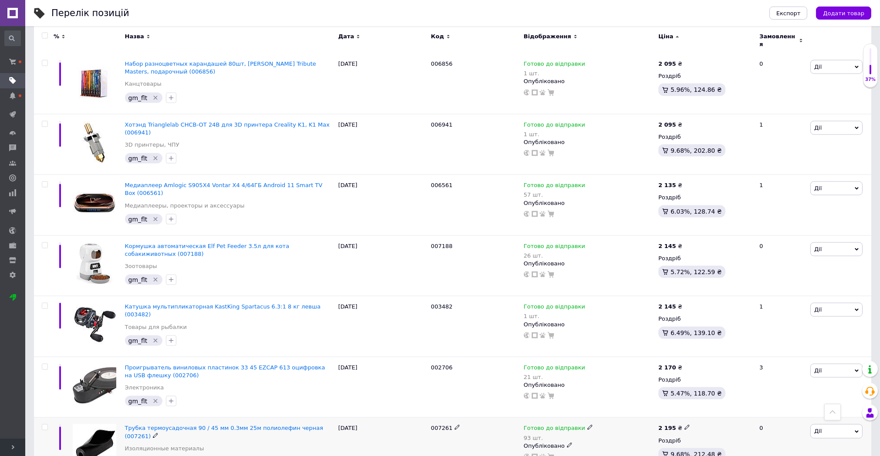
click at [154, 456] on icon "Видалити мітку" at bounding box center [155, 462] width 7 height 7
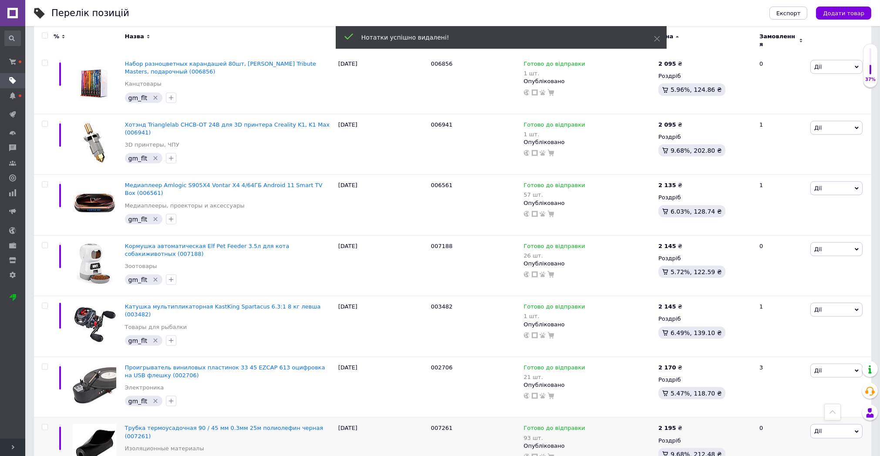
scroll to position [3581, 0]
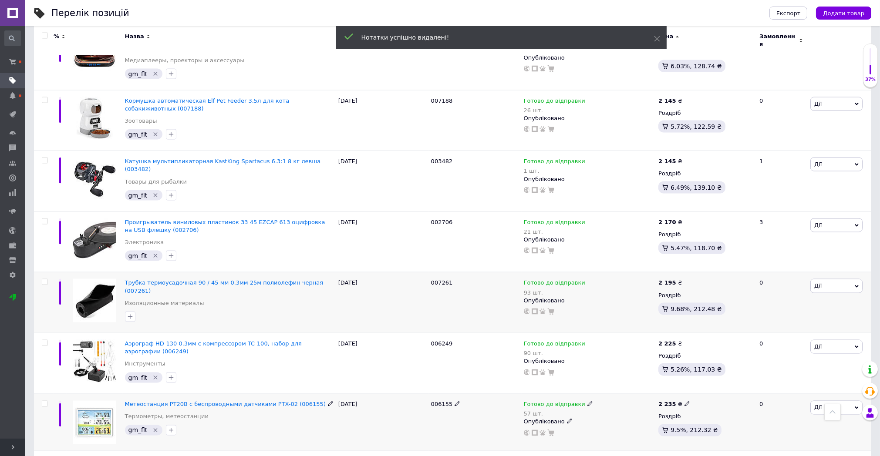
click at [152, 427] on icon "Видалити мітку" at bounding box center [155, 430] width 7 height 7
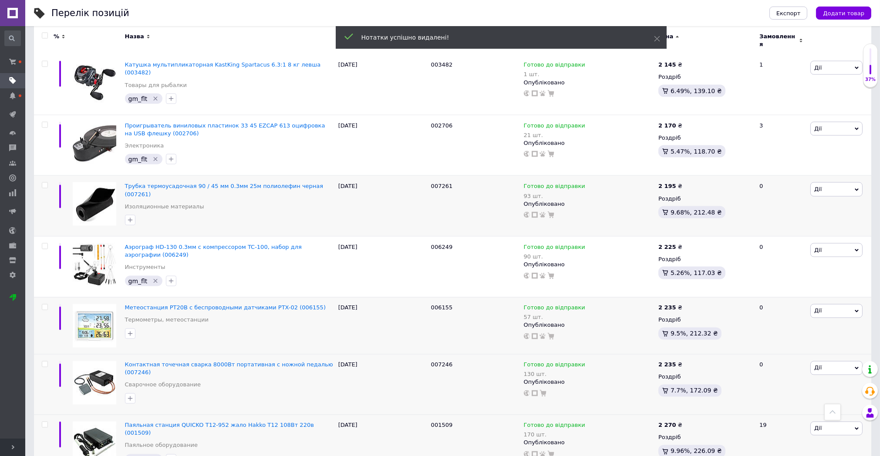
scroll to position [3774, 0]
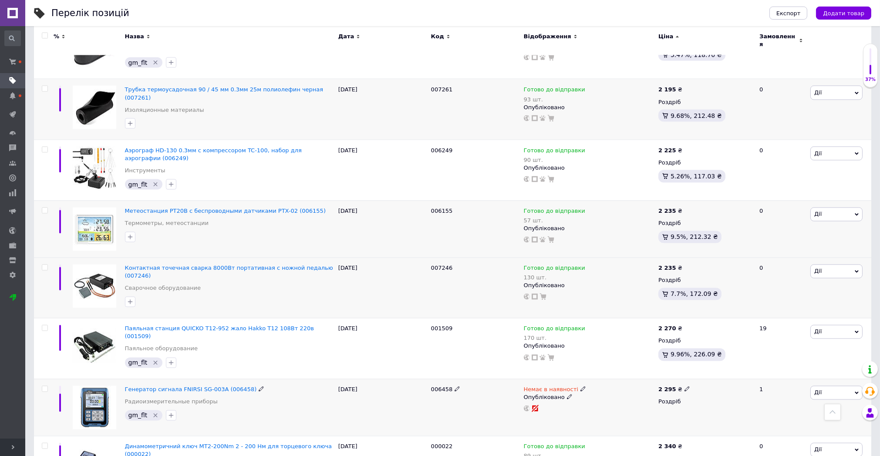
click at [154, 414] on icon "Видалити мітку" at bounding box center [156, 416] width 4 height 4
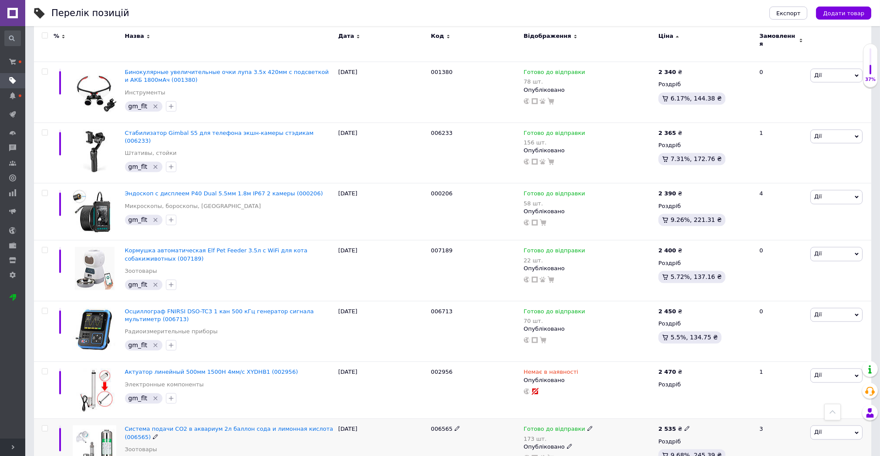
scroll to position [4258, 0]
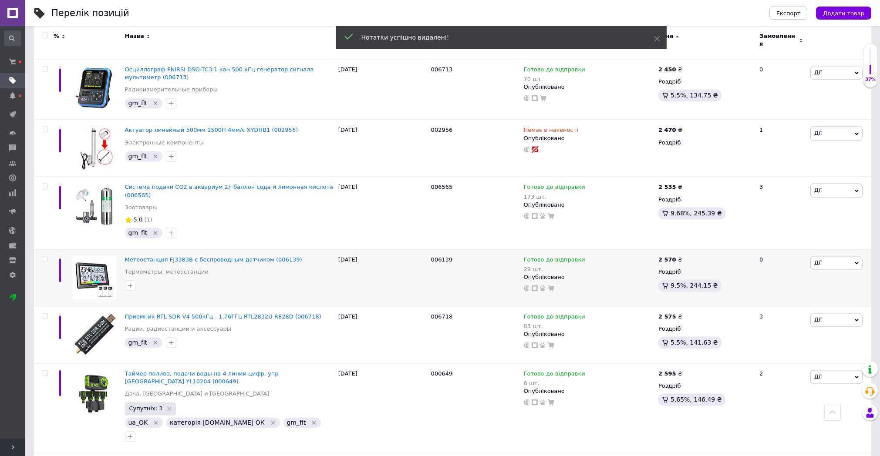
scroll to position [4549, 0]
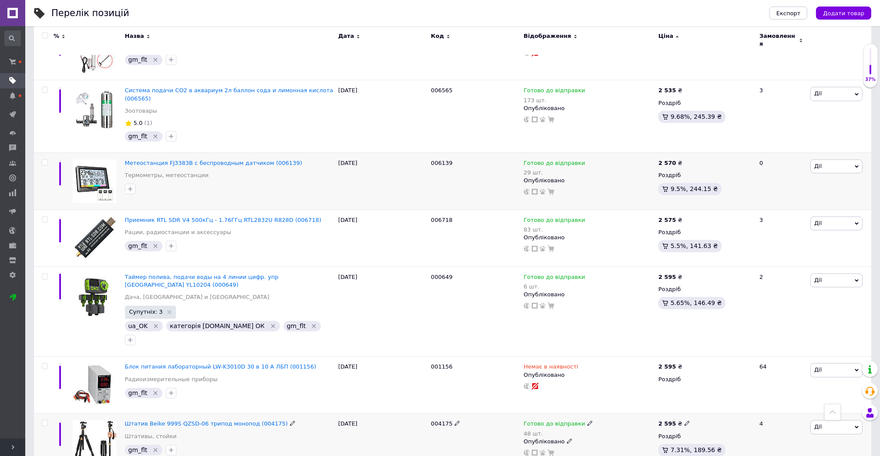
click at [153, 447] on icon "Видалити мітку" at bounding box center [155, 450] width 7 height 7
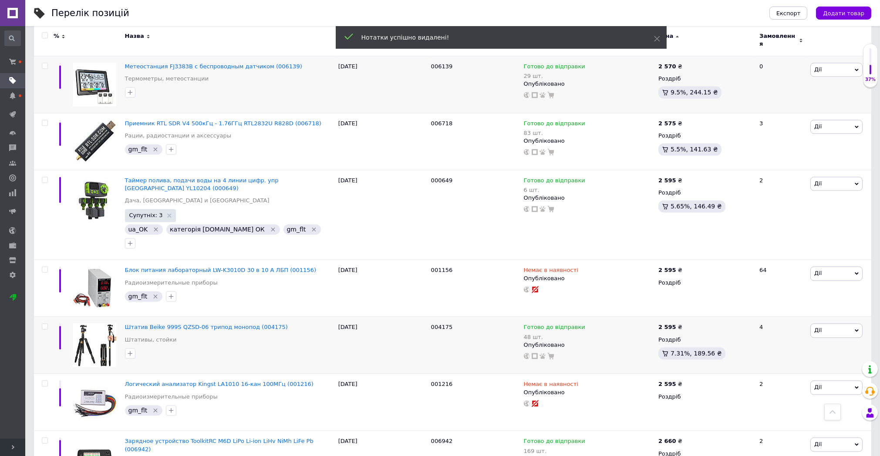
scroll to position [4791, 0]
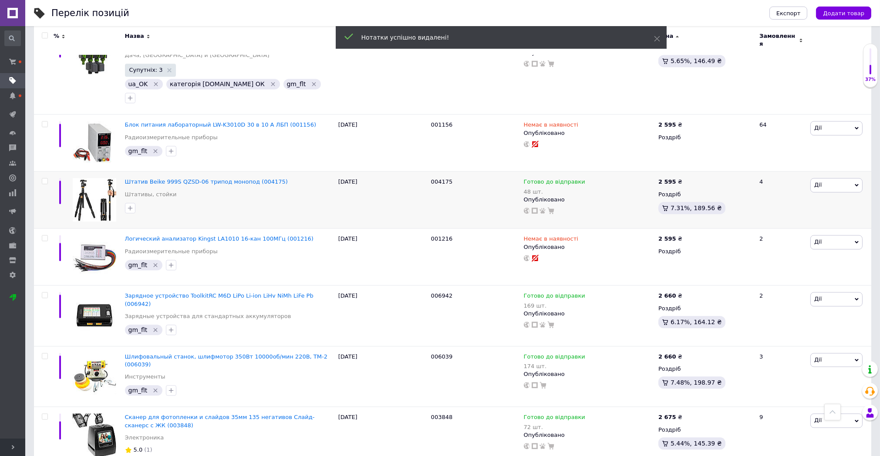
scroll to position [4888, 0]
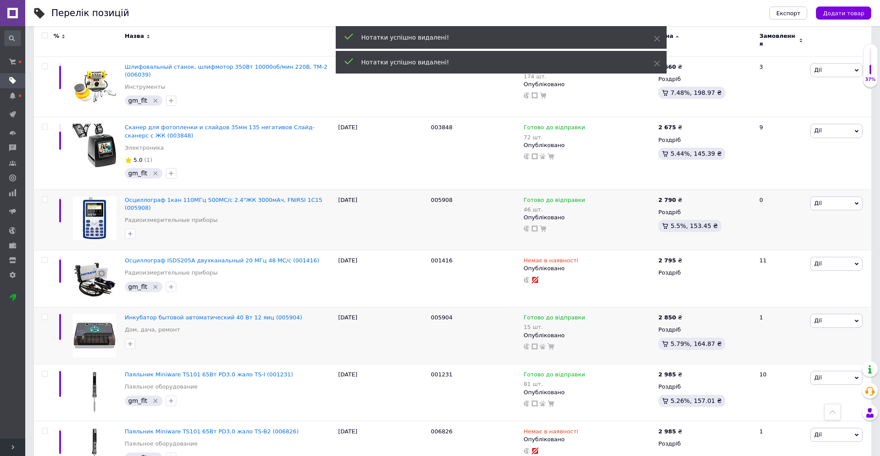
scroll to position [5129, 0]
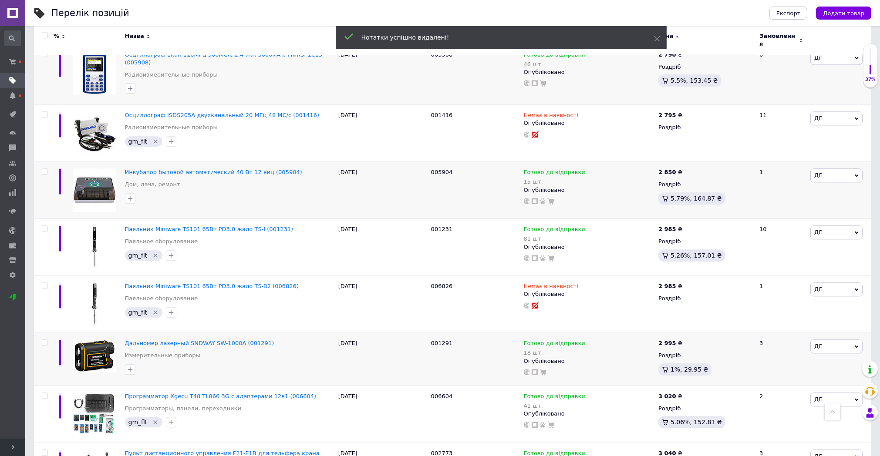
checkbox input "true"
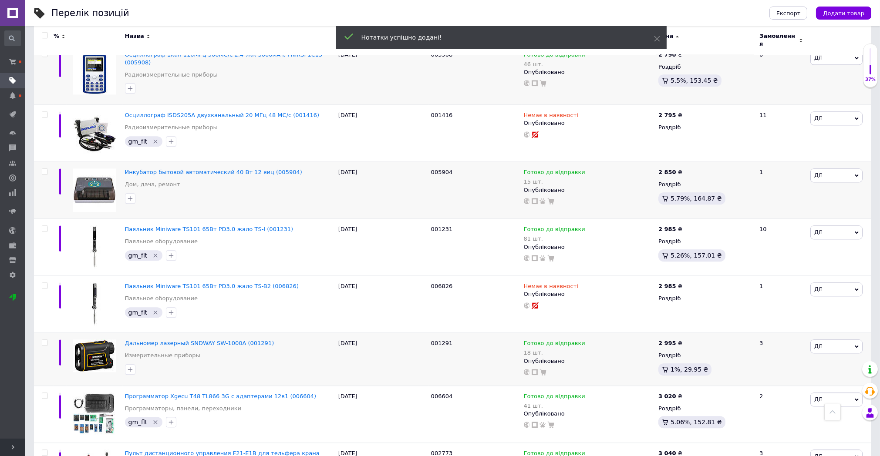
scroll to position [5420, 0]
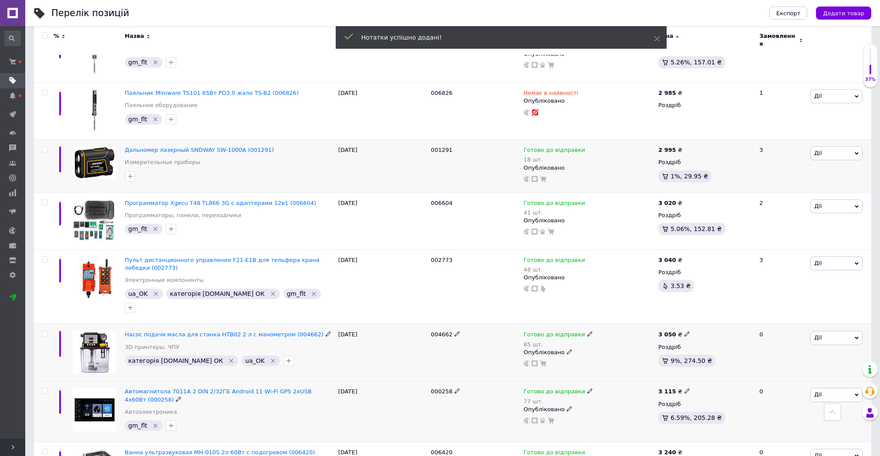
click at [152, 422] on icon "Видалити мітку" at bounding box center [155, 425] width 7 height 7
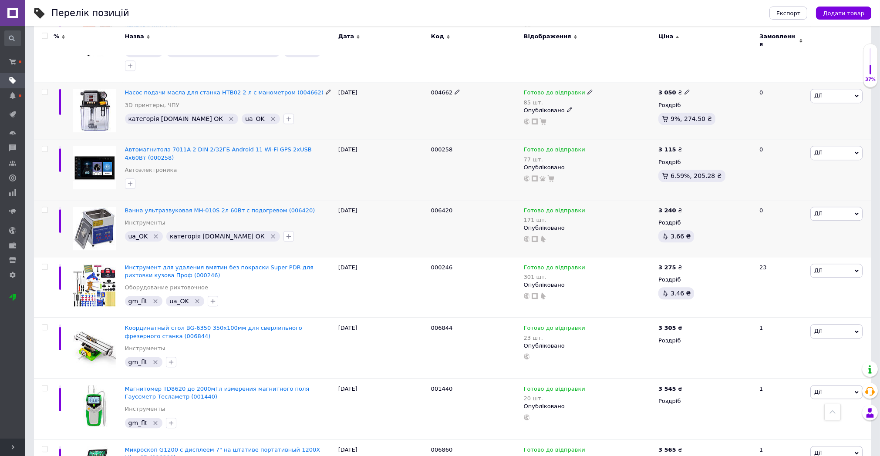
scroll to position [5681, 0]
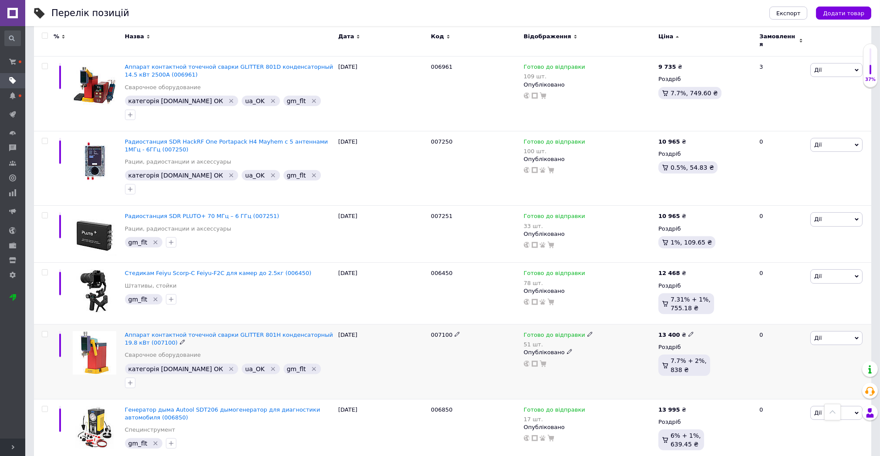
scroll to position [1082, 0]
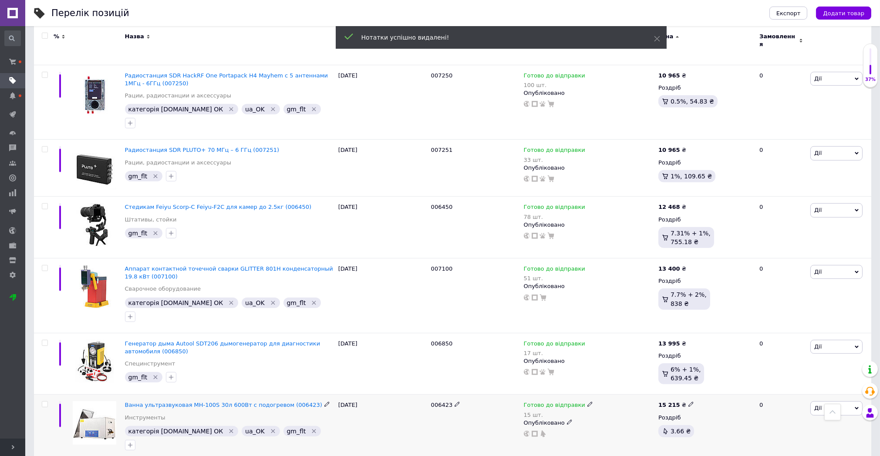
click at [311, 428] on icon "Видалити мітку" at bounding box center [314, 431] width 7 height 7
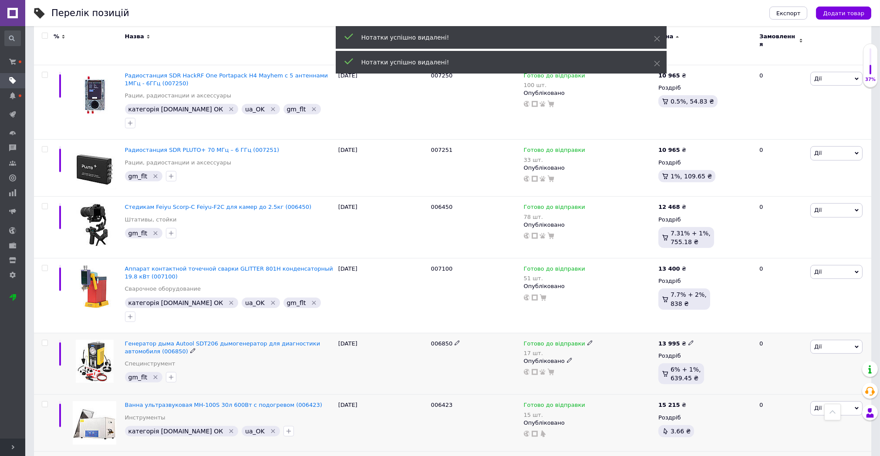
click at [157, 372] on div "gm_flt" at bounding box center [144, 377] width 38 height 10
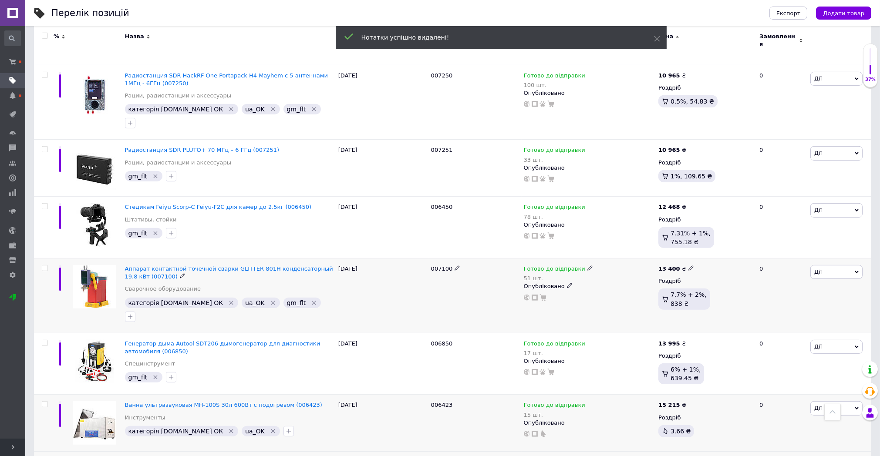
click at [311, 300] on icon "Видалити мітку" at bounding box center [314, 303] width 7 height 7
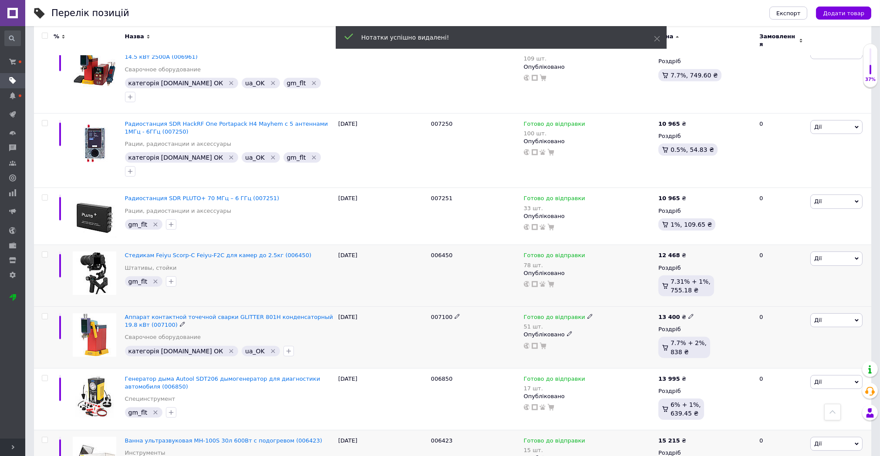
scroll to position [986, 0]
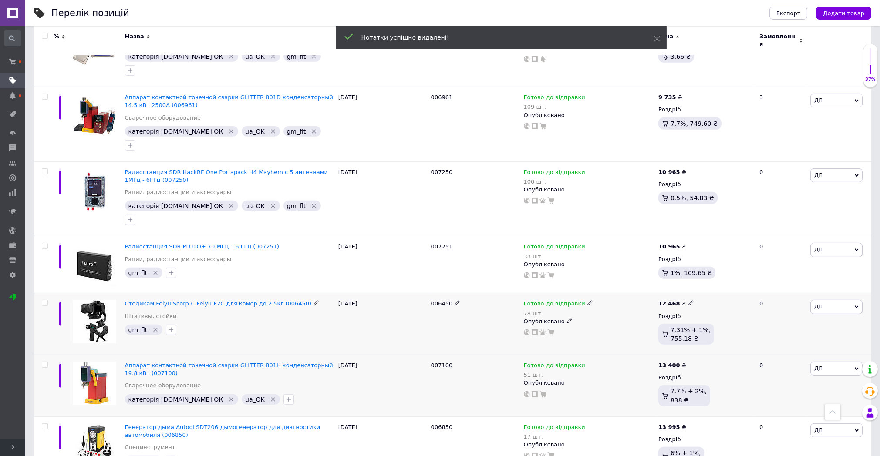
click at [153, 327] on icon "Видалити мітку" at bounding box center [155, 330] width 7 height 7
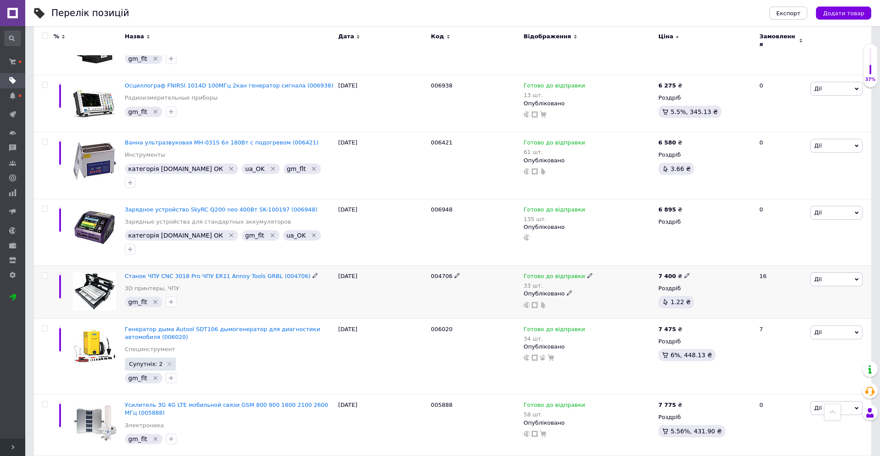
scroll to position [502, 0]
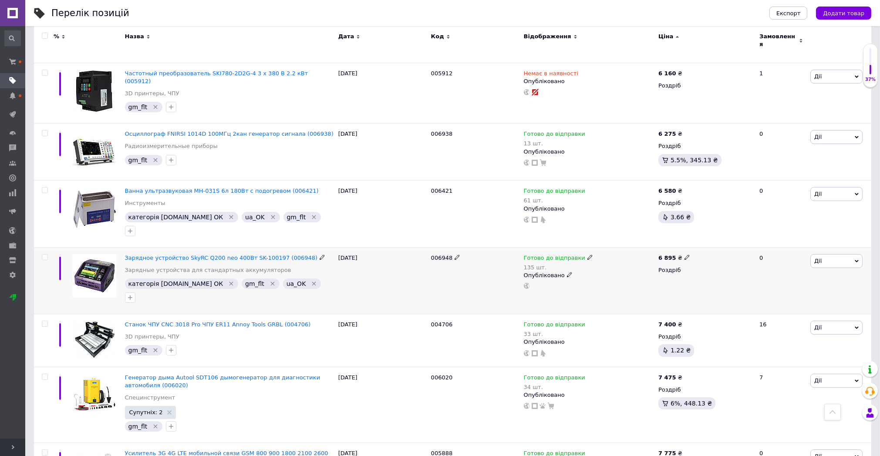
click at [269, 280] on icon "Видалити мітку" at bounding box center [272, 283] width 7 height 7
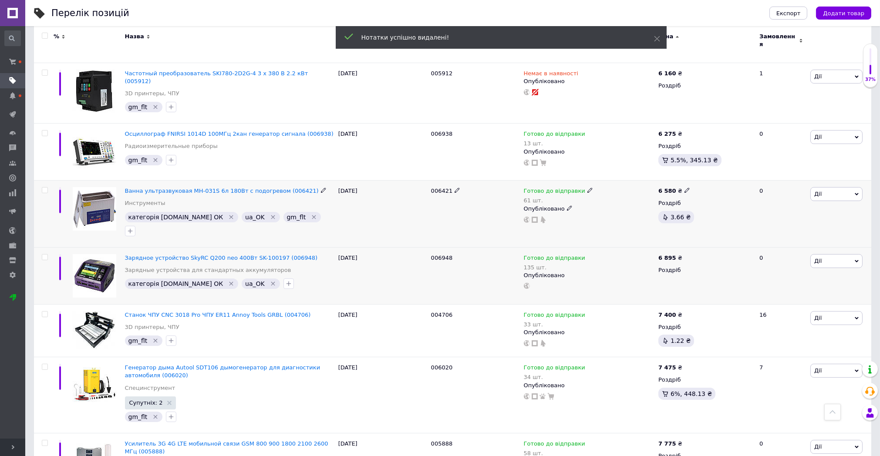
click at [270, 214] on icon "Видалити мітку" at bounding box center [273, 217] width 7 height 7
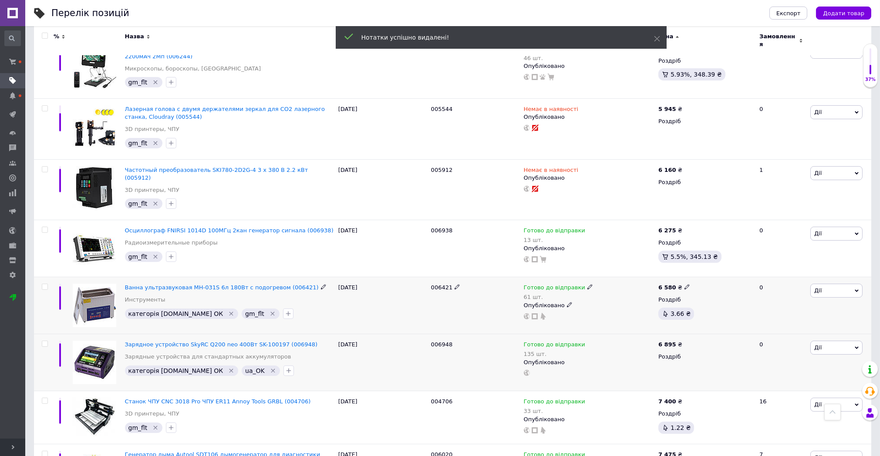
scroll to position [356, 0]
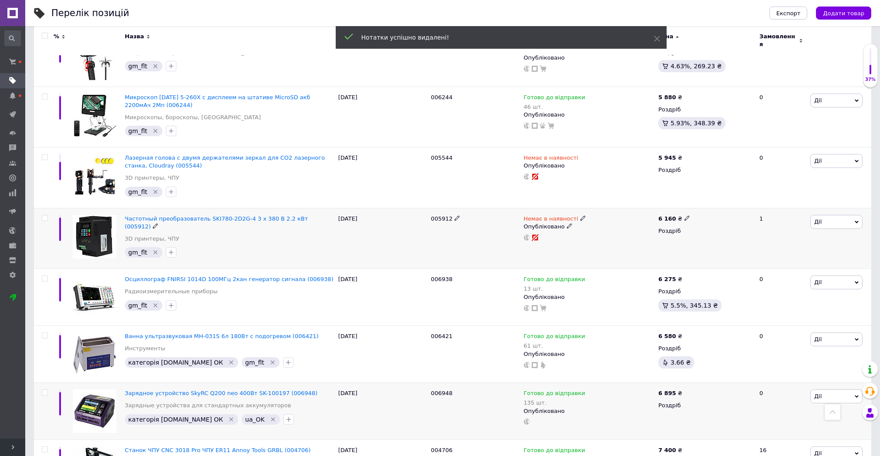
click at [154, 249] on icon "Видалити мітку" at bounding box center [155, 252] width 7 height 7
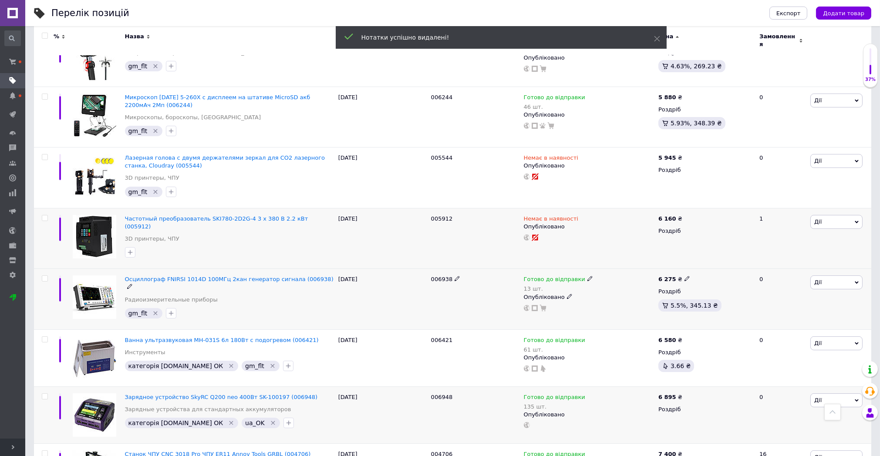
click at [154, 311] on icon "Видалити мітку" at bounding box center [156, 313] width 4 height 4
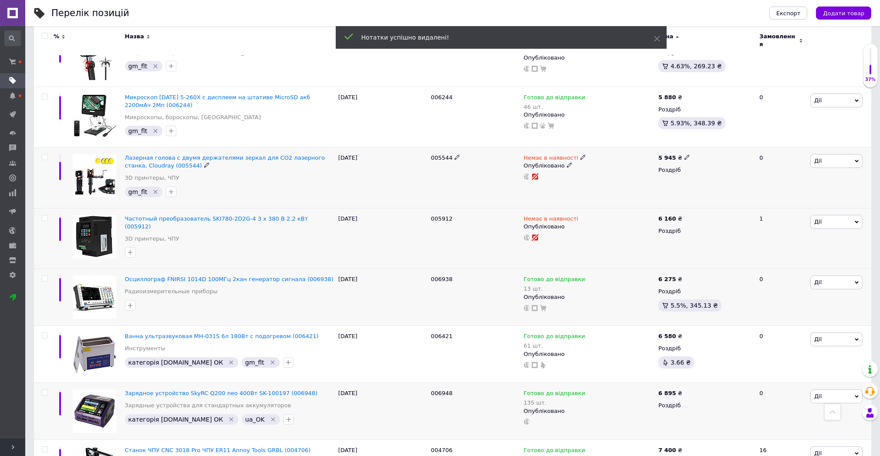
click at [152, 189] on icon "Видалити мітку" at bounding box center [155, 192] width 7 height 7
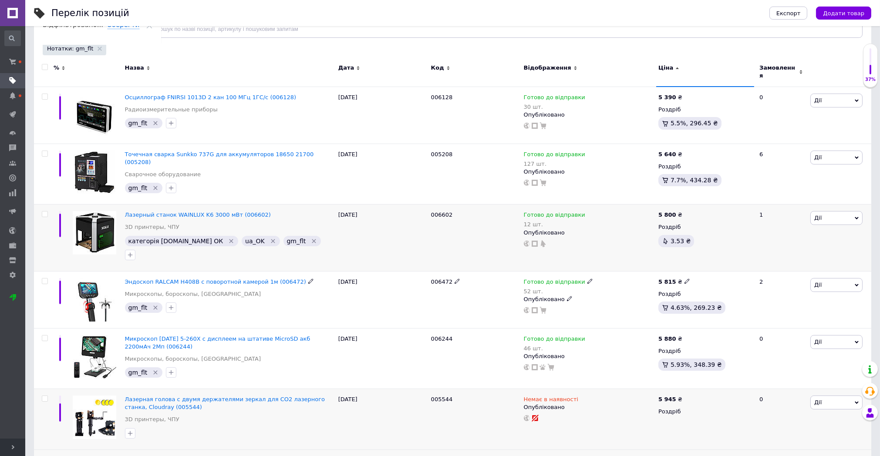
scroll to position [66, 0]
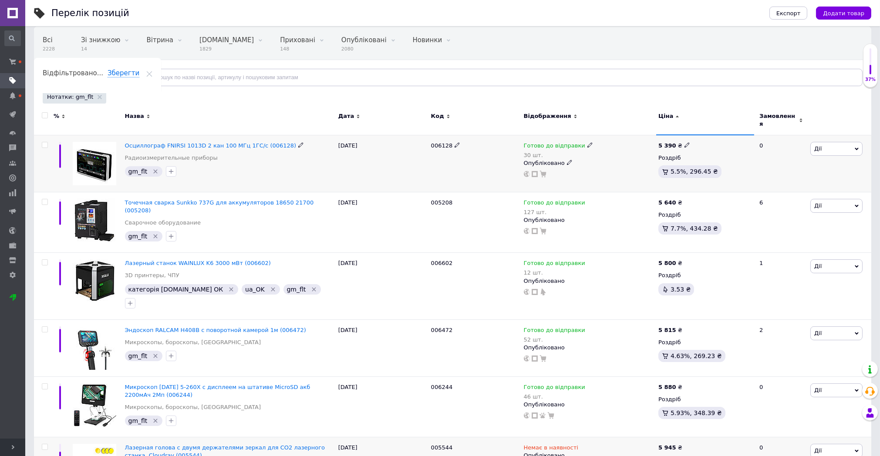
click at [154, 168] on icon "Видалити мітку" at bounding box center [155, 171] width 7 height 7
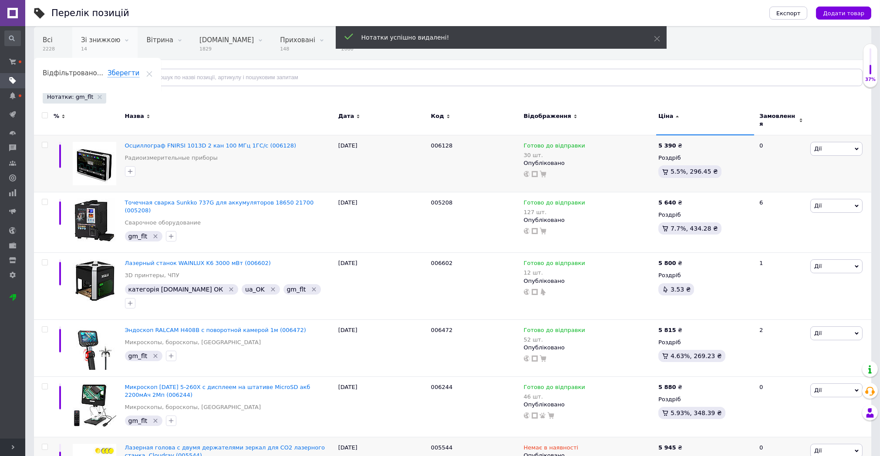
click at [101, 44] on span "Зі знижкою" at bounding box center [100, 40] width 39 height 8
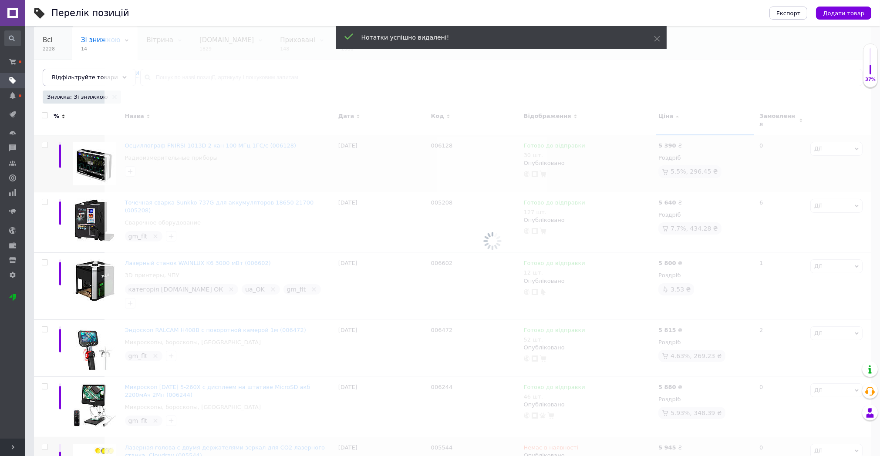
click at [50, 45] on div "Всі 2228" at bounding box center [53, 43] width 38 height 33
